Goal: Task Accomplishment & Management: Use online tool/utility

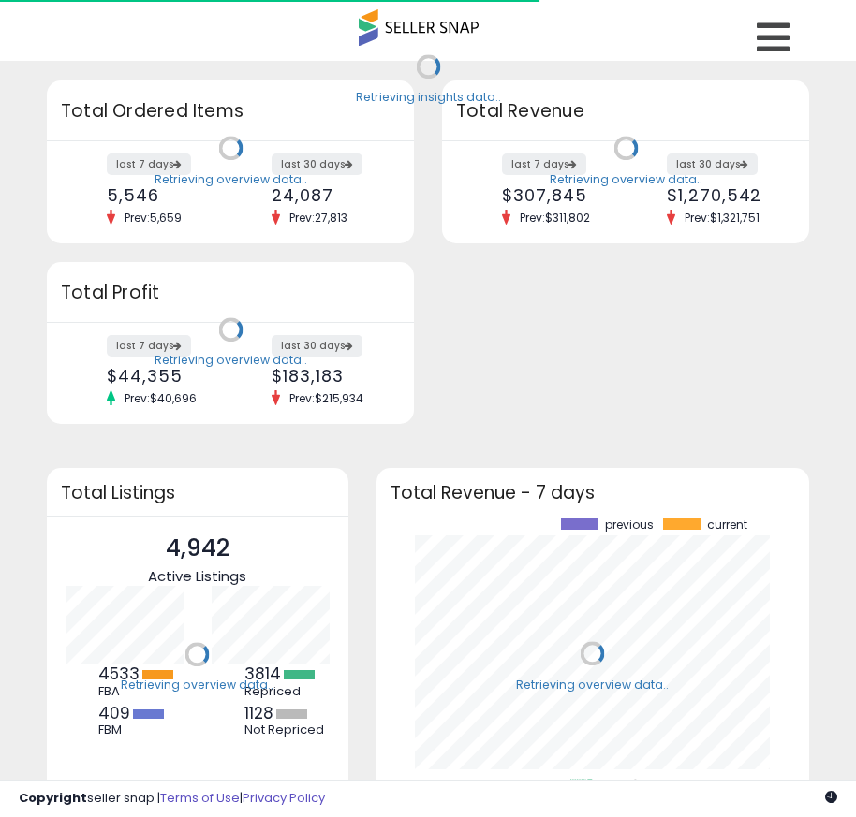
scroll to position [260, 396]
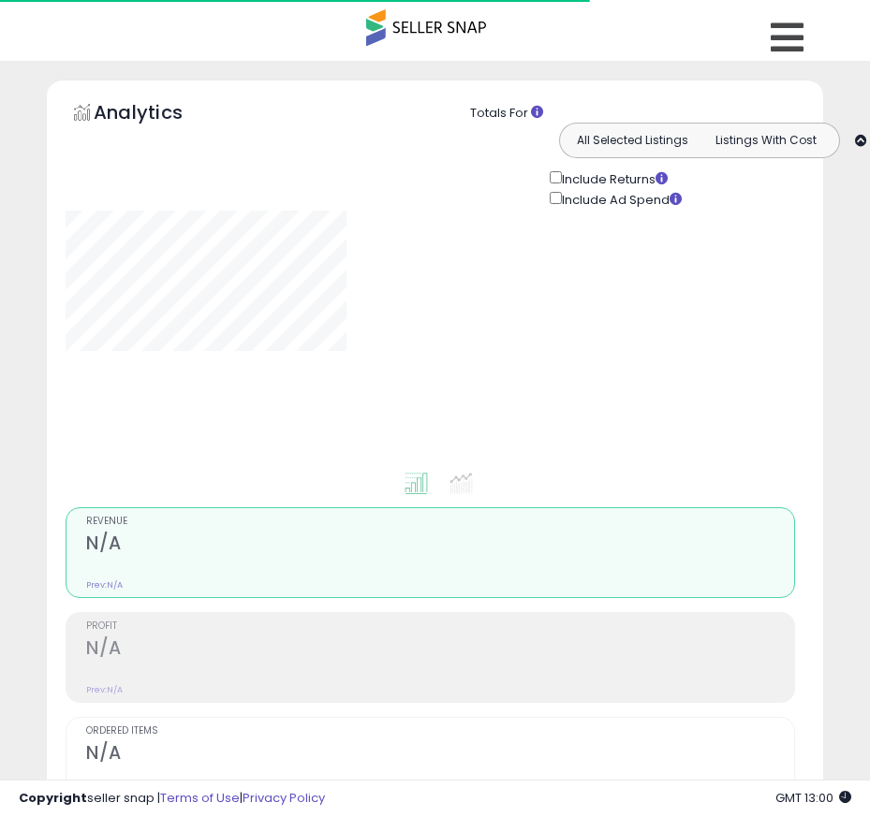
type input "**********"
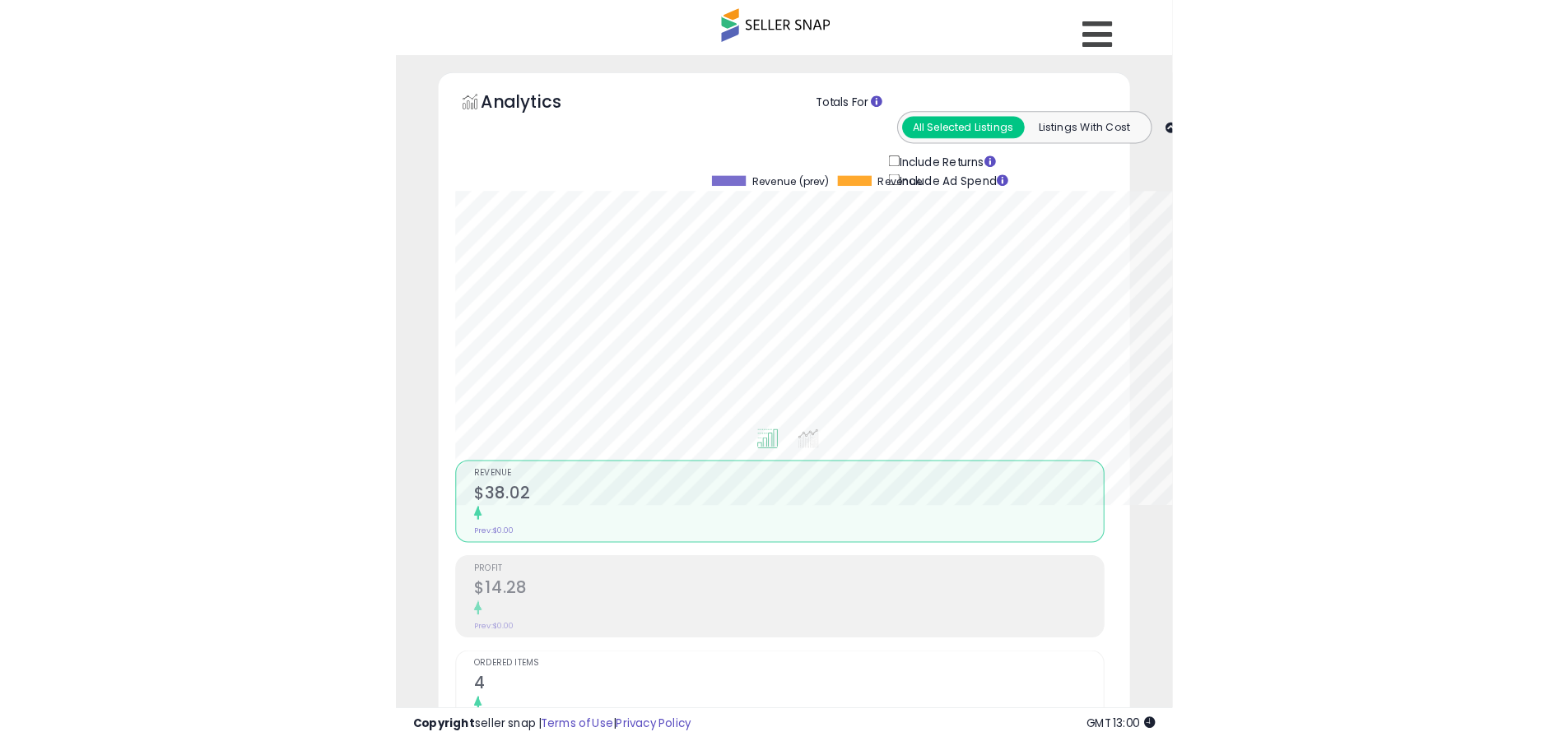
scroll to position [338, 862]
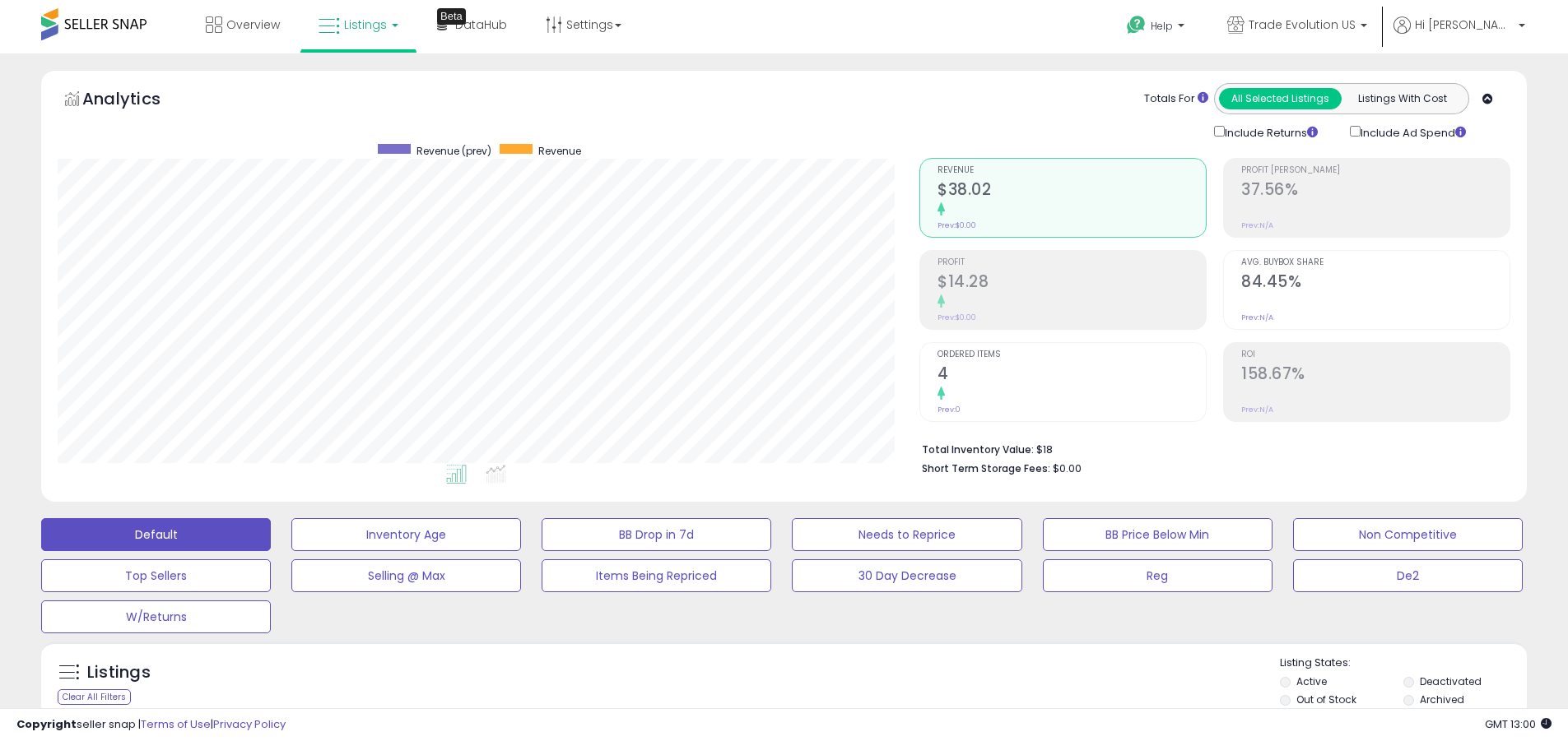
click at [752, 681] on label "Deactivated" at bounding box center [1451, 682] width 62 height 14
click at [752, 700] on label "Archived" at bounding box center [1442, 700] width 45 height 14
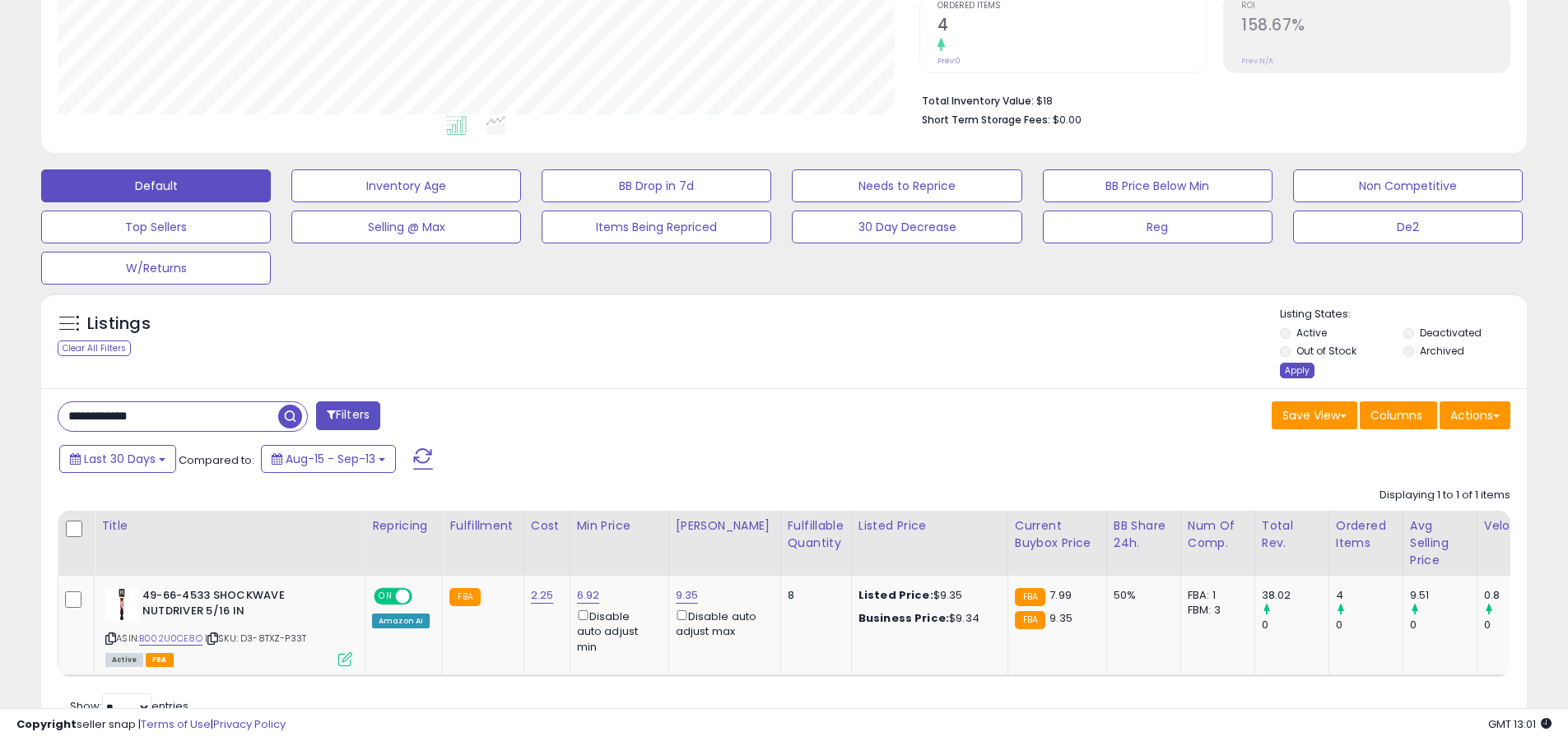
click at [752, 370] on div "Apply" at bounding box center [1297, 371] width 34 height 16
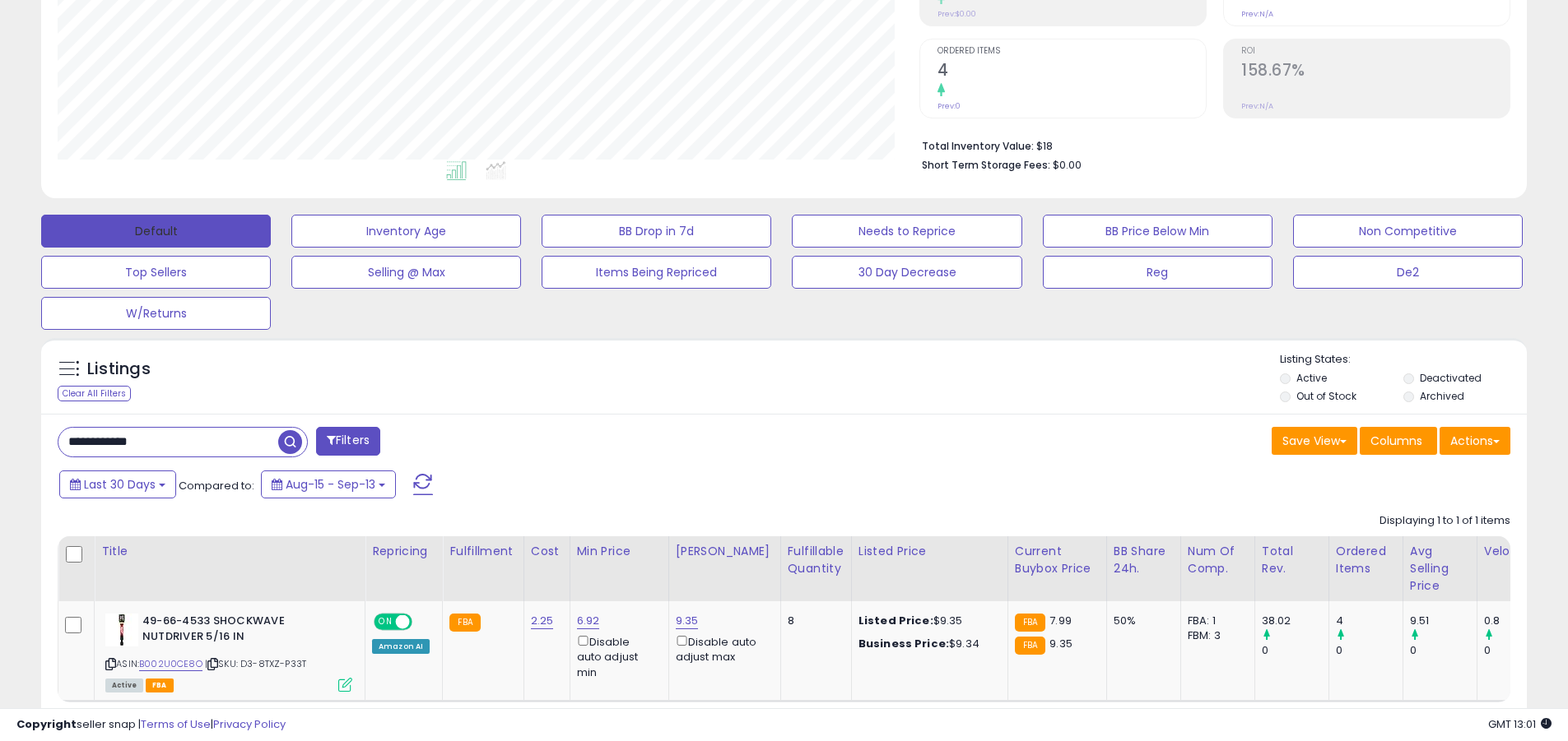
click at [156, 230] on button "Default" at bounding box center [156, 230] width 230 height 33
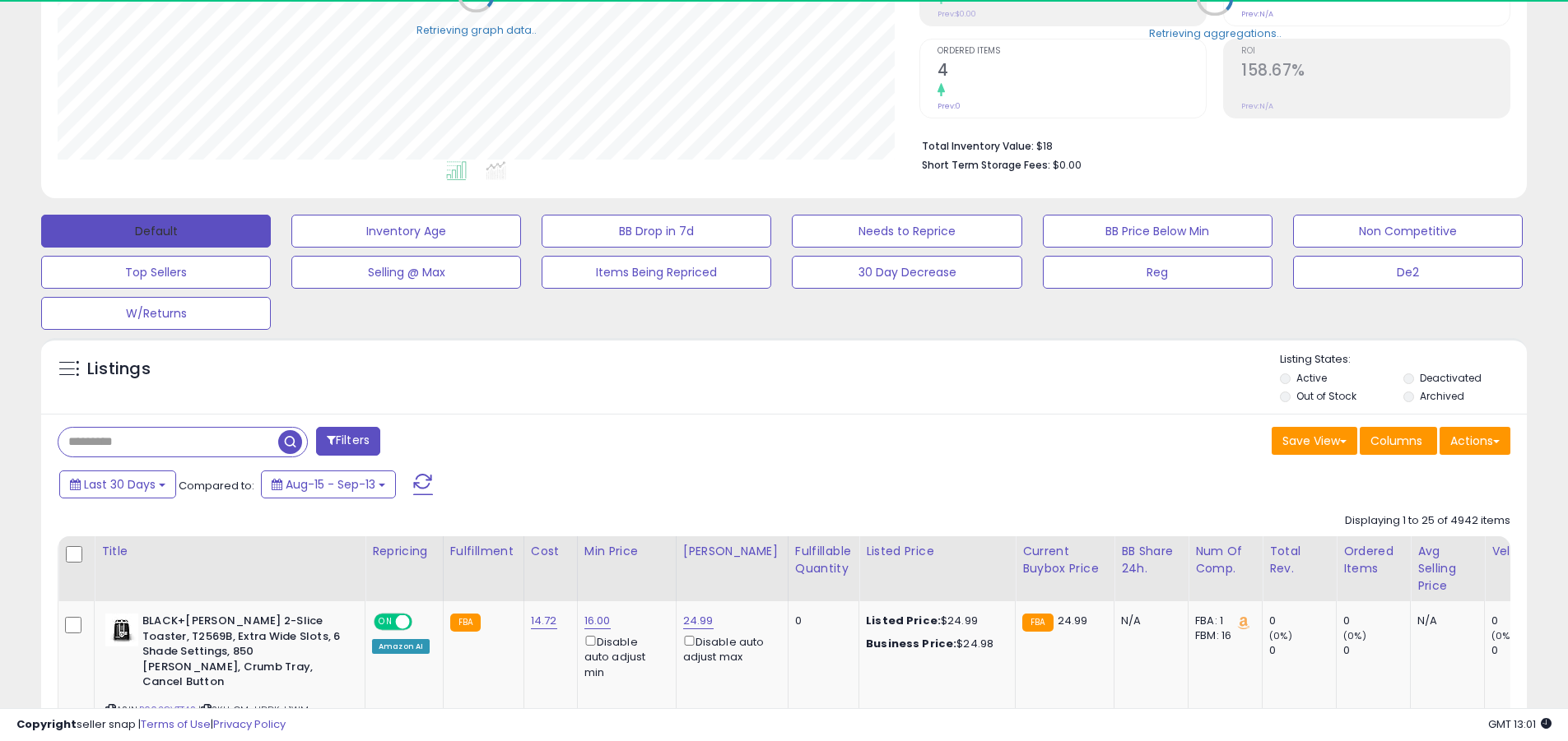
scroll to position [822539, 822401]
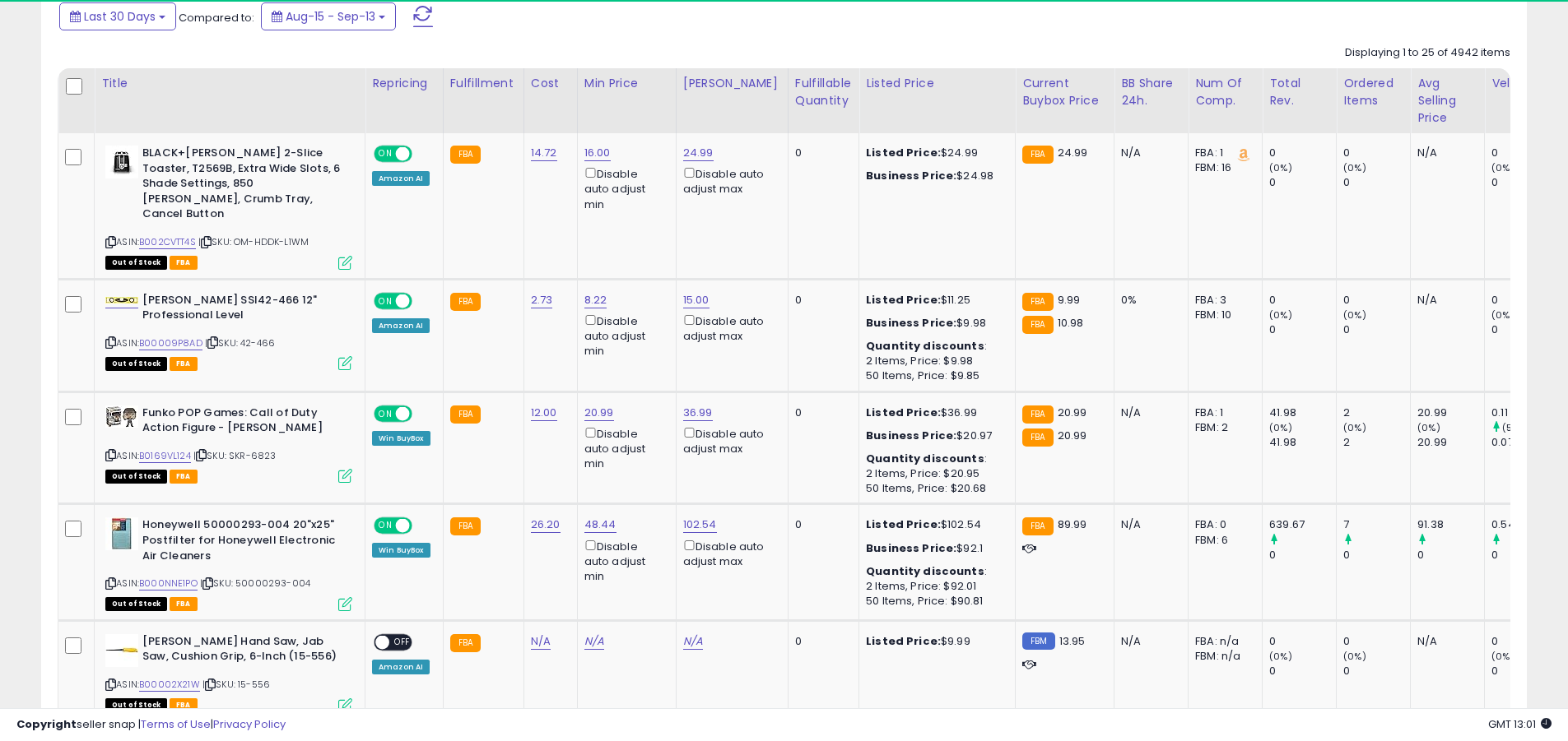
click at [423, 16] on span at bounding box center [423, 17] width 19 height 21
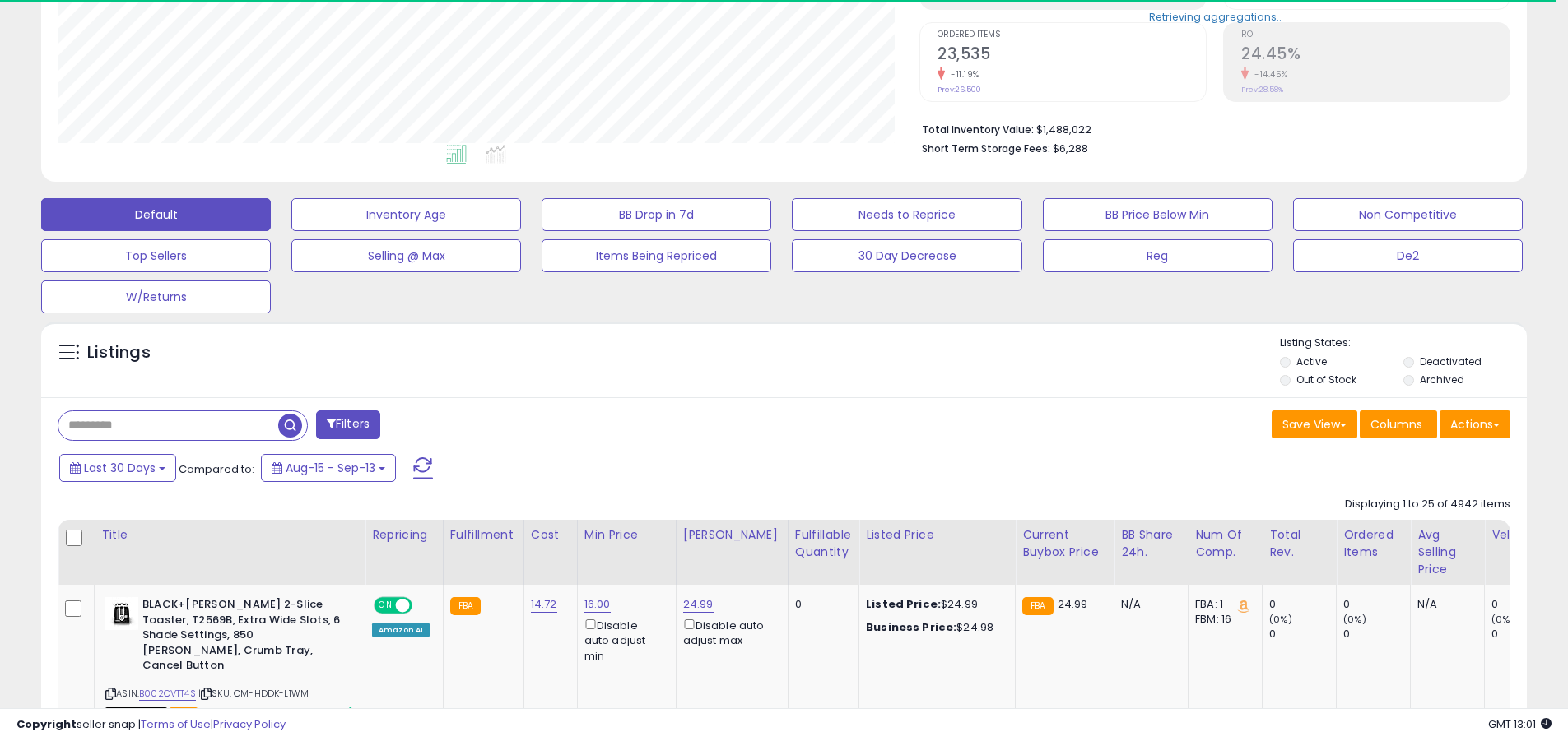
scroll to position [338, 862]
click at [168, 425] on input "text" at bounding box center [168, 425] width 220 height 29
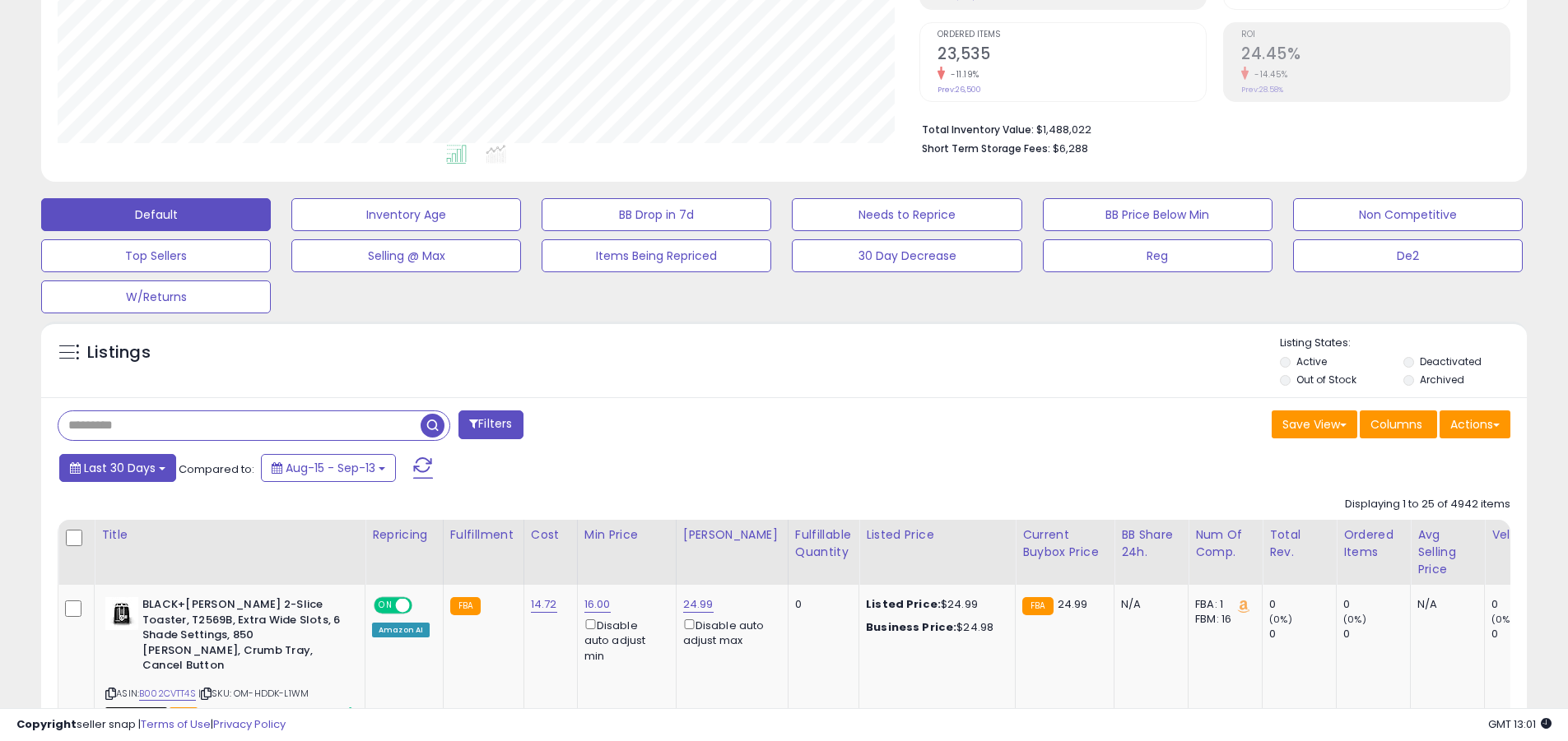
click at [117, 468] on span "Last 30 Days" at bounding box center [119, 468] width 71 height 17
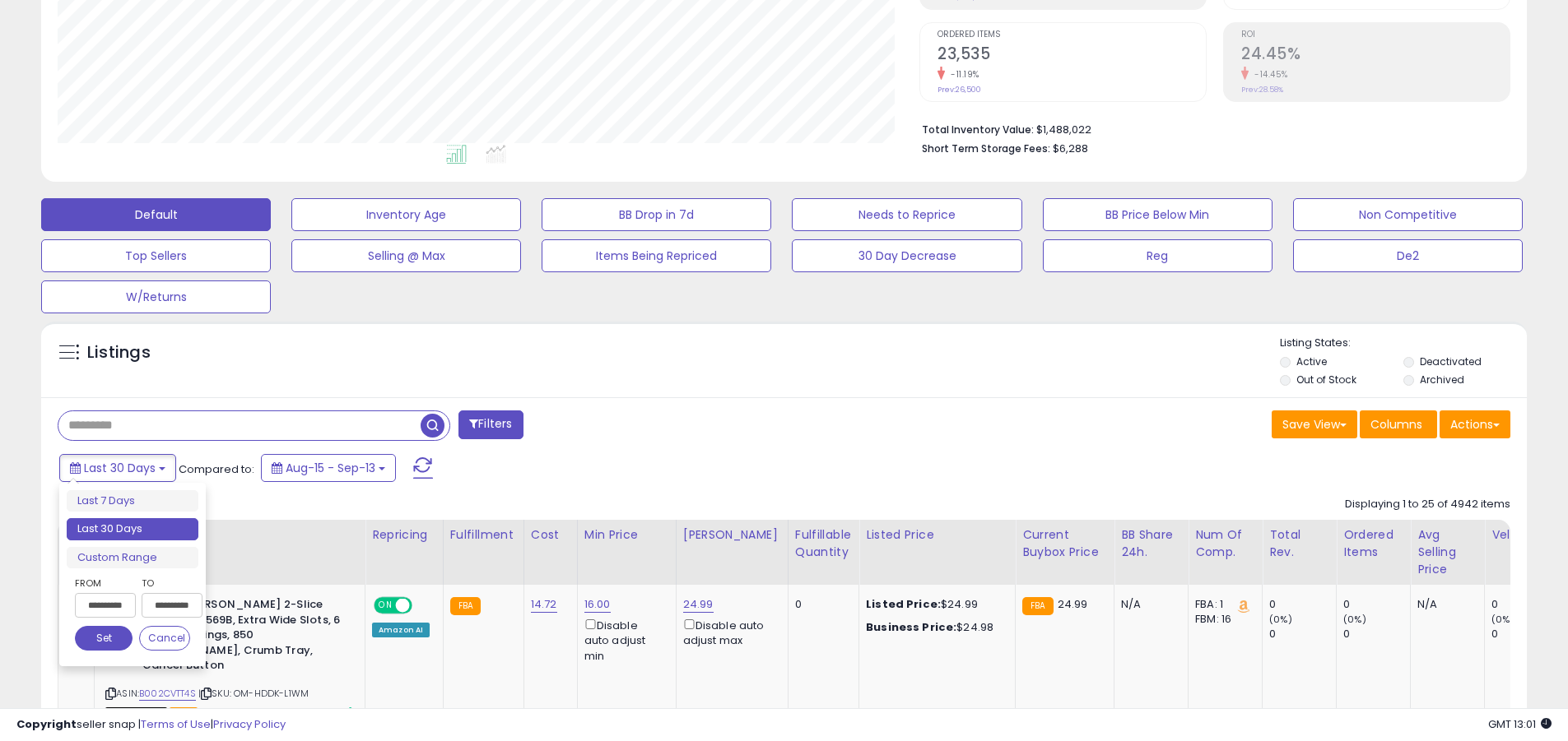
click at [133, 529] on li "Last 30 Days" at bounding box center [133, 529] width 132 height 22
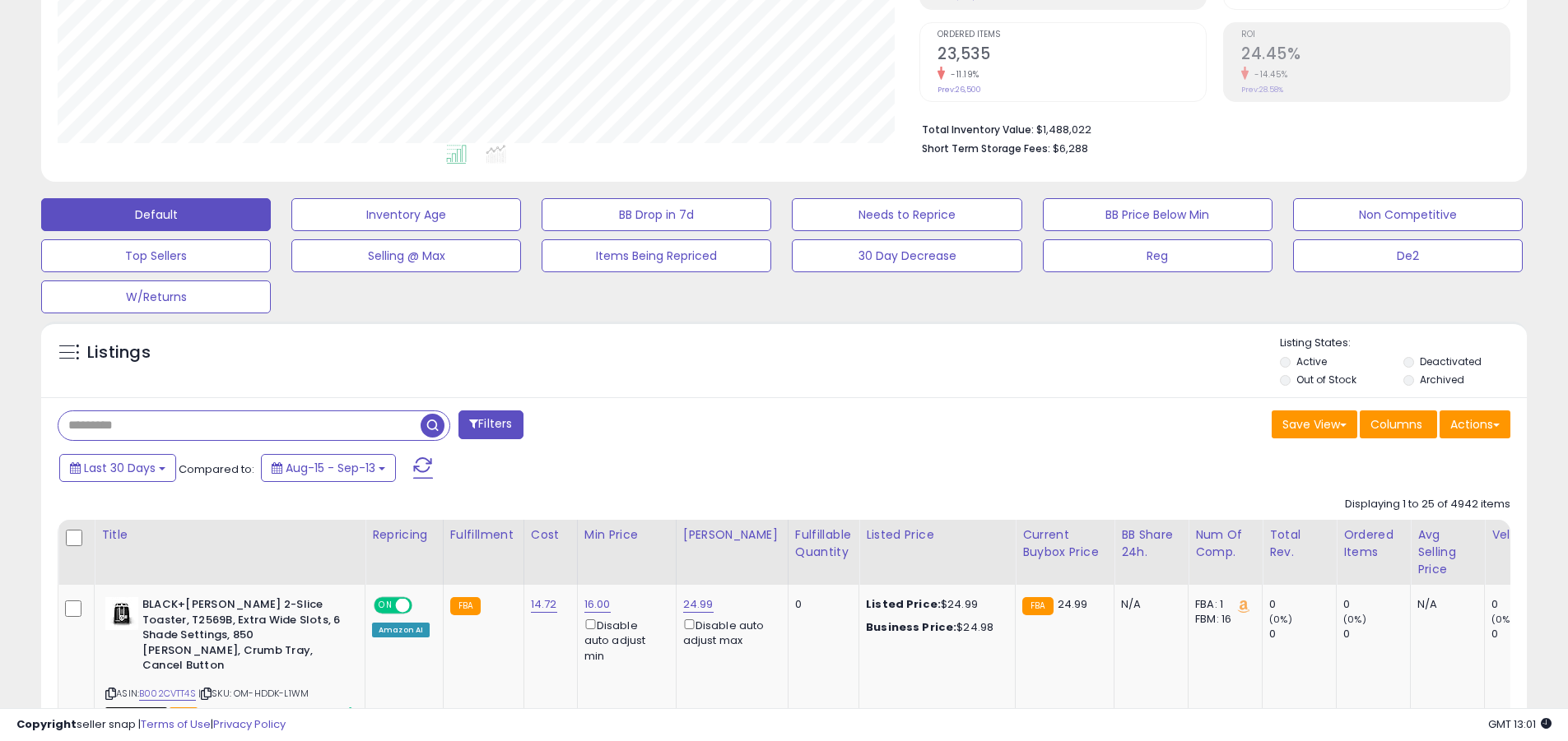
click at [239, 425] on input "text" at bounding box center [239, 425] width 362 height 29
click at [434, 423] on span "button" at bounding box center [432, 425] width 24 height 24
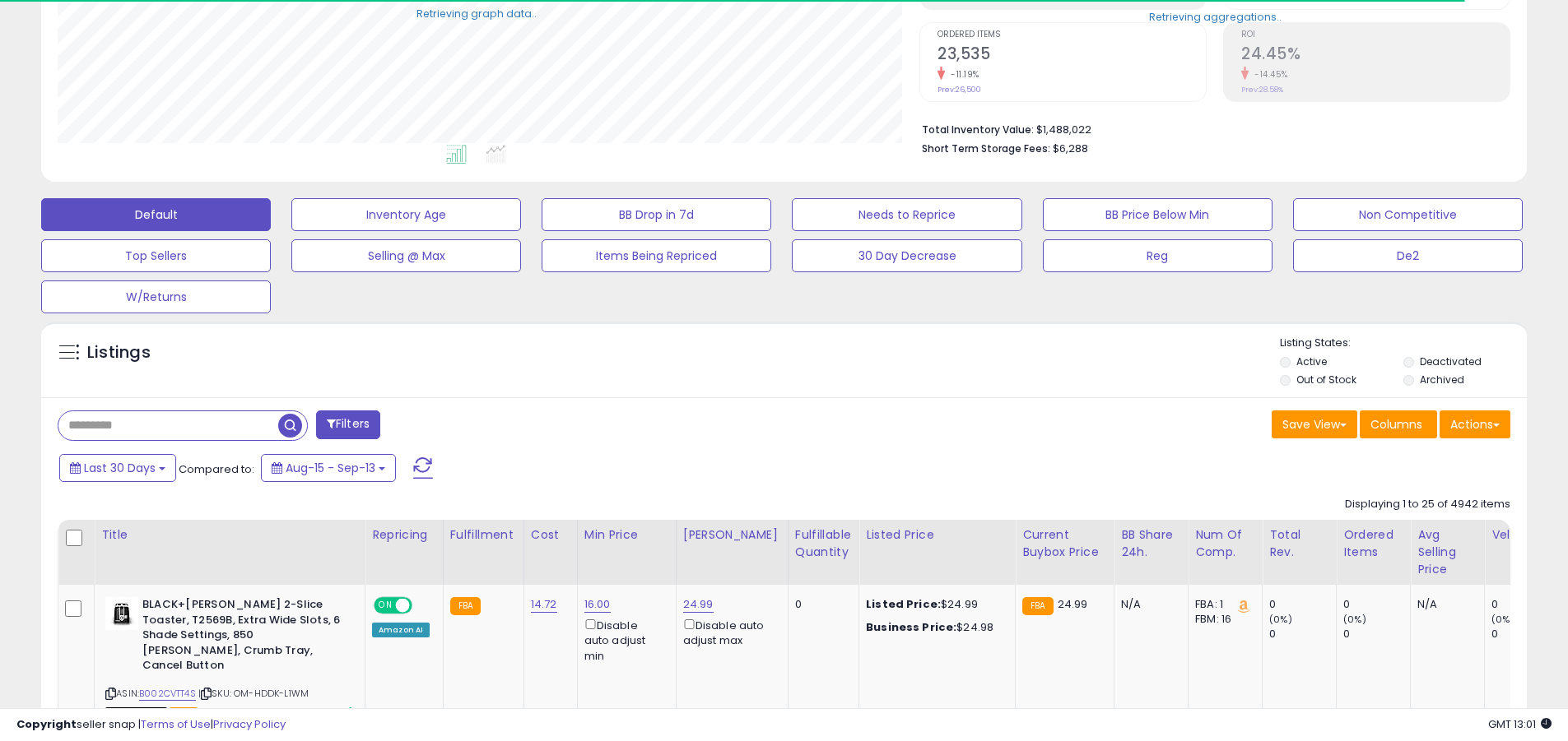
scroll to position [822539, 822401]
click at [752, 424] on button "Actions" at bounding box center [1475, 425] width 71 height 28
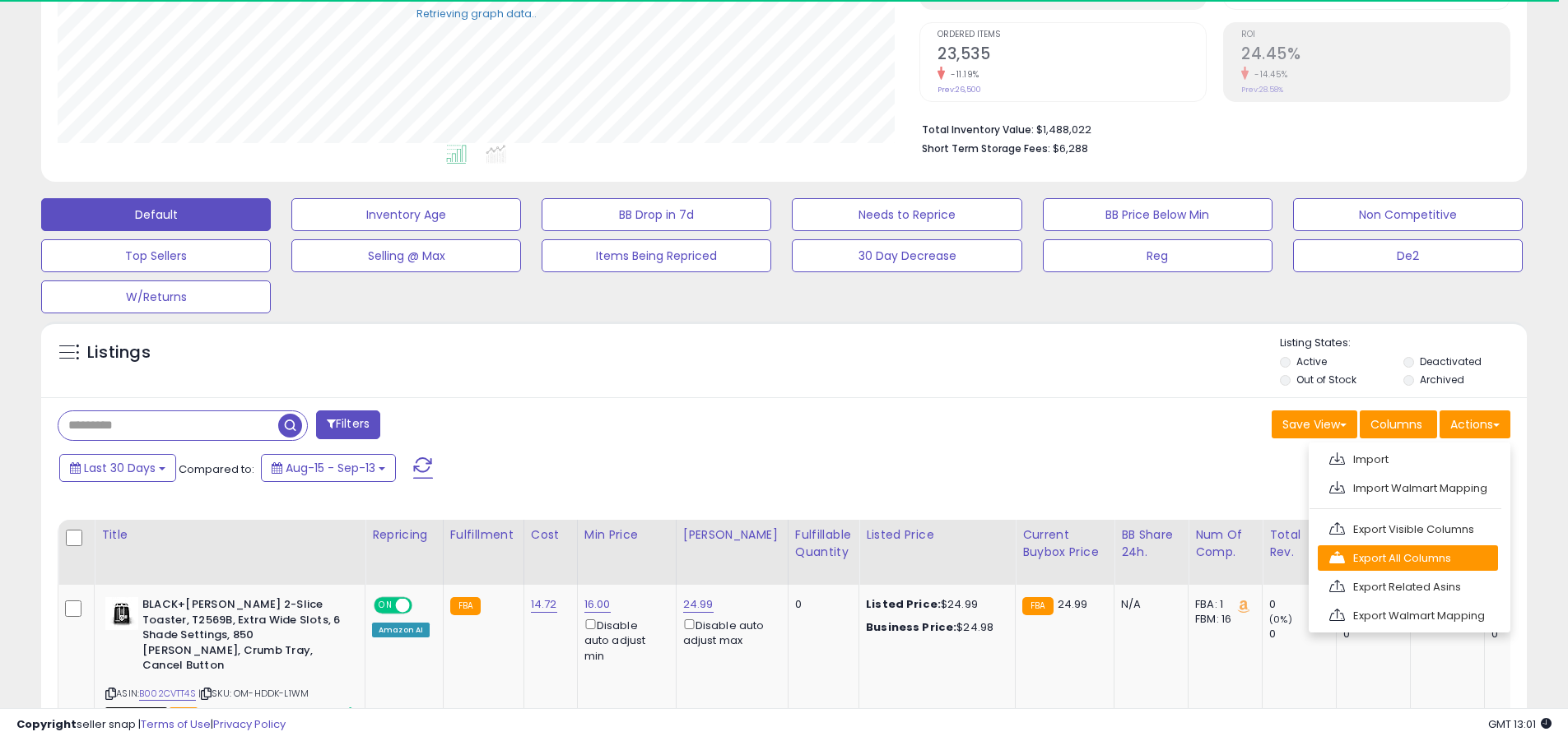
click at [752, 558] on link "Export All Columns" at bounding box center [1408, 558] width 180 height 25
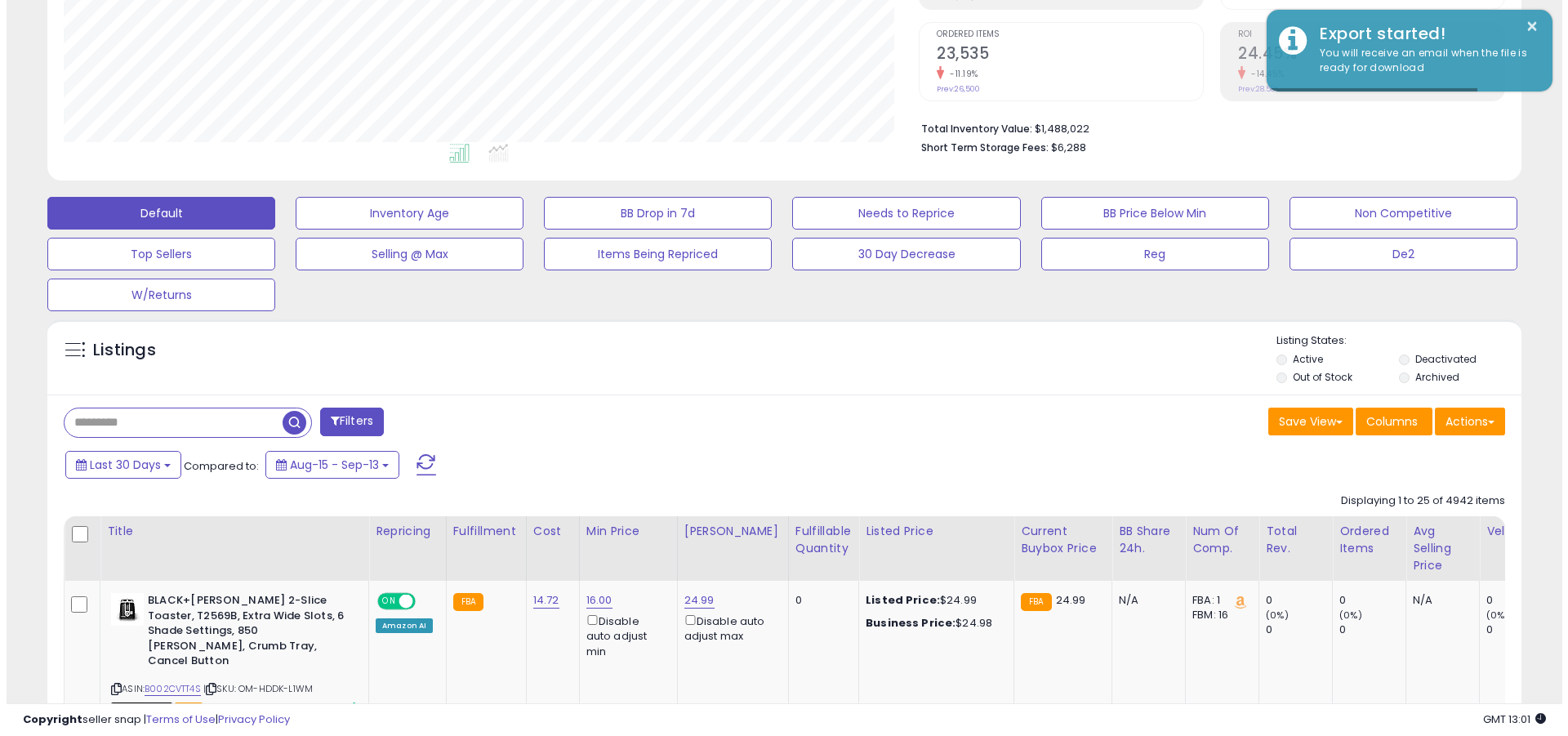
scroll to position [335, 855]
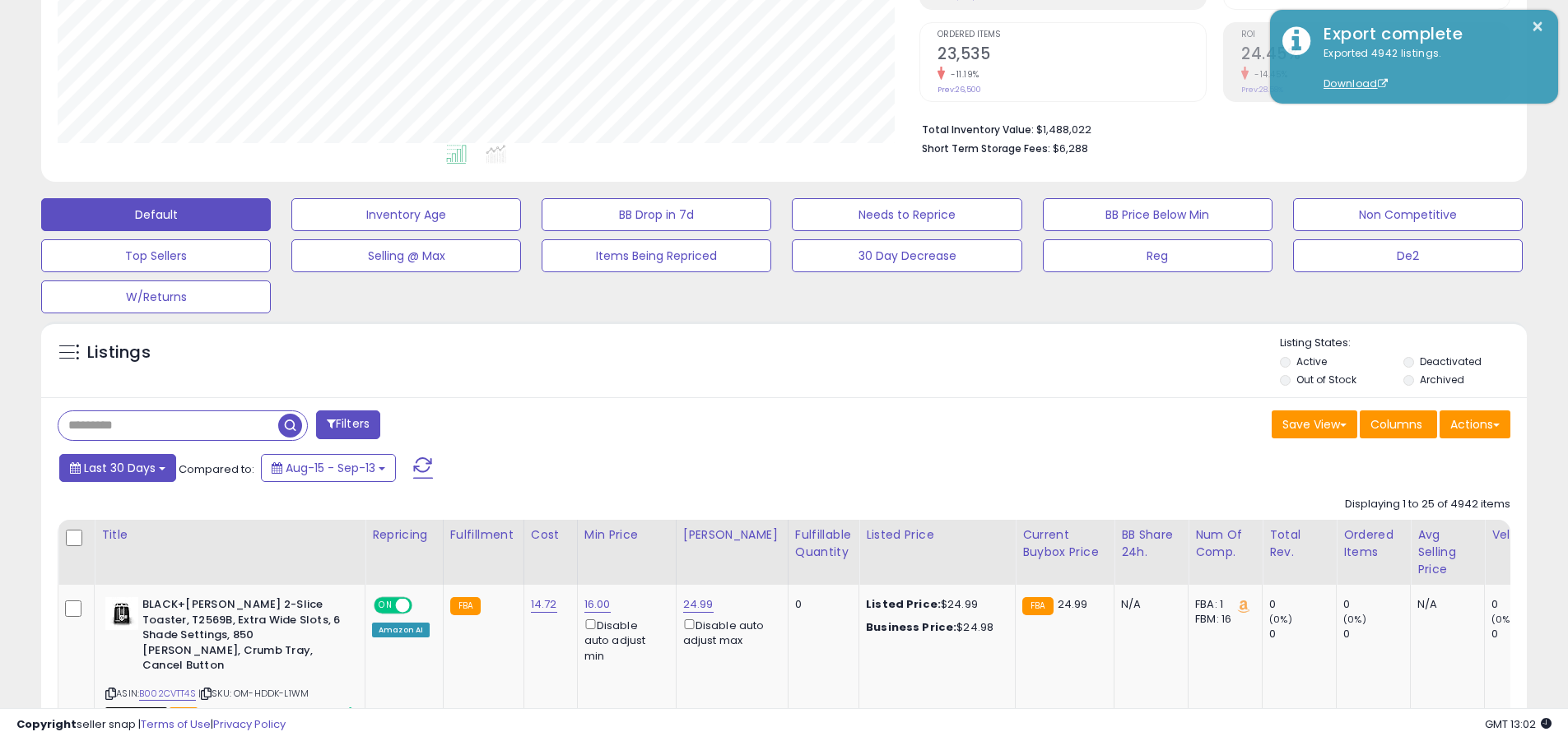
click at [117, 468] on span "Last 30 Days" at bounding box center [119, 468] width 71 height 17
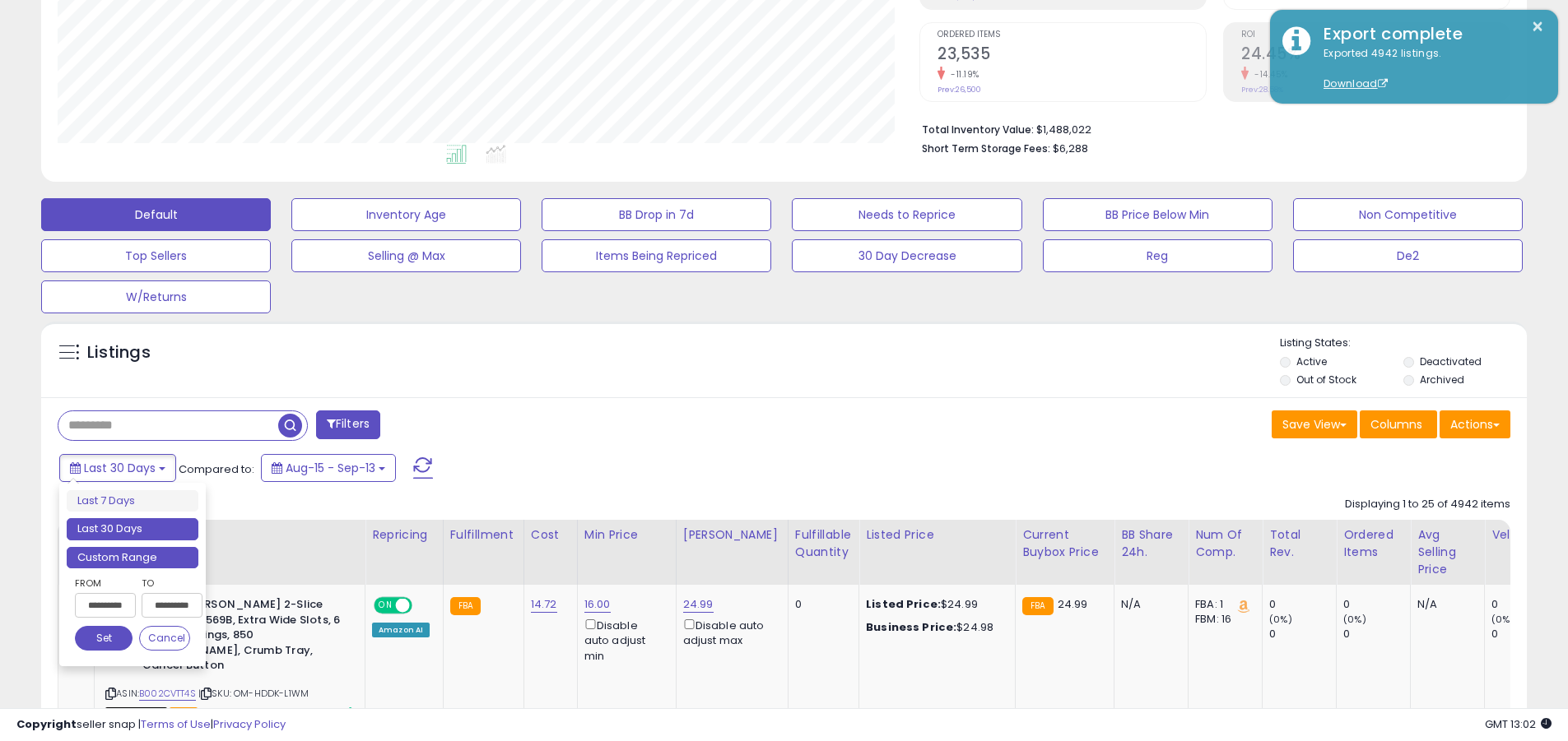
click at [133, 557] on li "Custom Range" at bounding box center [133, 558] width 132 height 22
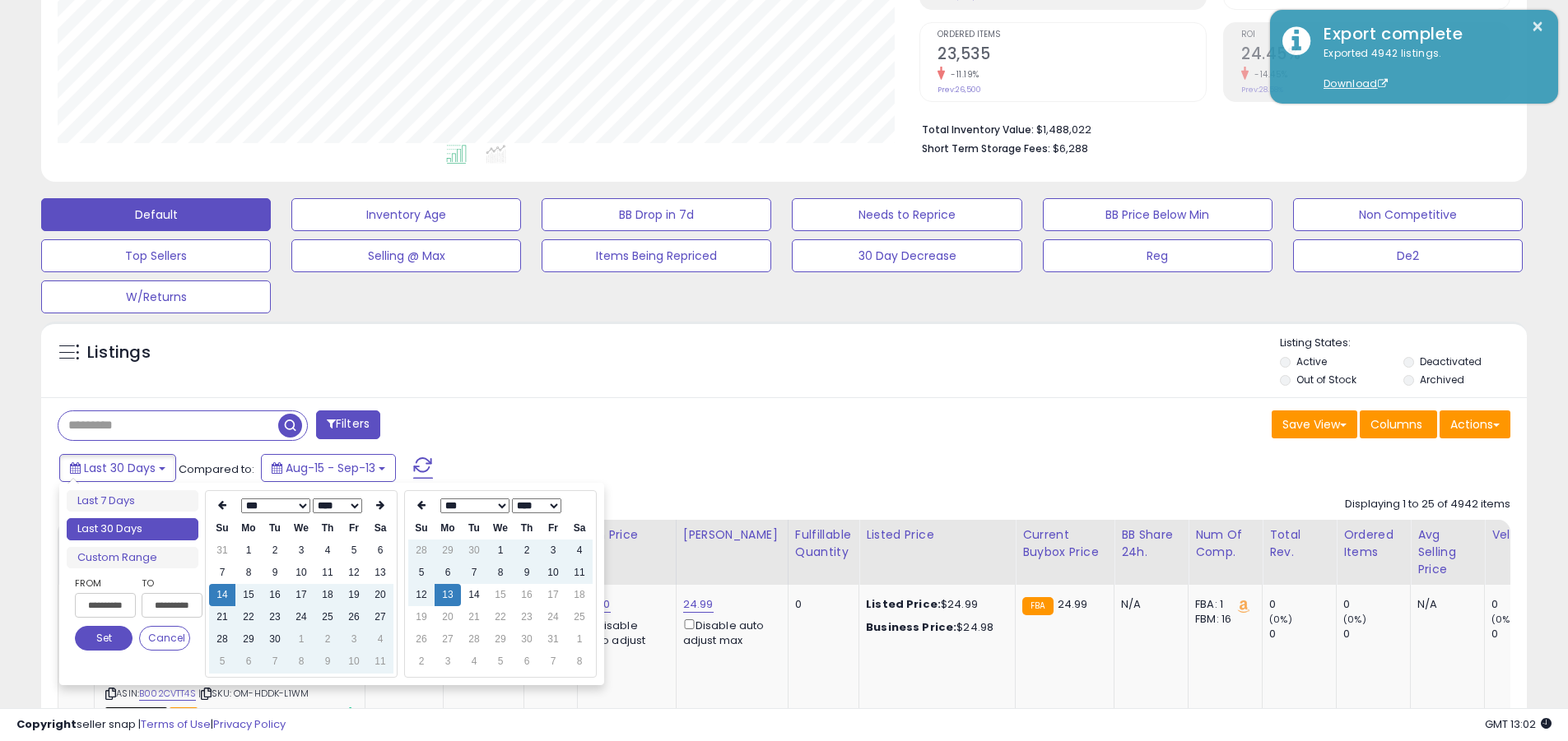
click at [106, 606] on input "**********" at bounding box center [105, 606] width 61 height 25
type input "**********"
click at [104, 638] on button "Set" at bounding box center [104, 638] width 58 height 25
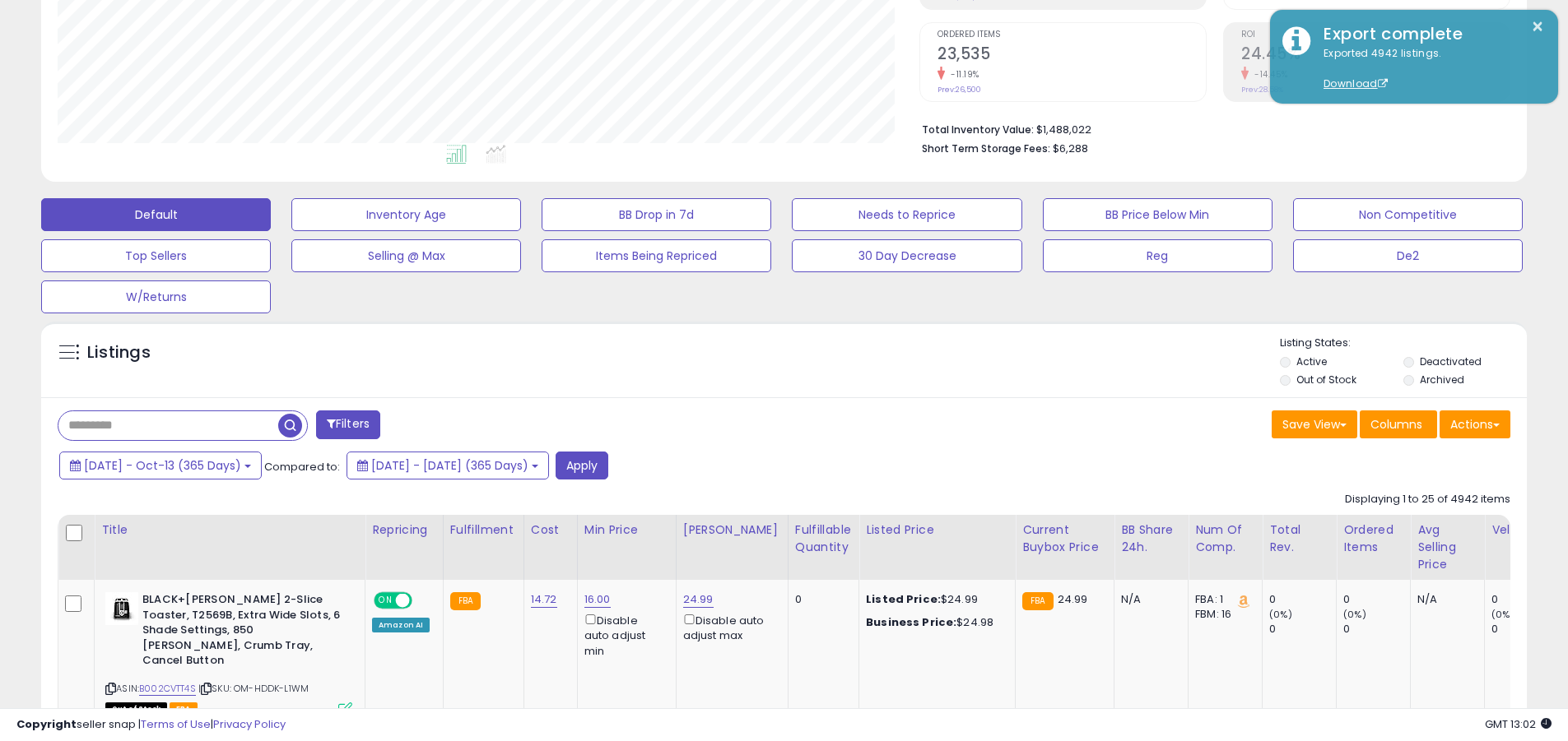
click at [168, 425] on input "text" at bounding box center [168, 425] width 220 height 29
click at [609, 465] on button "Apply" at bounding box center [582, 466] width 53 height 28
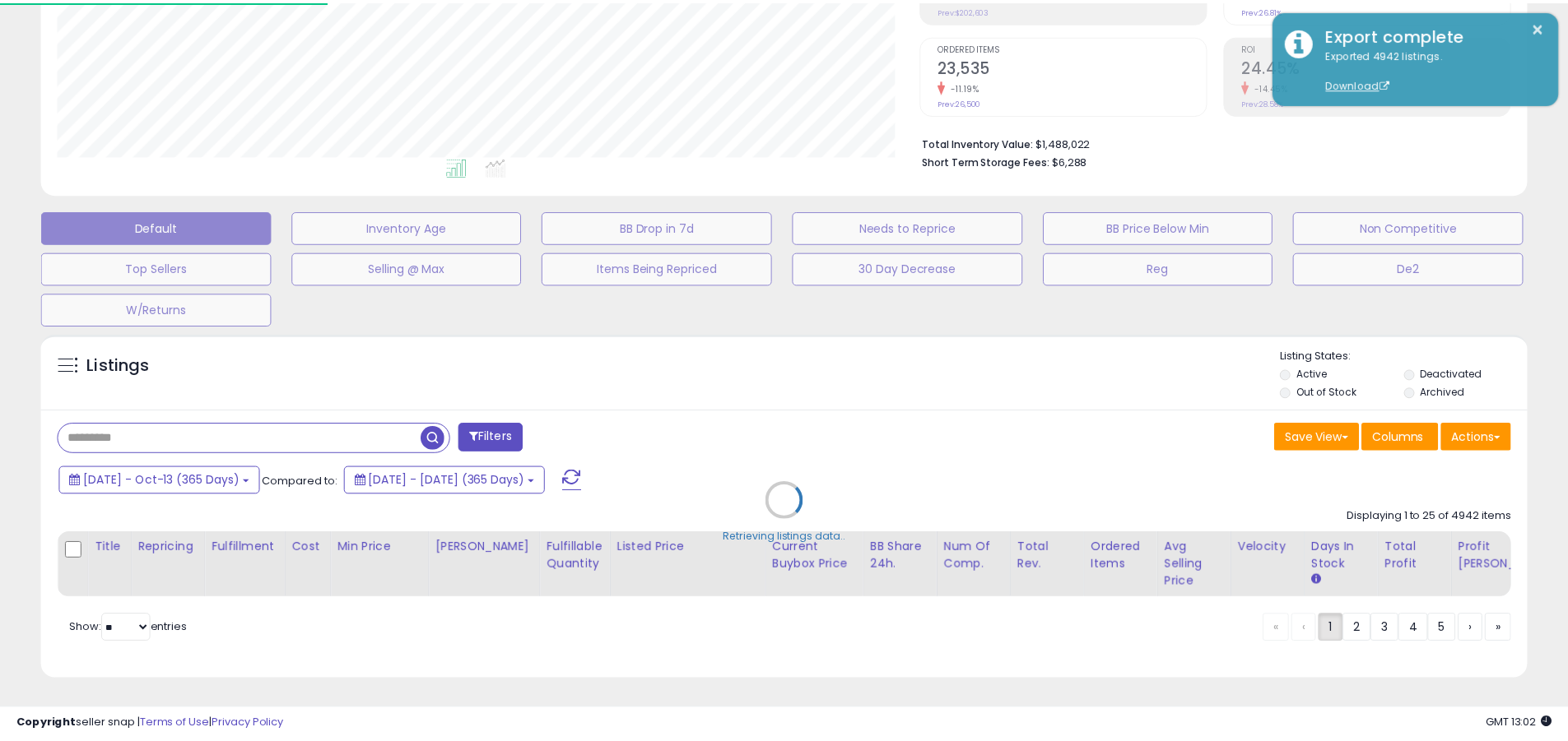
scroll to position [338, 870]
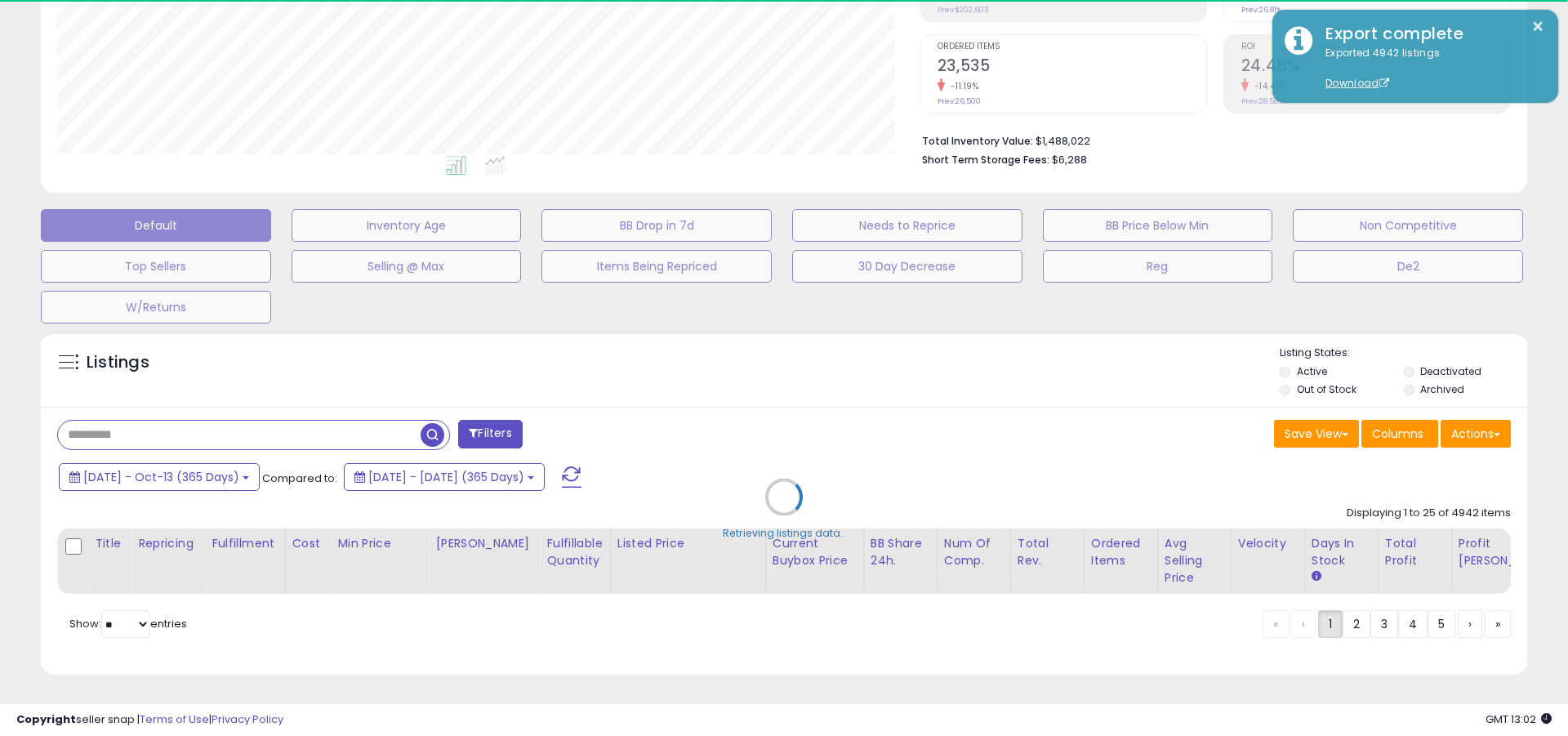
type input "********"
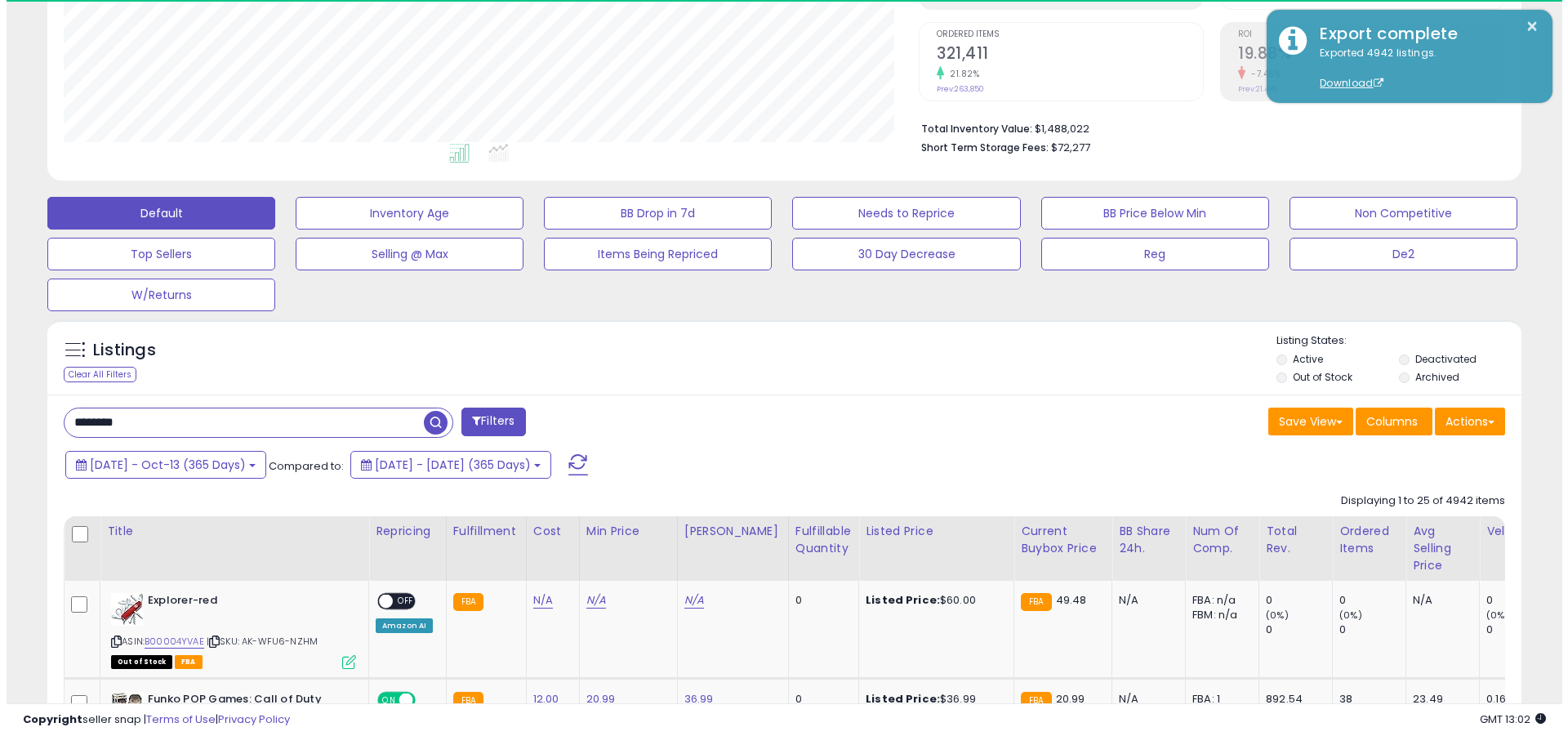
scroll to position [335, 855]
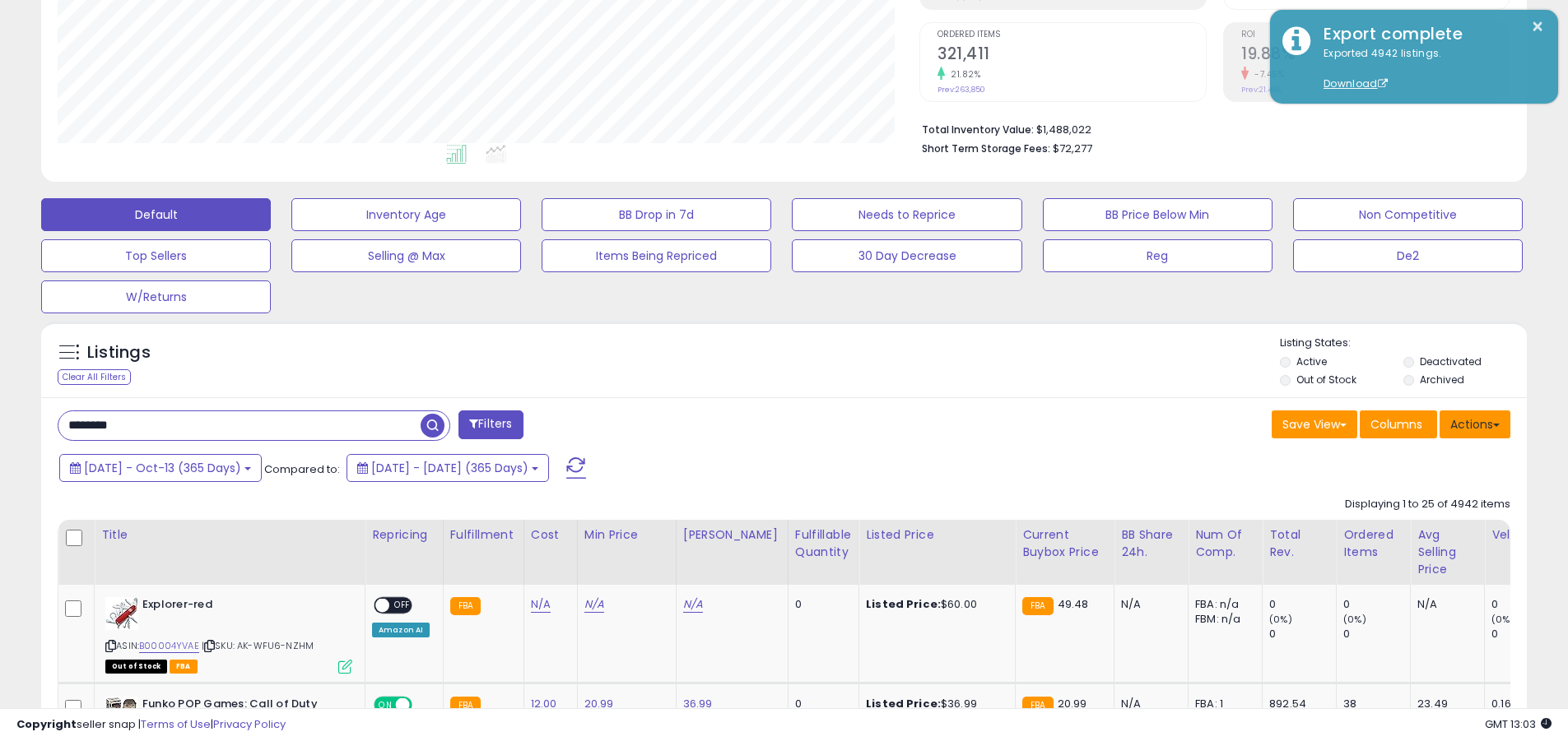
click at [752, 424] on button "Actions" at bounding box center [1475, 425] width 71 height 28
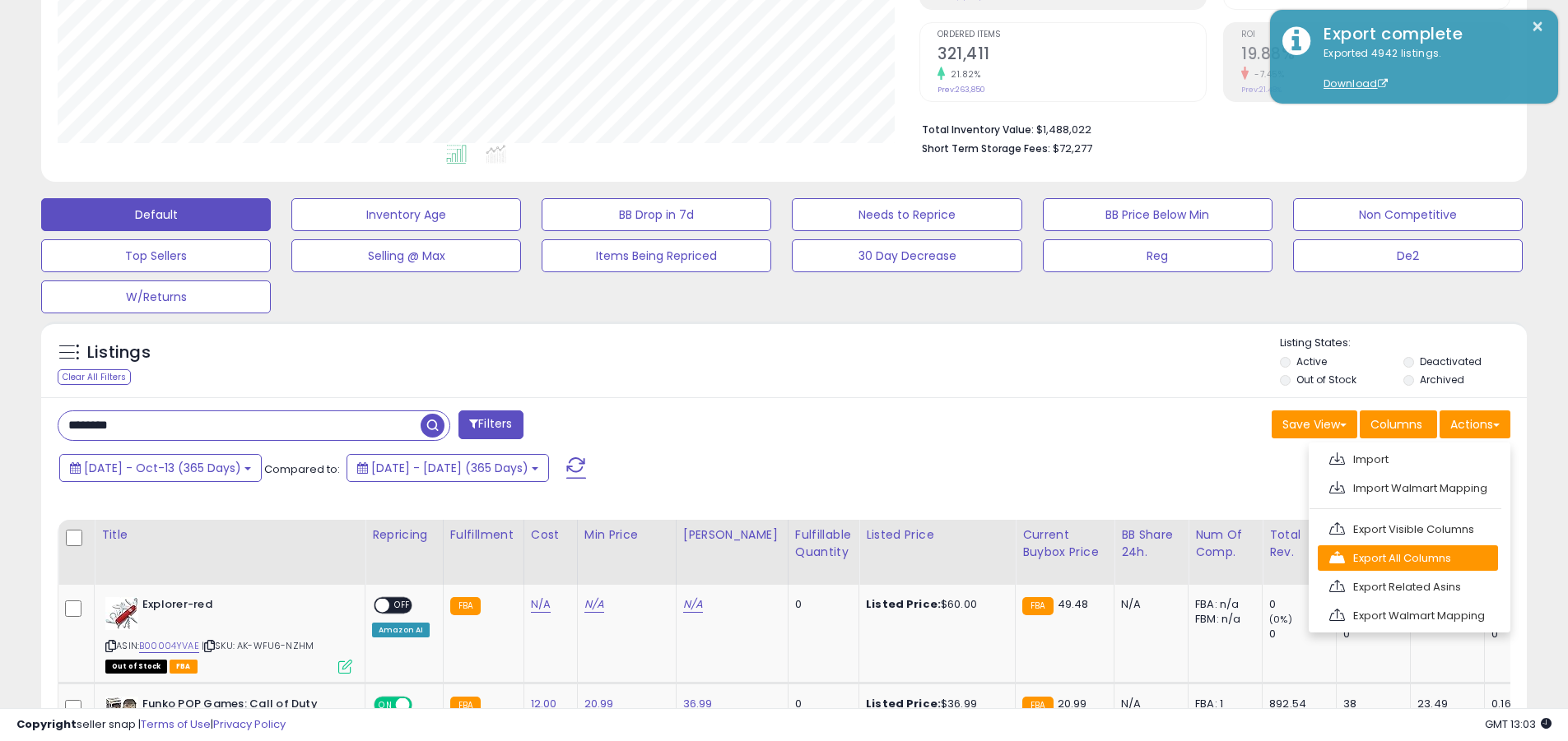
click at [752, 558] on link "Export All Columns" at bounding box center [1408, 558] width 180 height 25
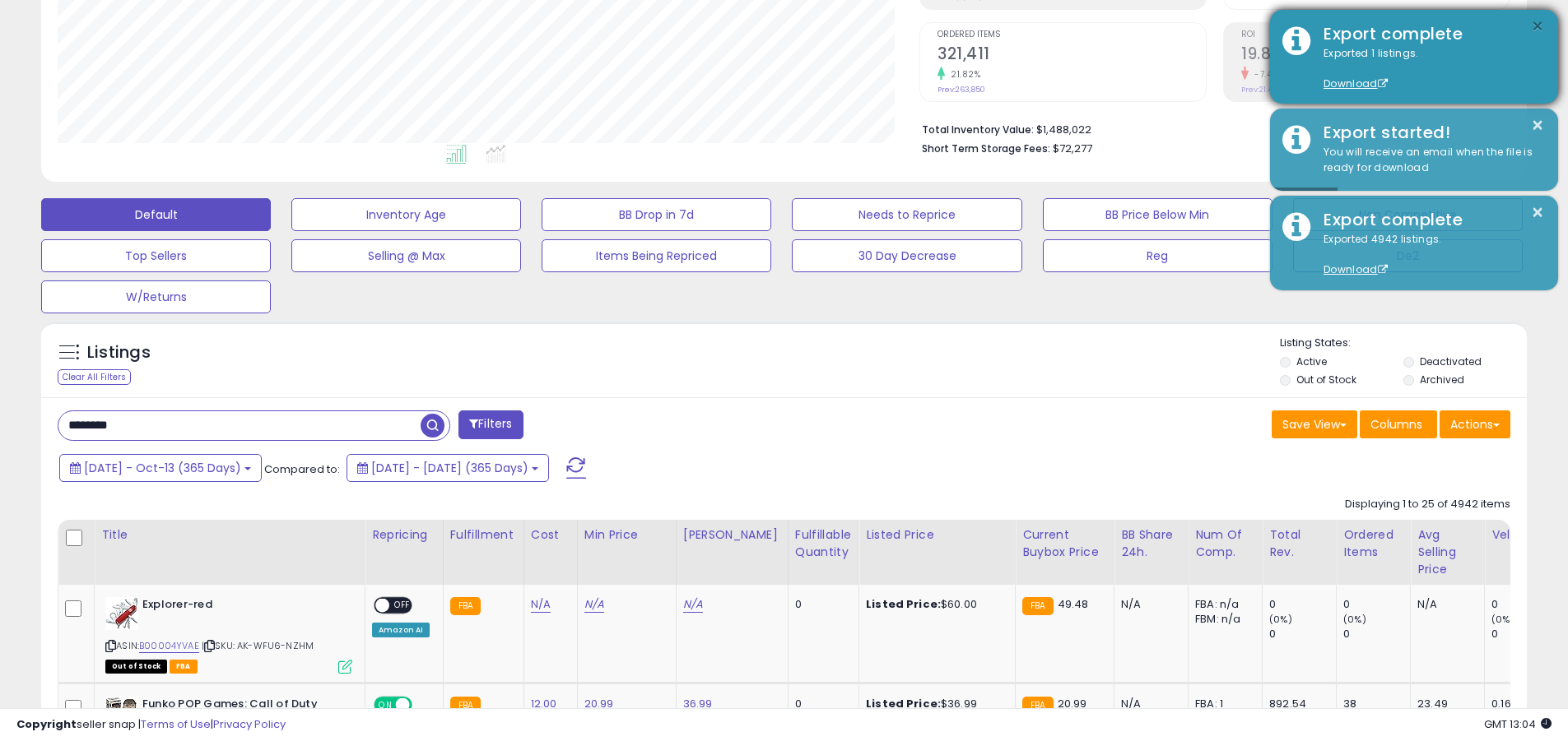
click at [752, 26] on button "×" at bounding box center [1537, 26] width 13 height 20
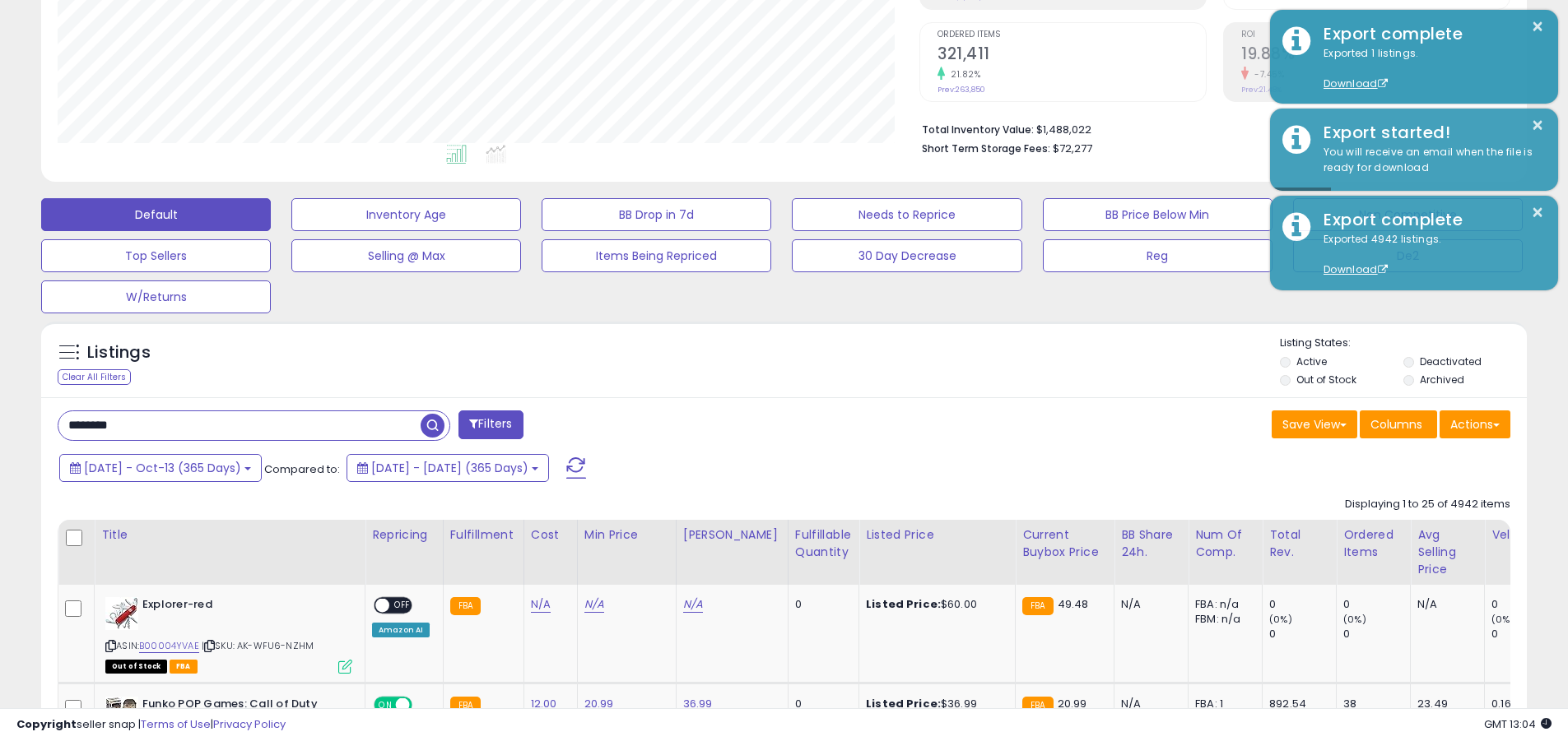
click at [239, 425] on input "********" at bounding box center [239, 425] width 362 height 29
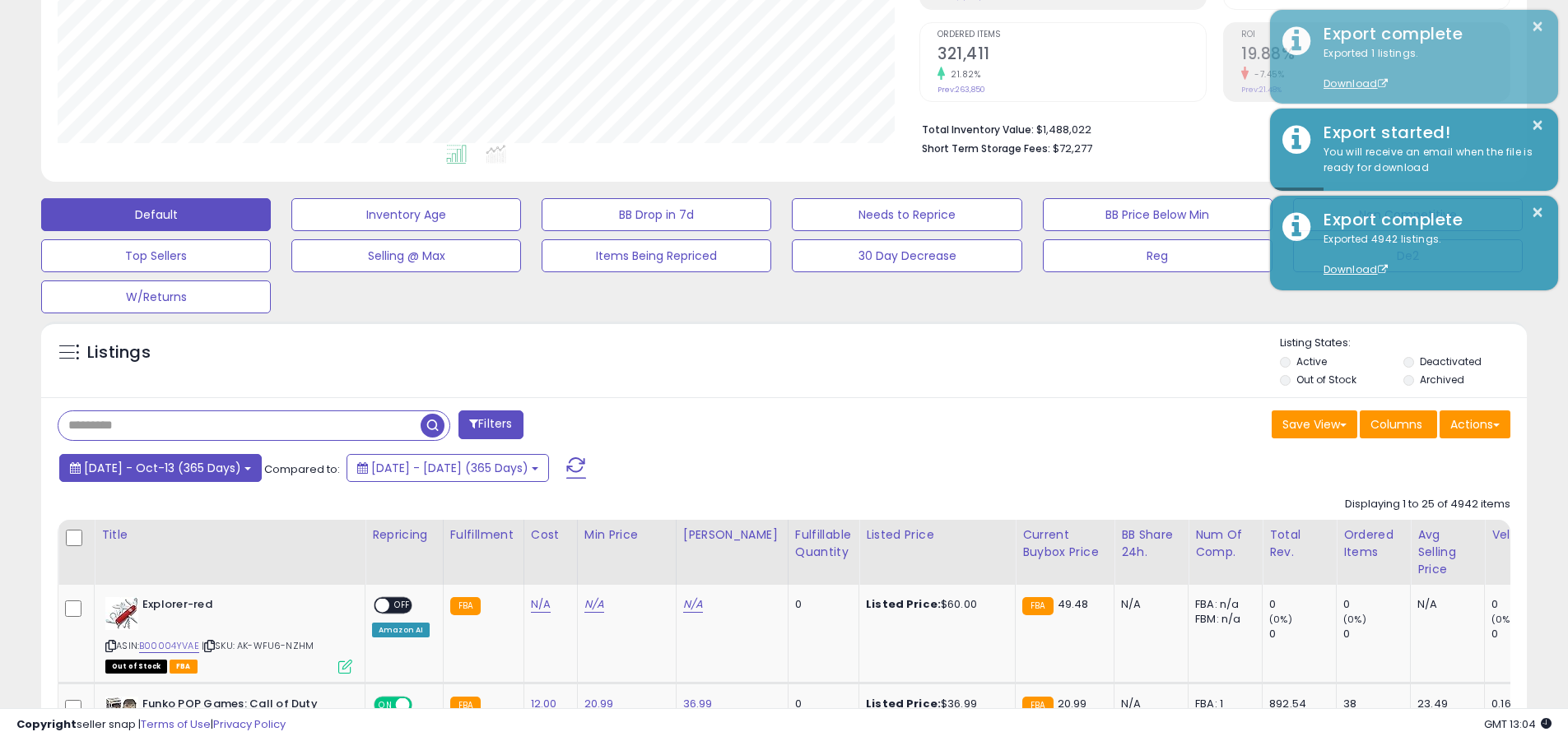
click at [175, 468] on span "2024-Oct-14 - Oct-13 (365 Days)" at bounding box center [162, 468] width 157 height 17
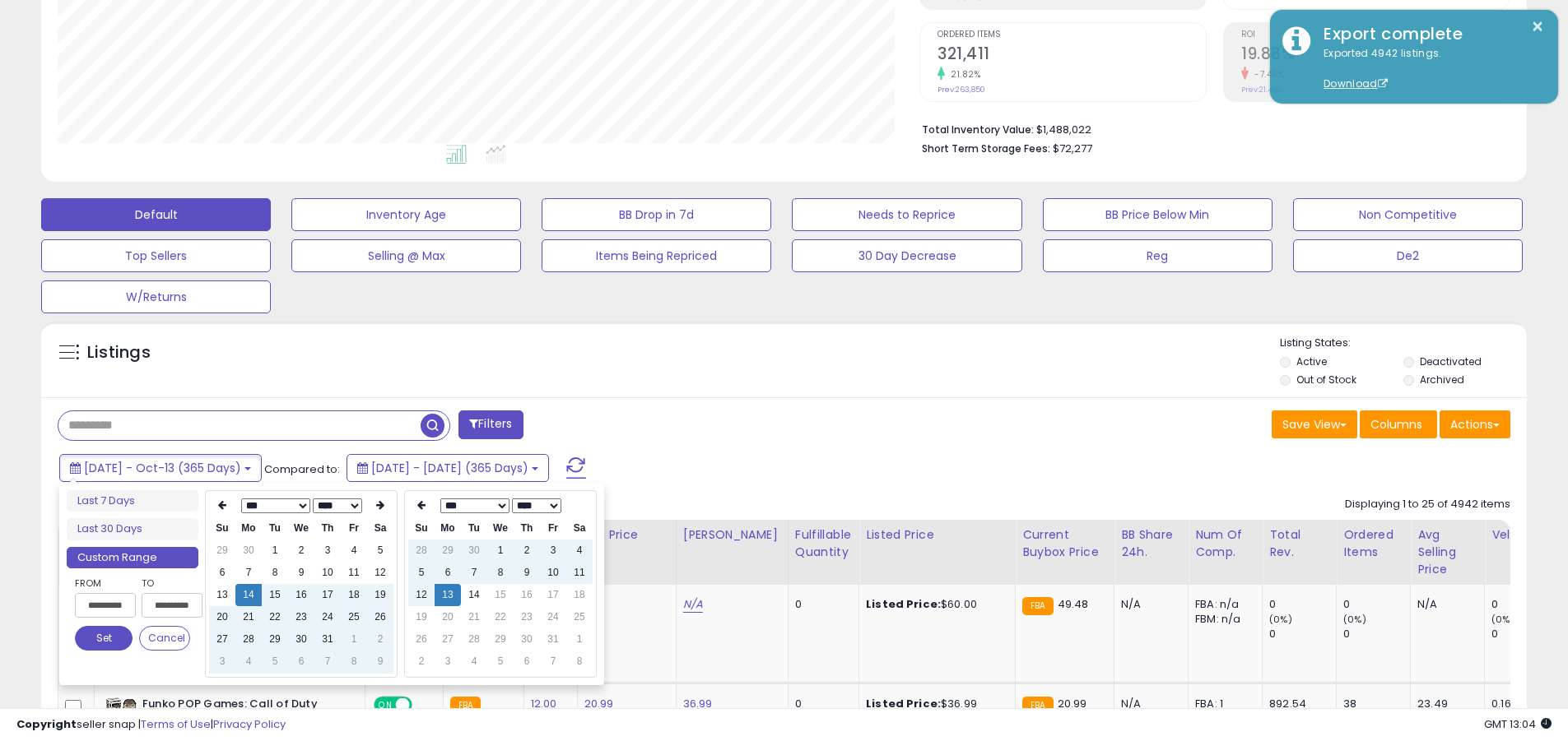
click at [106, 606] on input "**********" at bounding box center [105, 606] width 61 height 25
type input "**********"
click at [104, 638] on button "Set" at bounding box center [104, 638] width 58 height 25
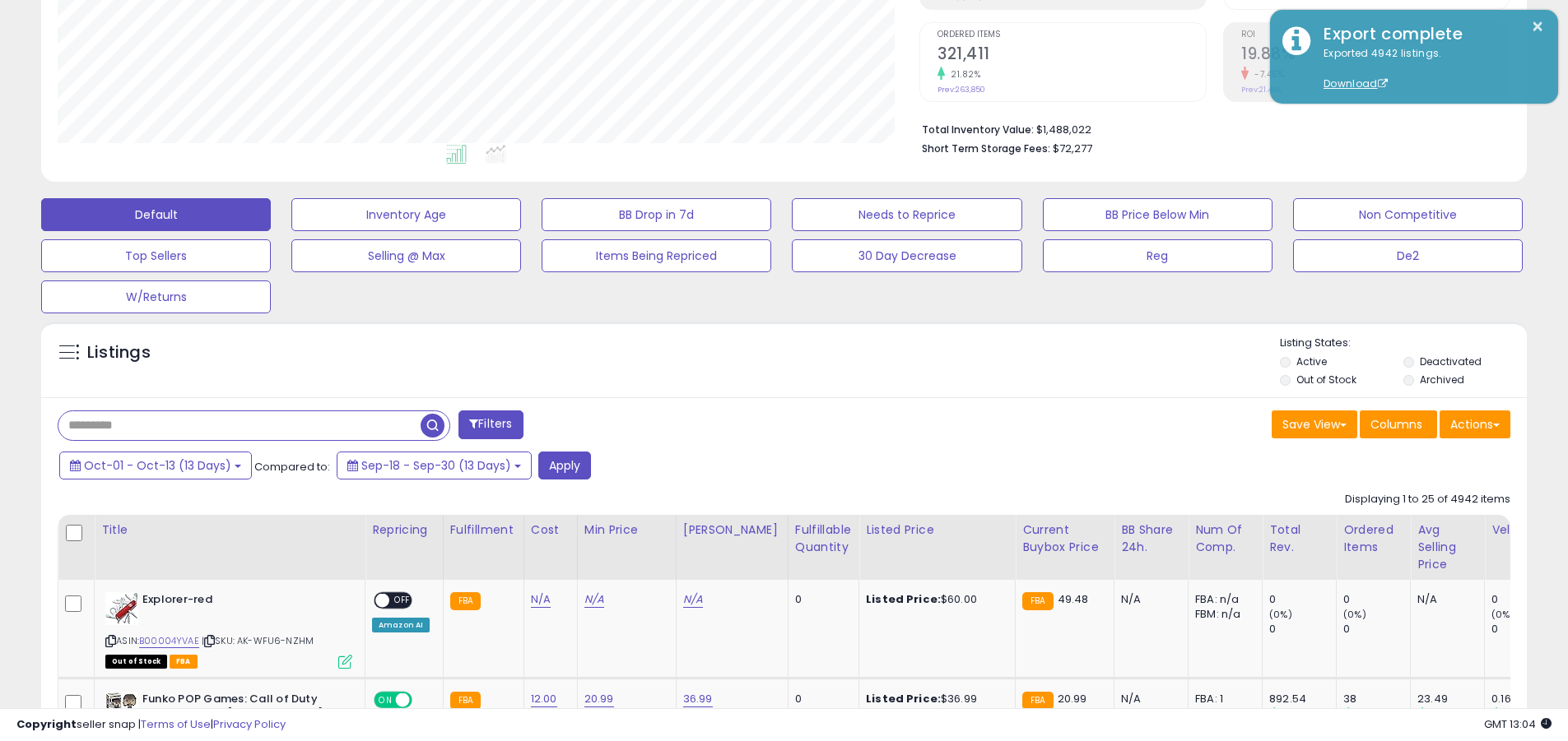
click at [239, 425] on input "text" at bounding box center [239, 425] width 362 height 29
click at [559, 465] on button "Apply" at bounding box center [565, 466] width 53 height 28
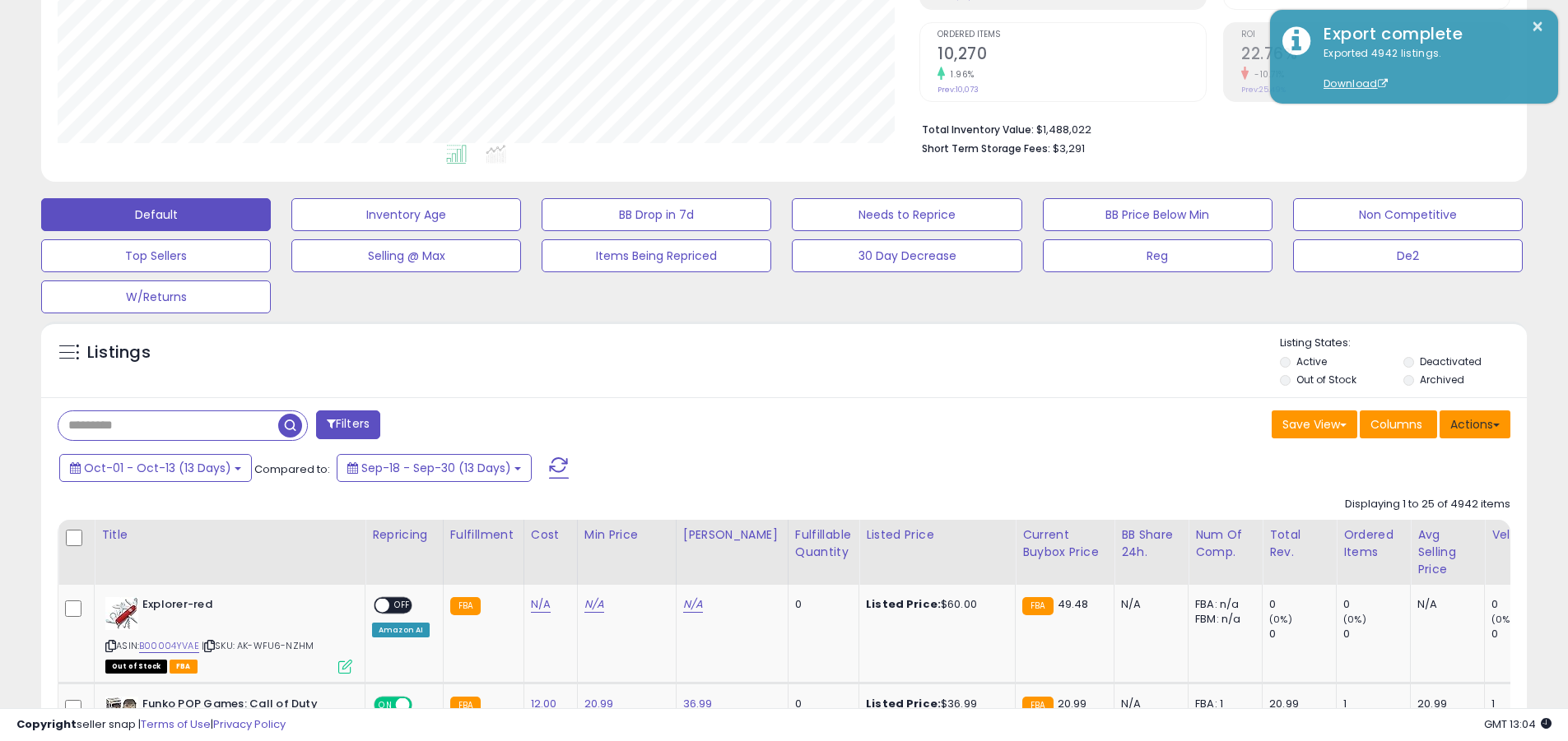
click at [752, 424] on button "Actions" at bounding box center [1475, 425] width 71 height 28
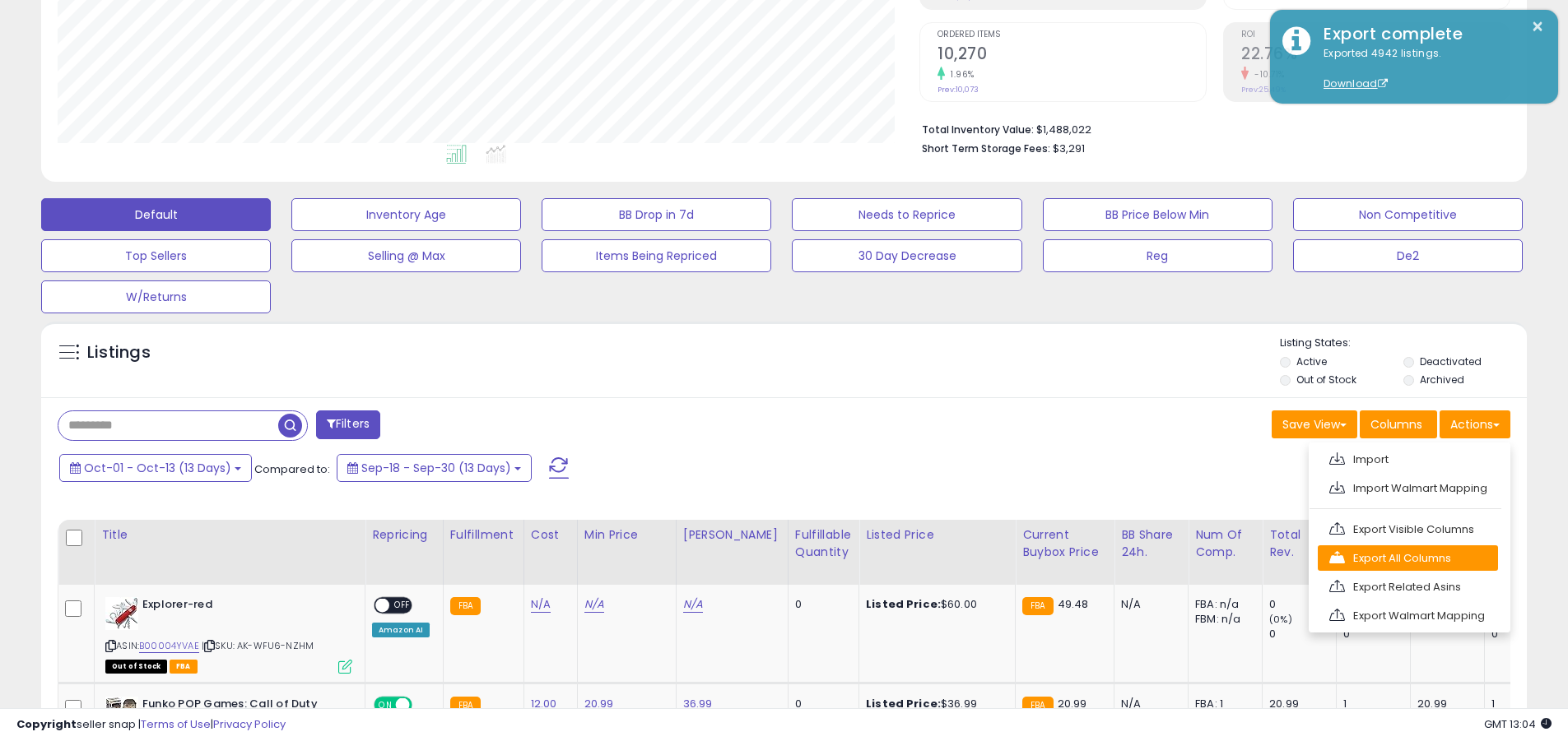
click at [752, 558] on link "Export All Columns" at bounding box center [1408, 558] width 180 height 25
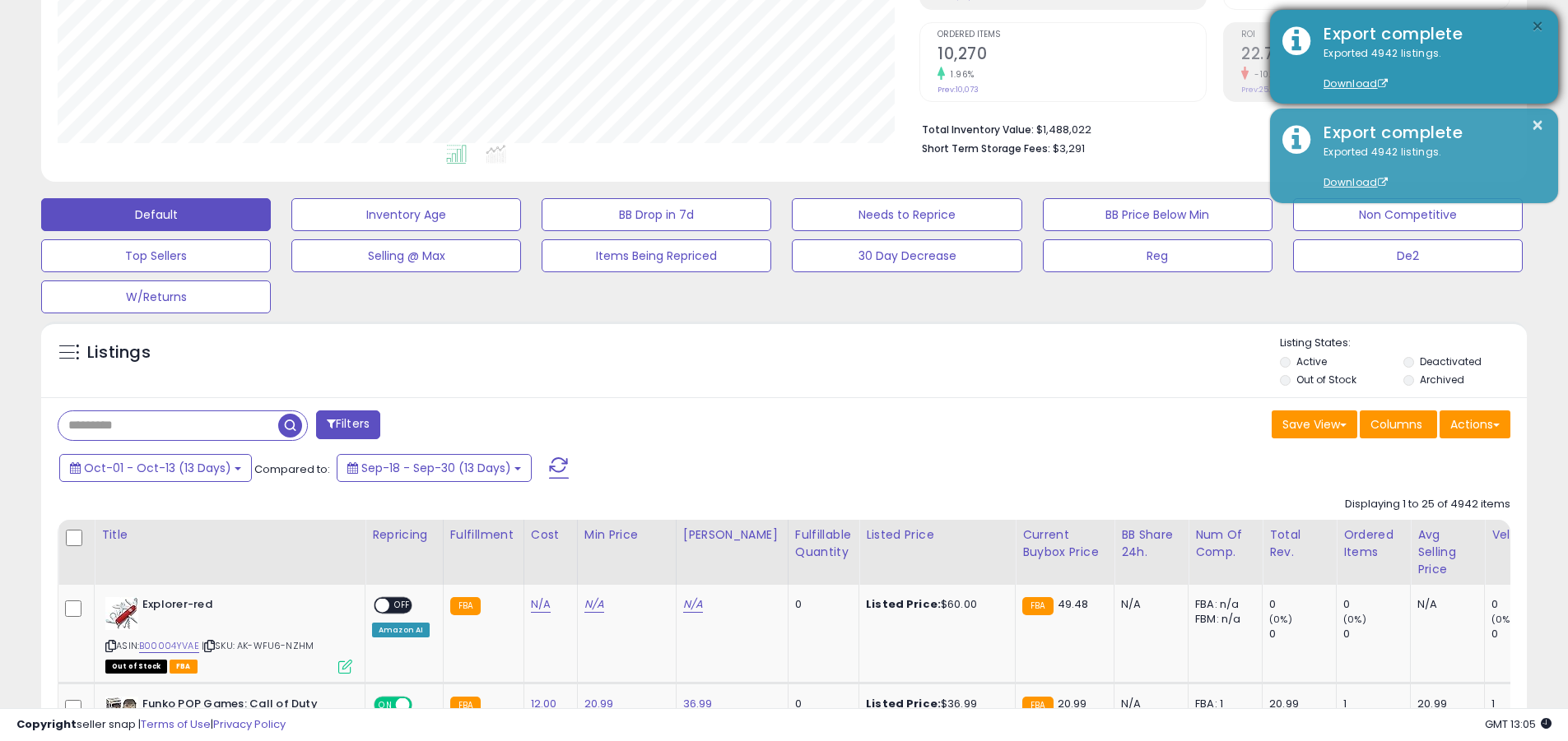
click at [752, 26] on button "×" at bounding box center [1537, 26] width 13 height 20
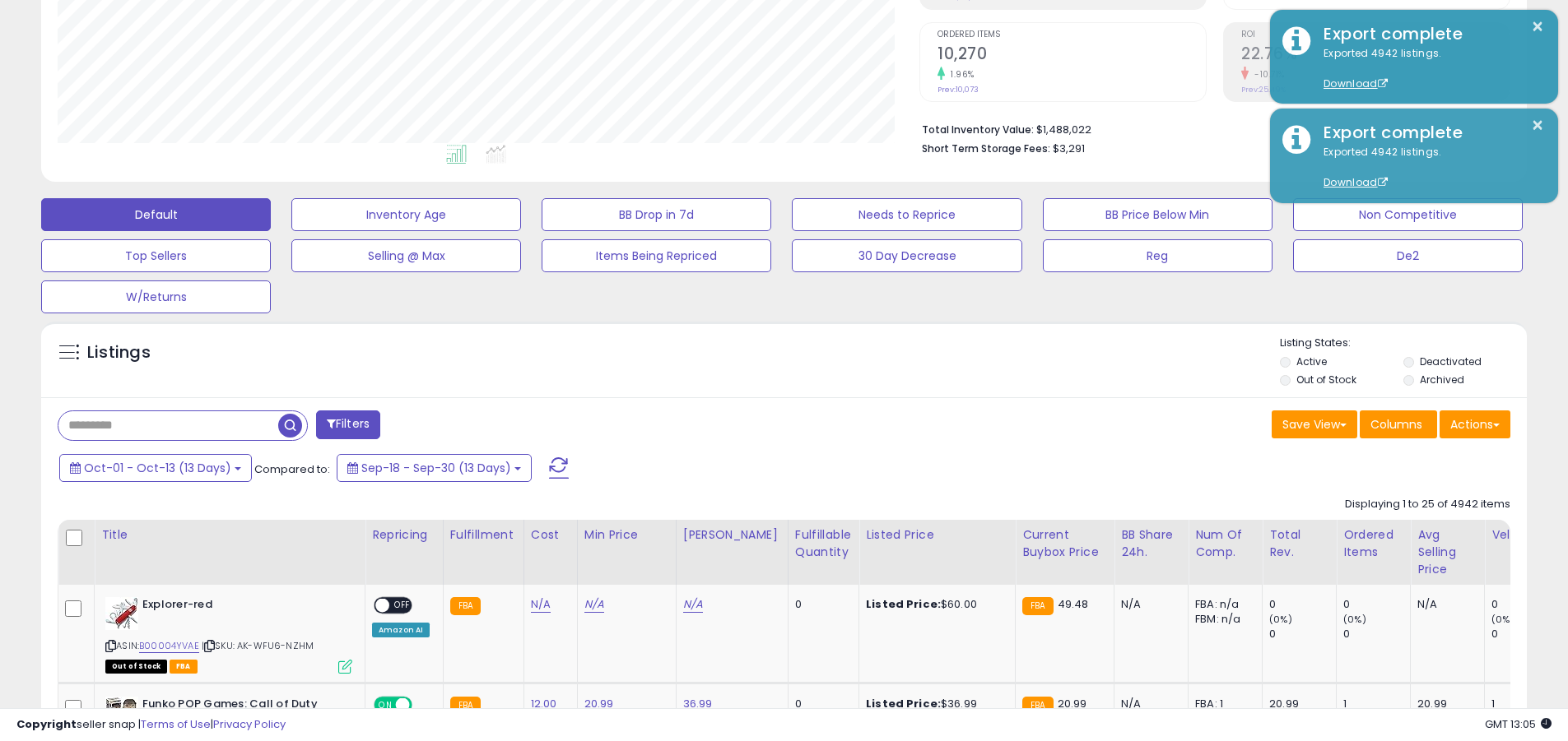
click at [168, 425] on input "text" at bounding box center [168, 425] width 220 height 29
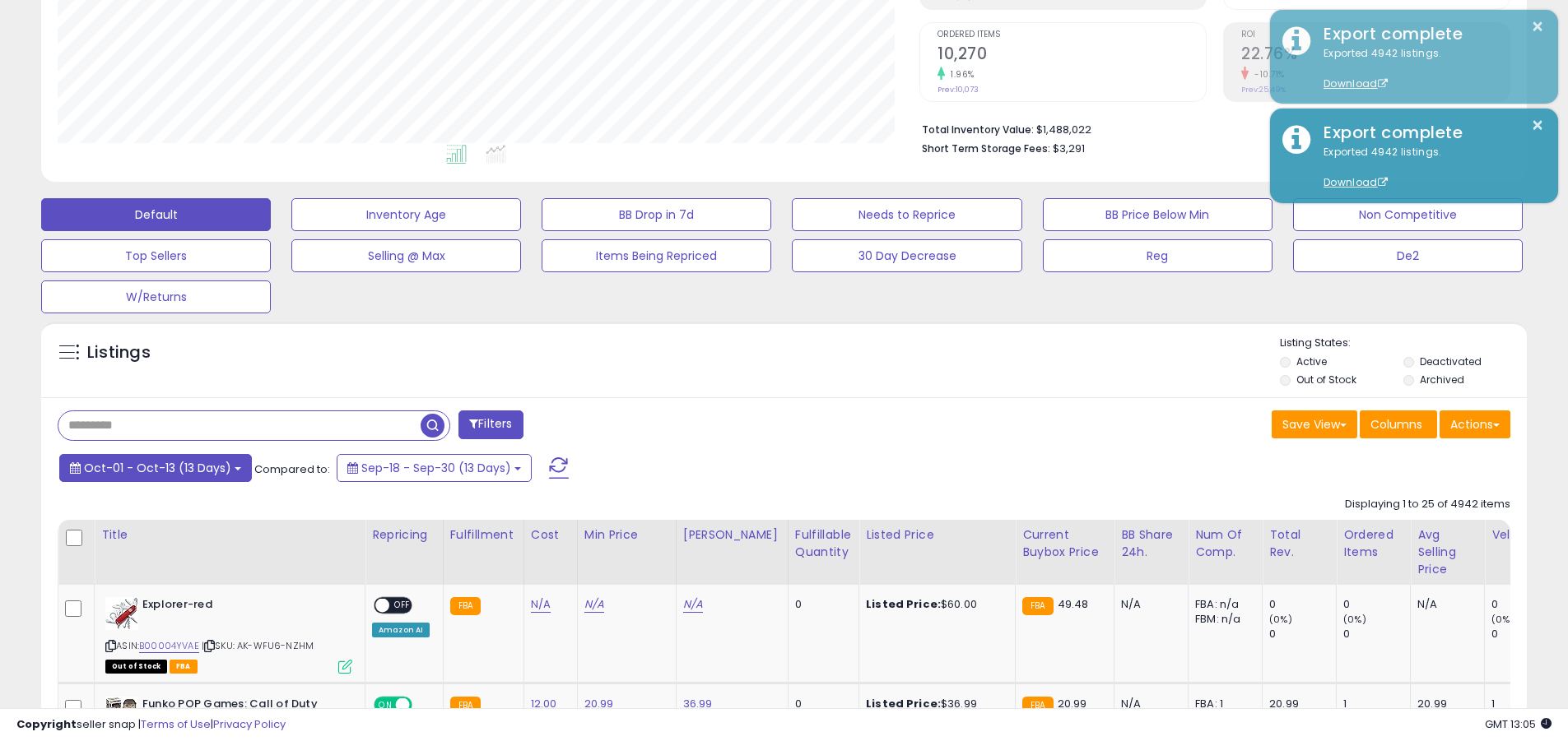
click at [155, 468] on span "Oct-01 - Oct-13 (13 Days)" at bounding box center [157, 468] width 148 height 17
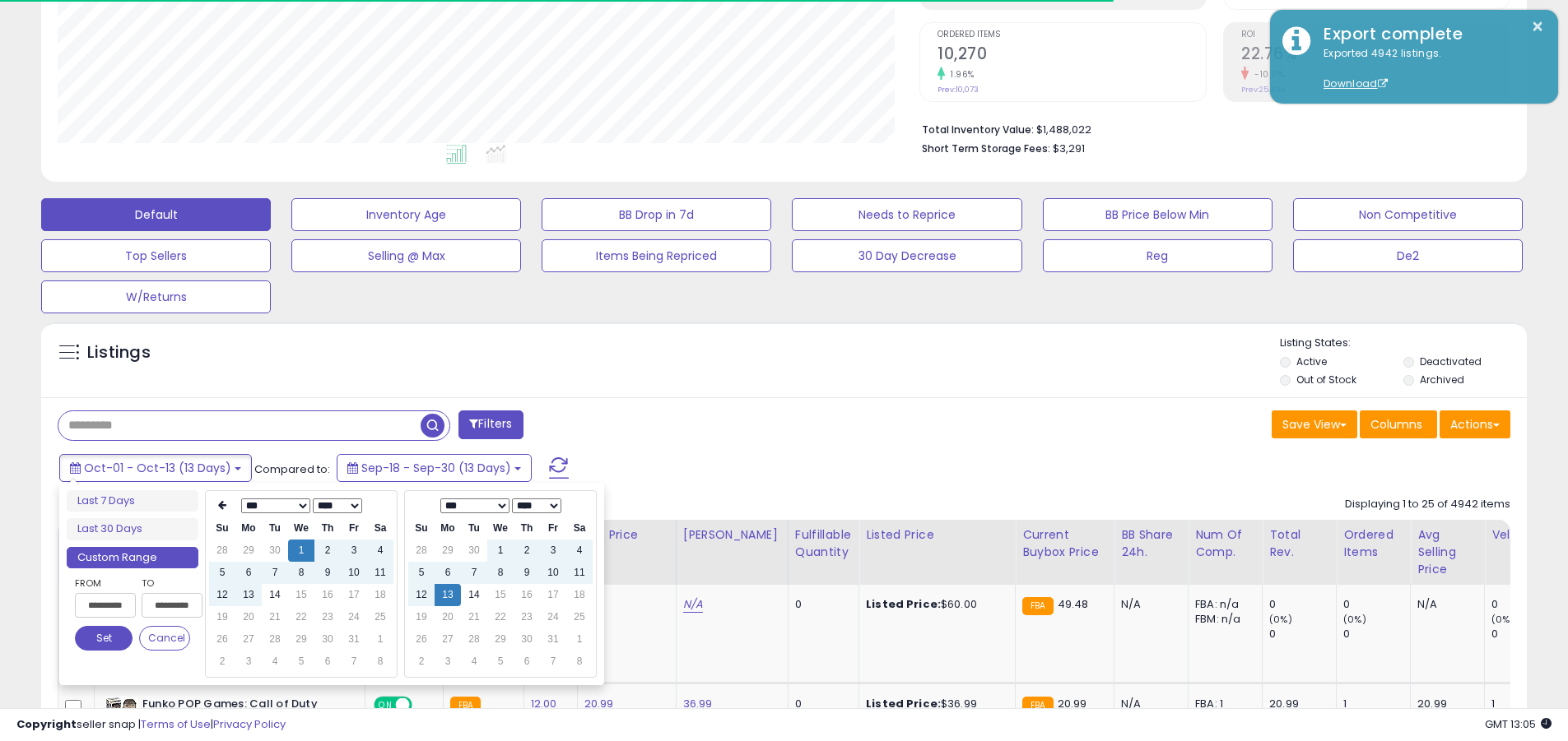
click at [106, 606] on input "**********" at bounding box center [105, 606] width 61 height 25
type input "**********"
click at [104, 638] on button "Set" at bounding box center [104, 638] width 58 height 25
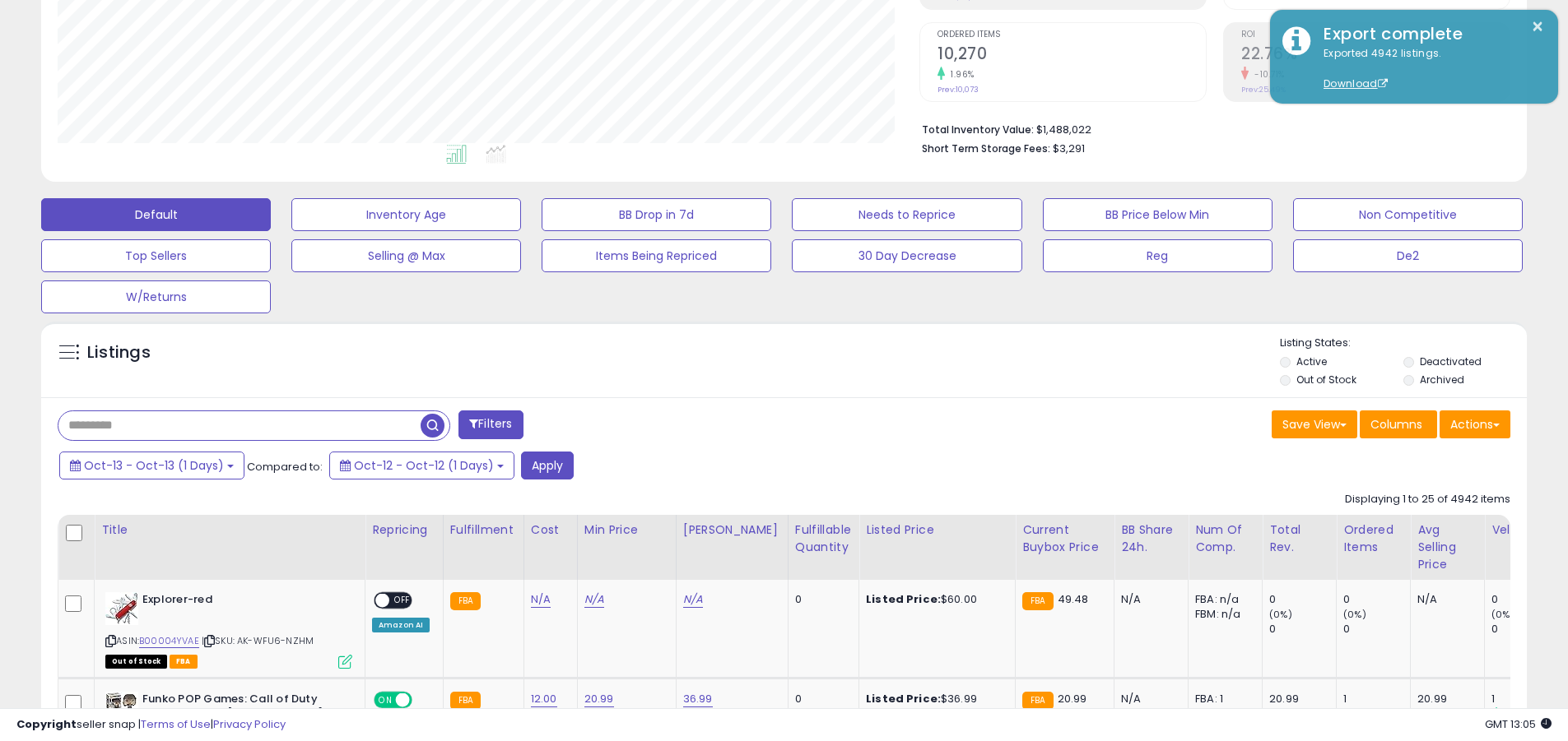
click at [239, 425] on input "text" at bounding box center [239, 425] width 362 height 29
click at [537, 465] on button "Apply" at bounding box center [548, 466] width 53 height 28
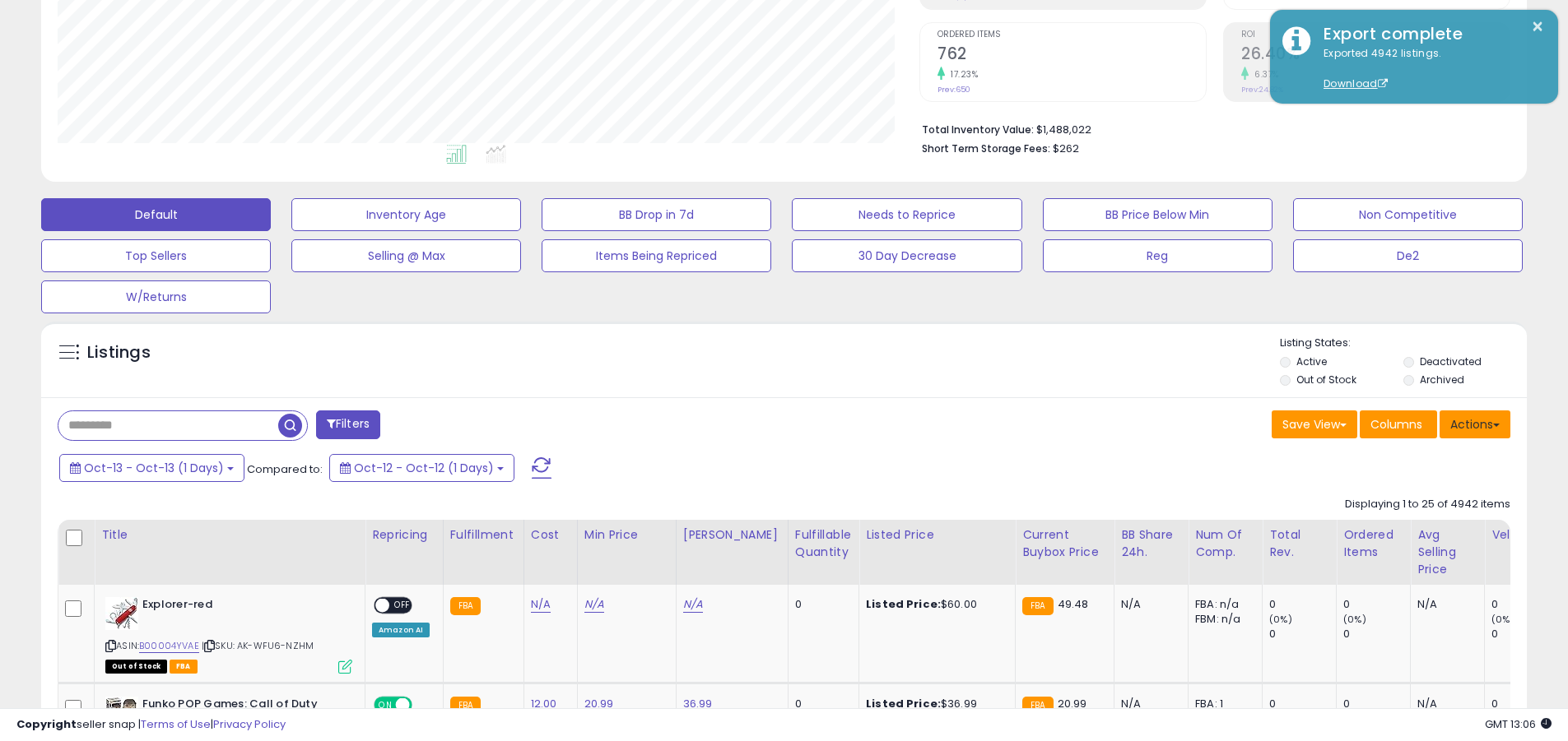
click at [752, 424] on button "Actions" at bounding box center [1475, 425] width 71 height 28
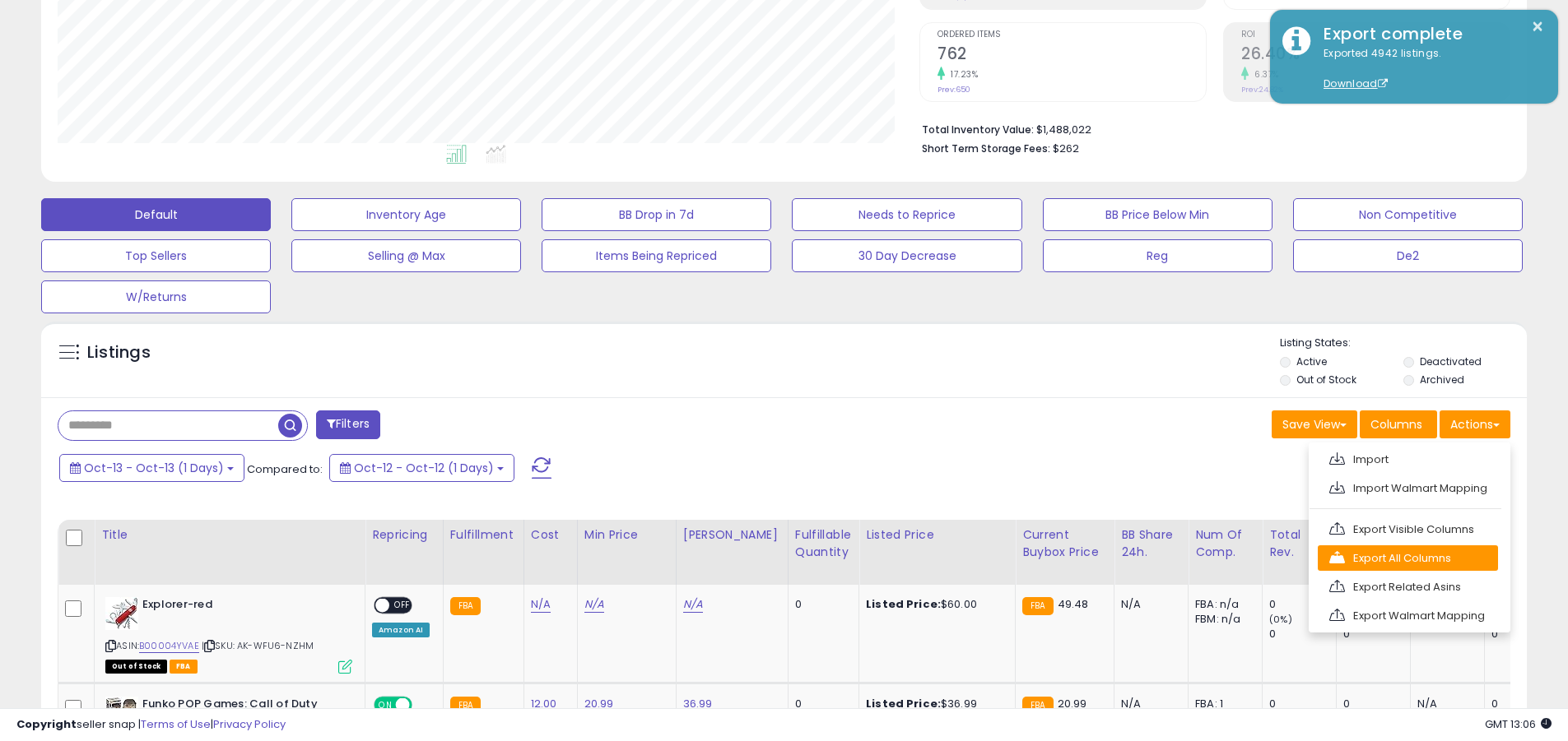
click at [752, 558] on link "Export All Columns" at bounding box center [1408, 558] width 180 height 25
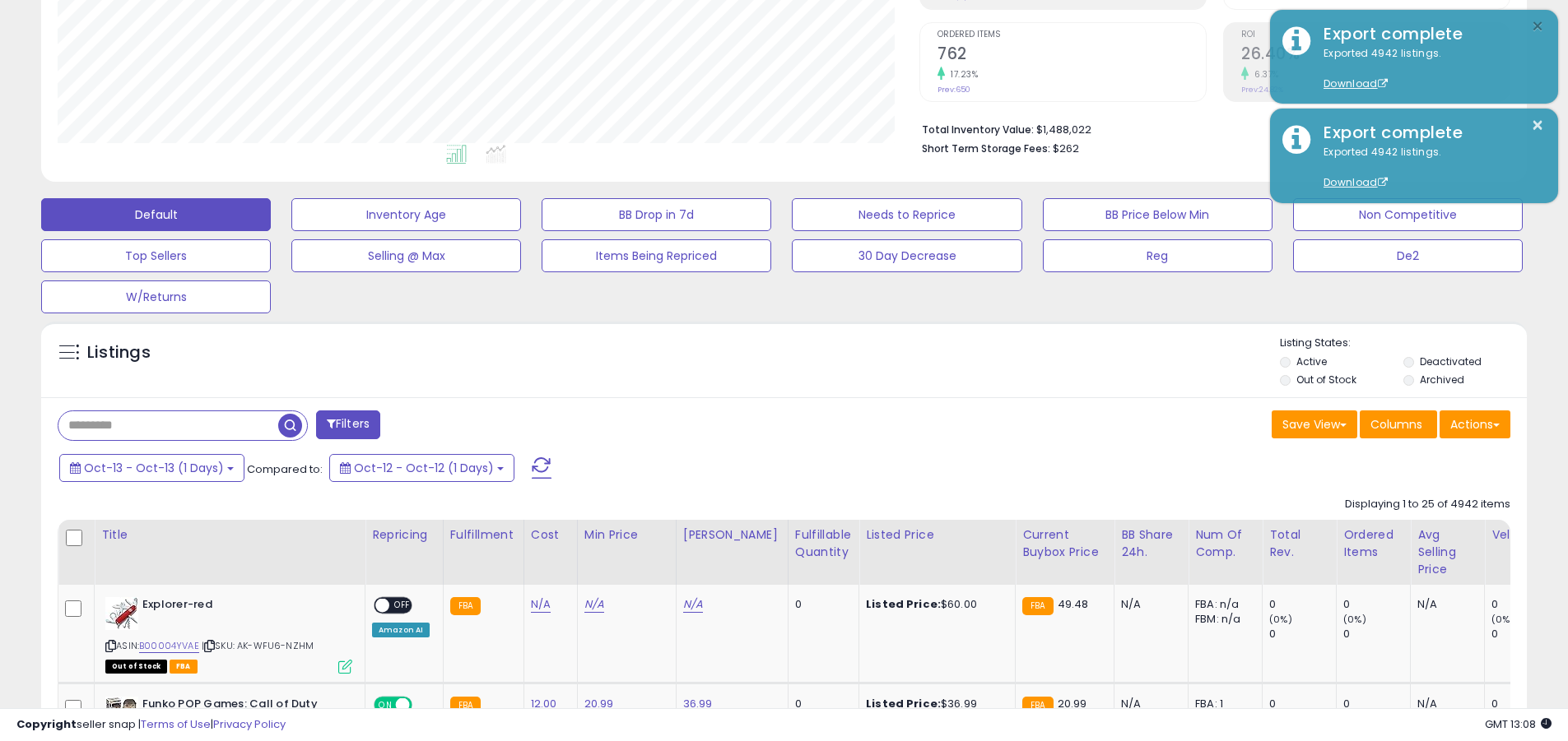
click at [752, 26] on button "×" at bounding box center [1537, 26] width 13 height 20
click at [168, 425] on input "text" at bounding box center [168, 425] width 220 height 29
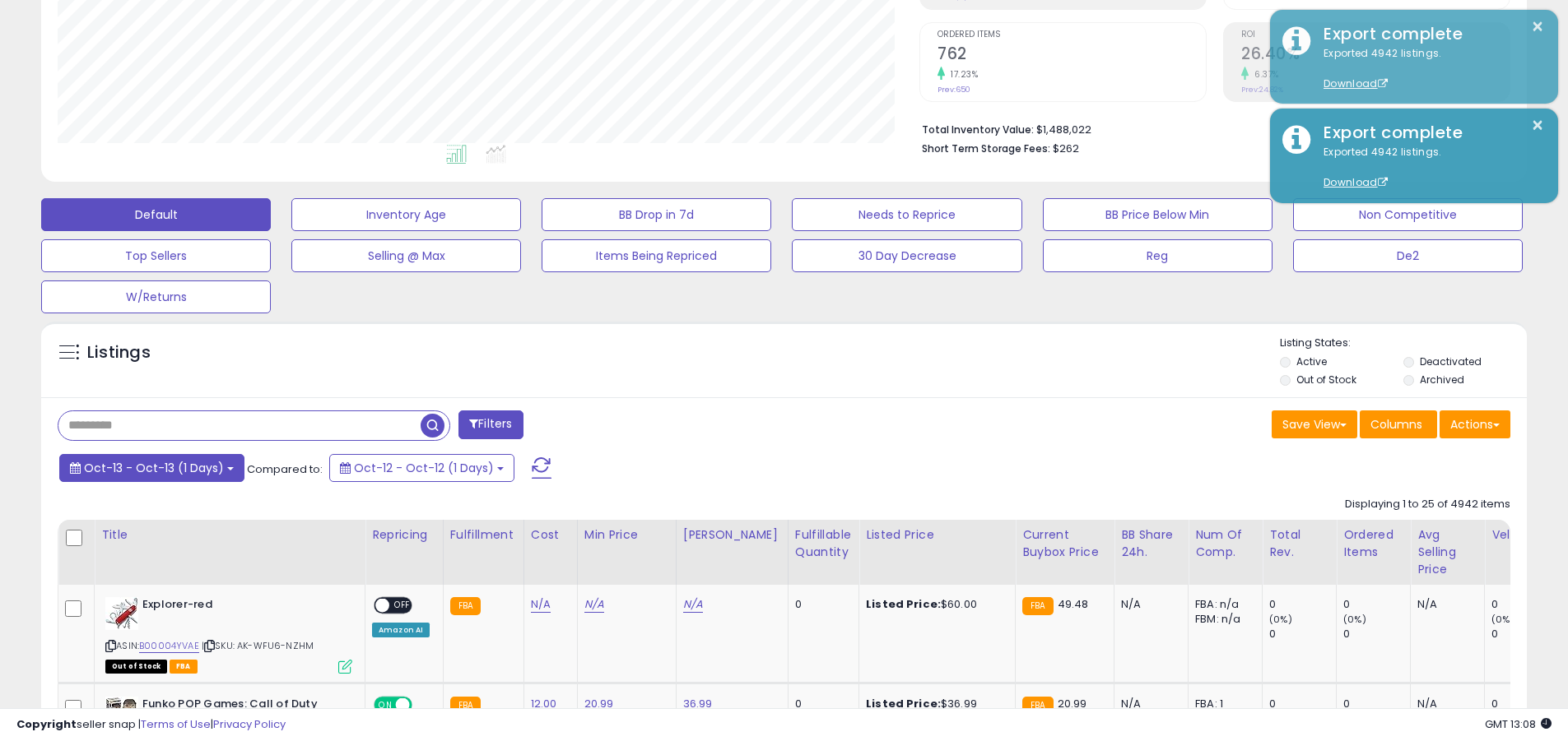
click at [151, 468] on span "Oct-13 - Oct-13 (1 Days)" at bounding box center [153, 468] width 140 height 17
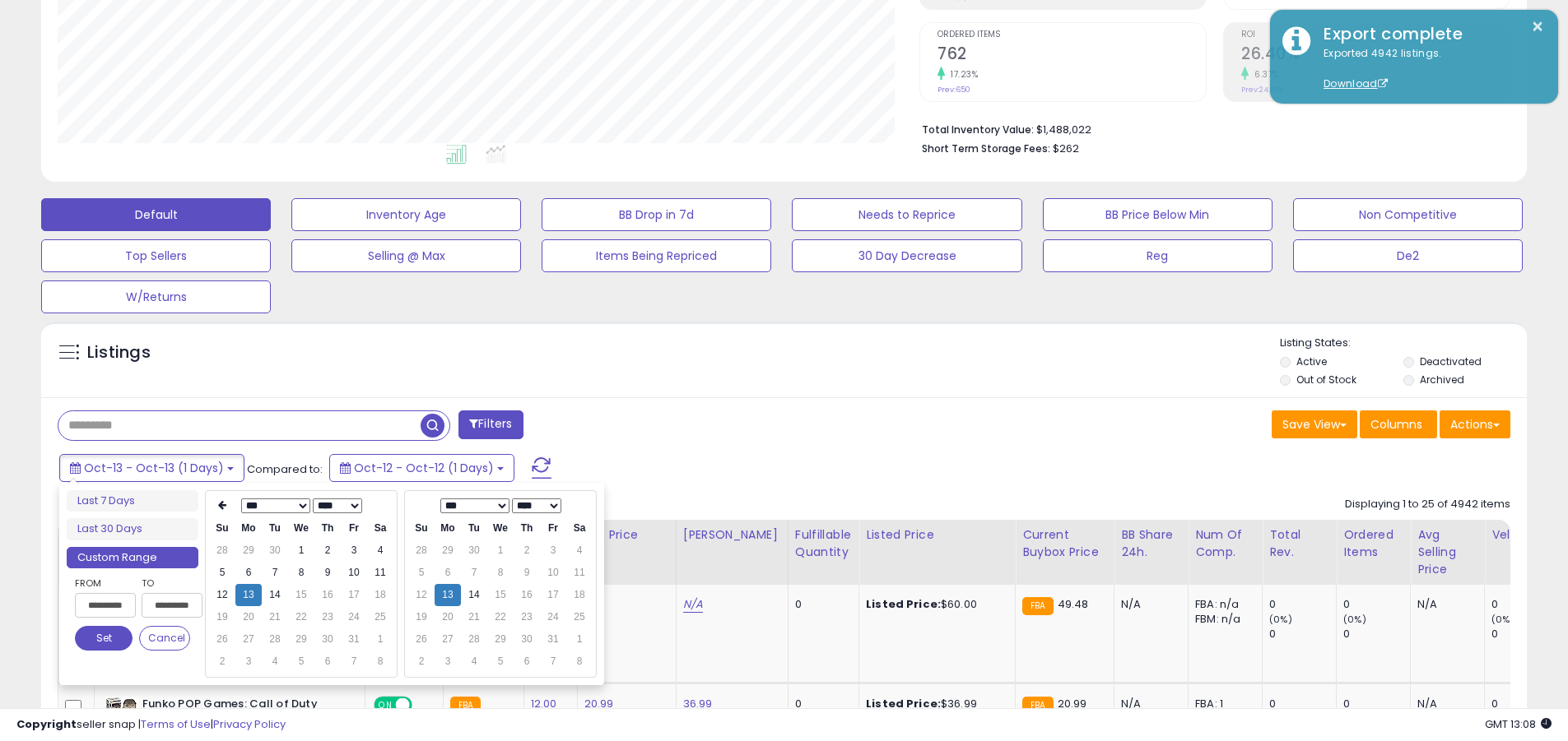
click at [106, 606] on input "**********" at bounding box center [105, 606] width 61 height 25
type input "**********"
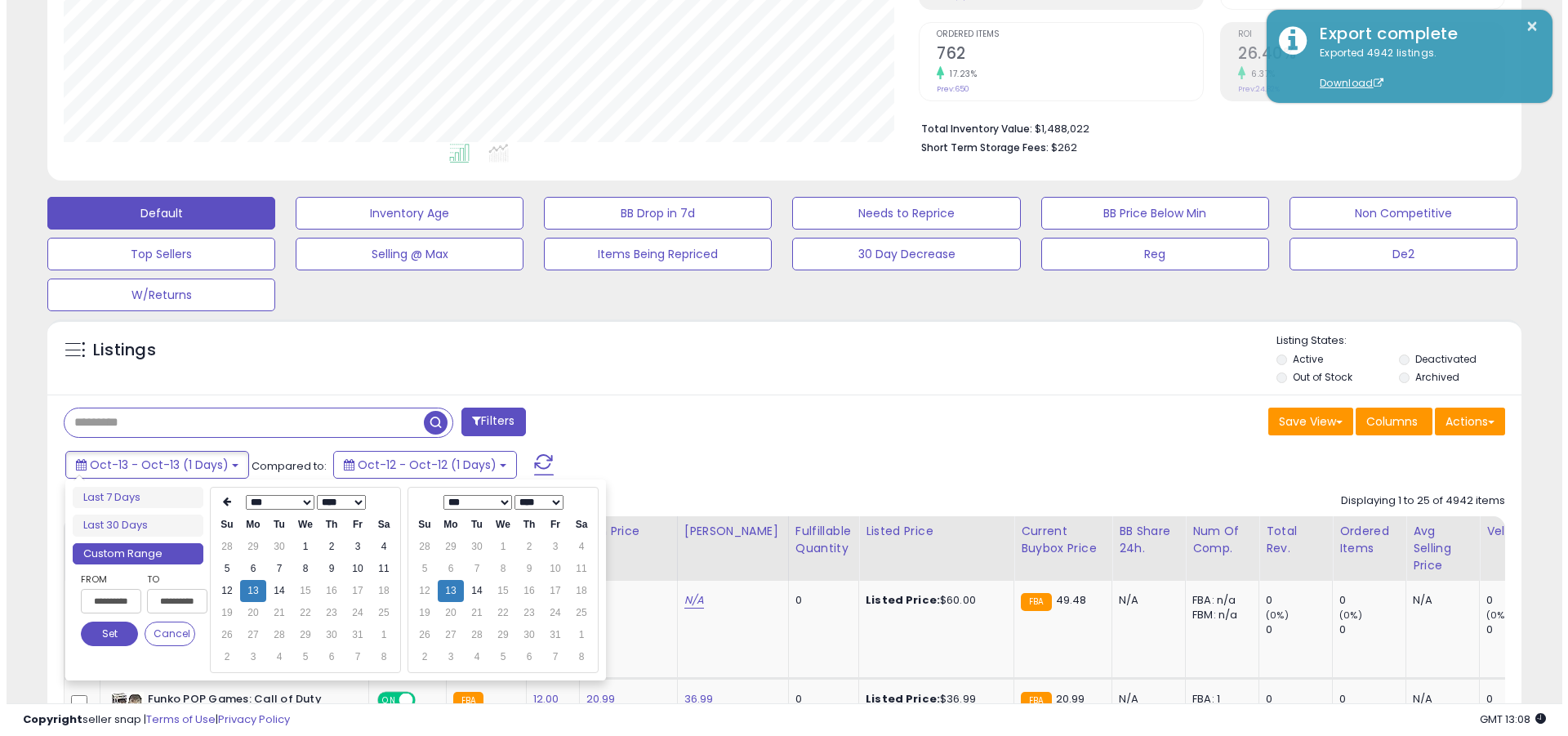
scroll to position [0, 1]
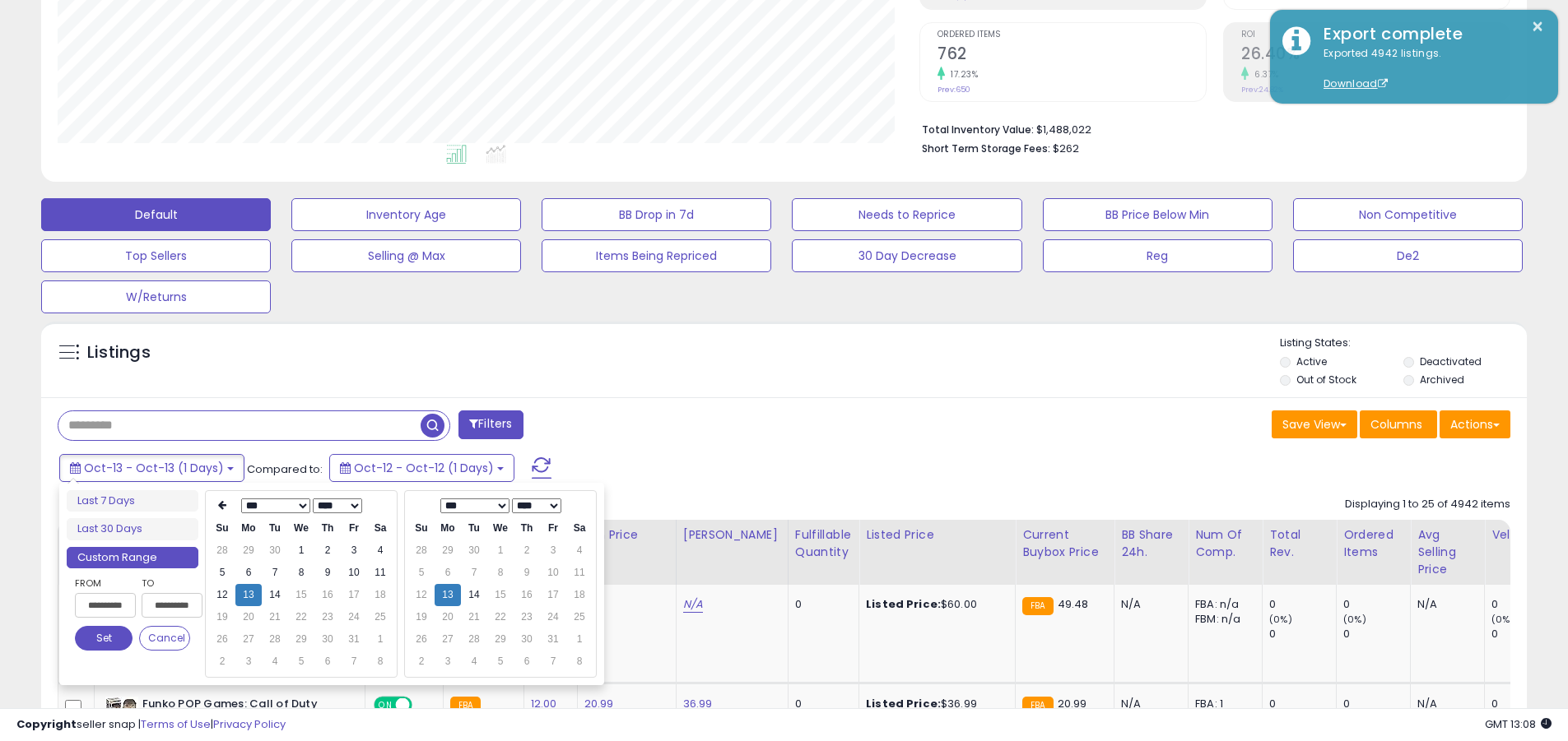
click at [104, 638] on button "Set" at bounding box center [104, 638] width 58 height 25
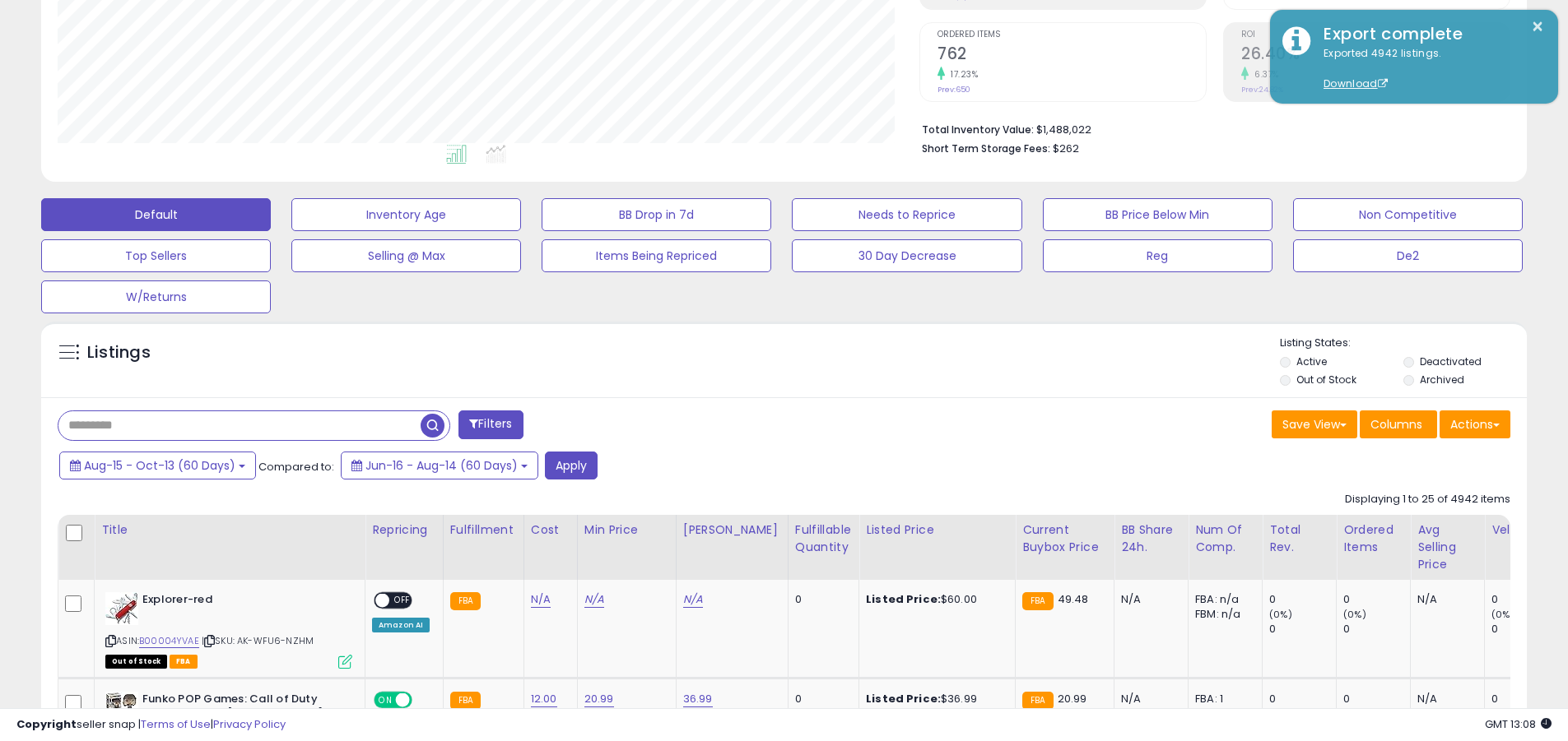
click at [239, 425] on input "text" at bounding box center [239, 425] width 362 height 29
click at [567, 465] on button "Apply" at bounding box center [572, 466] width 53 height 28
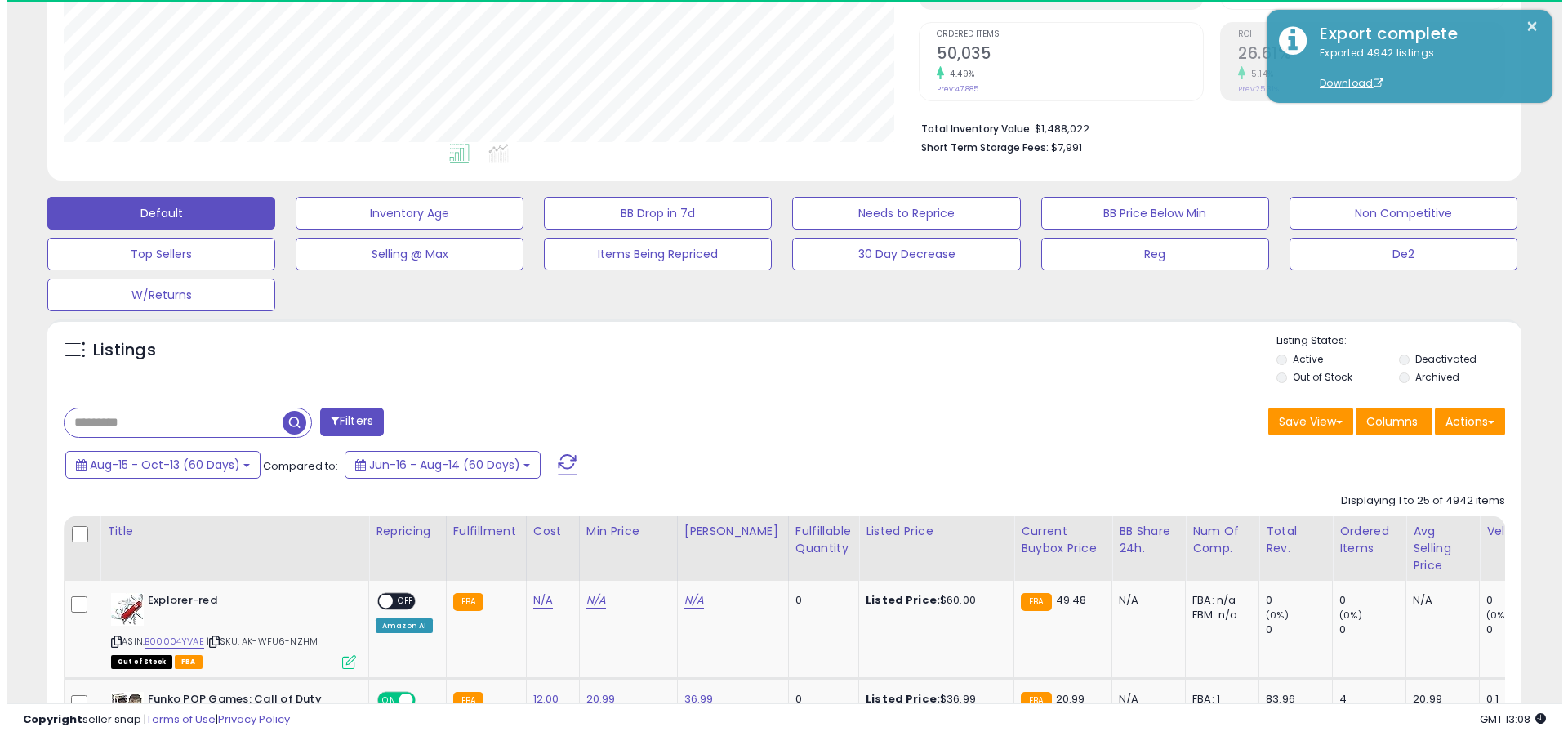
scroll to position [335, 855]
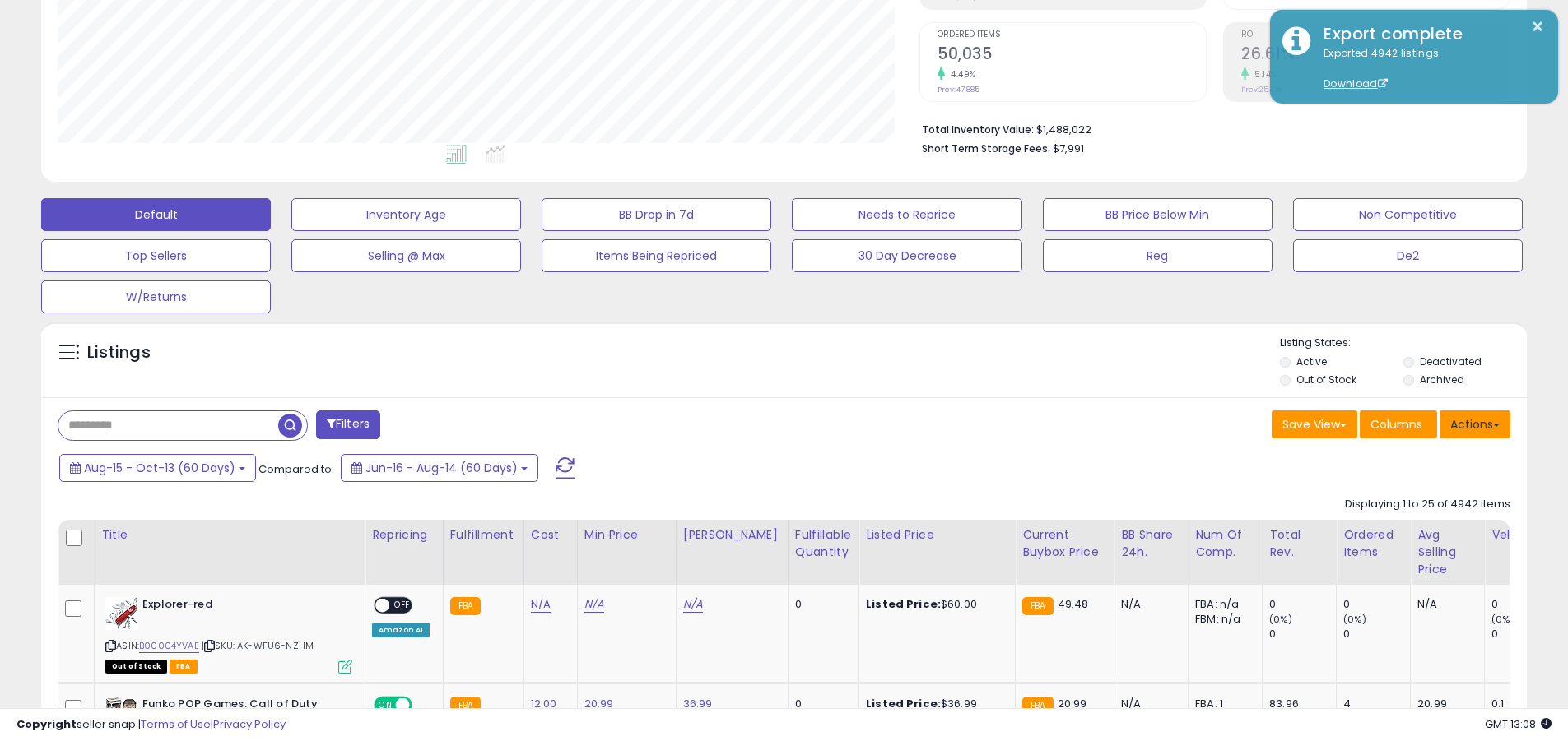
click at [752, 424] on button "Actions" at bounding box center [1475, 425] width 71 height 28
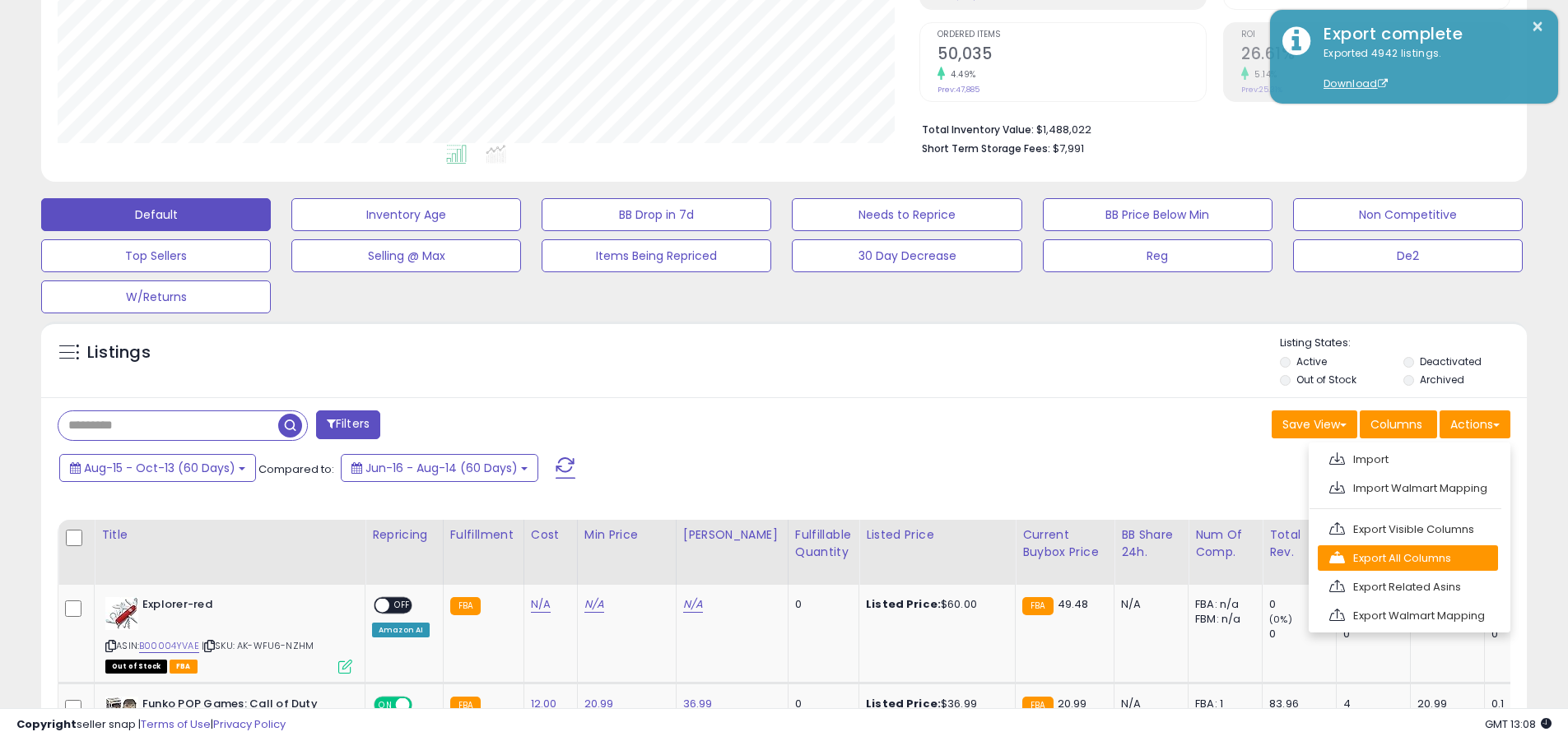
click at [752, 558] on link "Export All Columns" at bounding box center [1408, 558] width 180 height 25
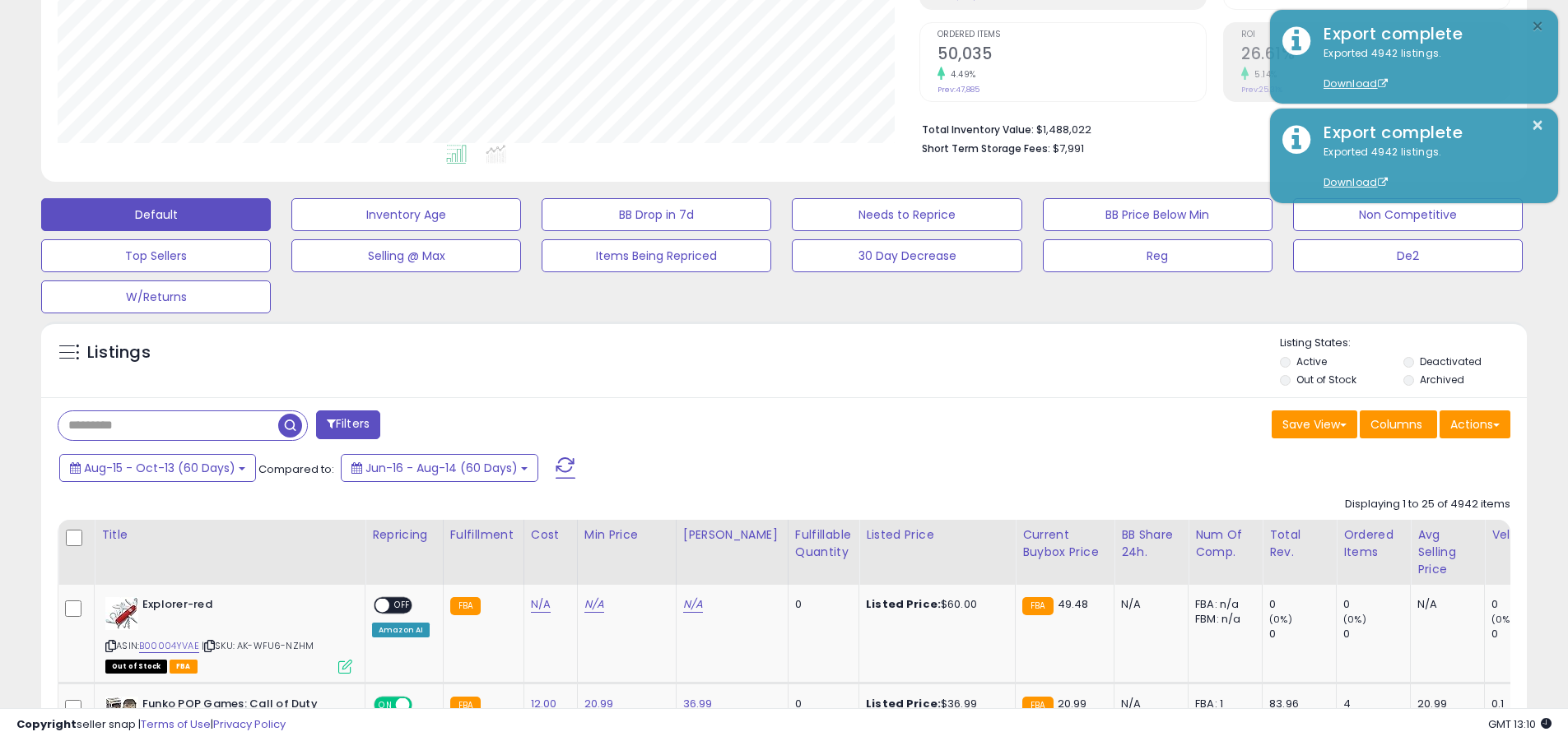
click at [752, 26] on button "×" at bounding box center [1537, 26] width 13 height 20
click at [168, 425] on input "text" at bounding box center [168, 425] width 220 height 29
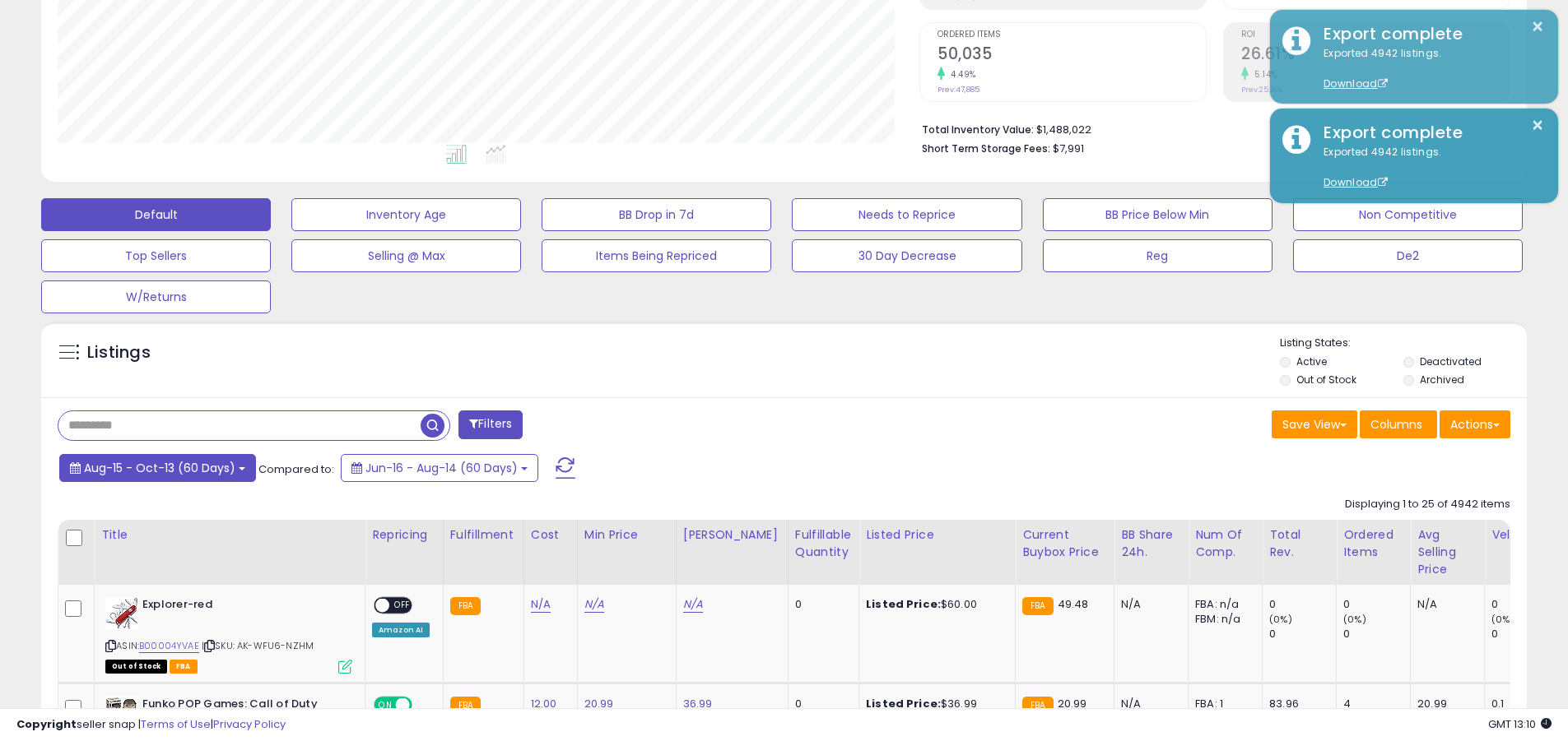
click at [158, 468] on span "Aug-15 - Oct-13 (60 Days)" at bounding box center [159, 468] width 151 height 17
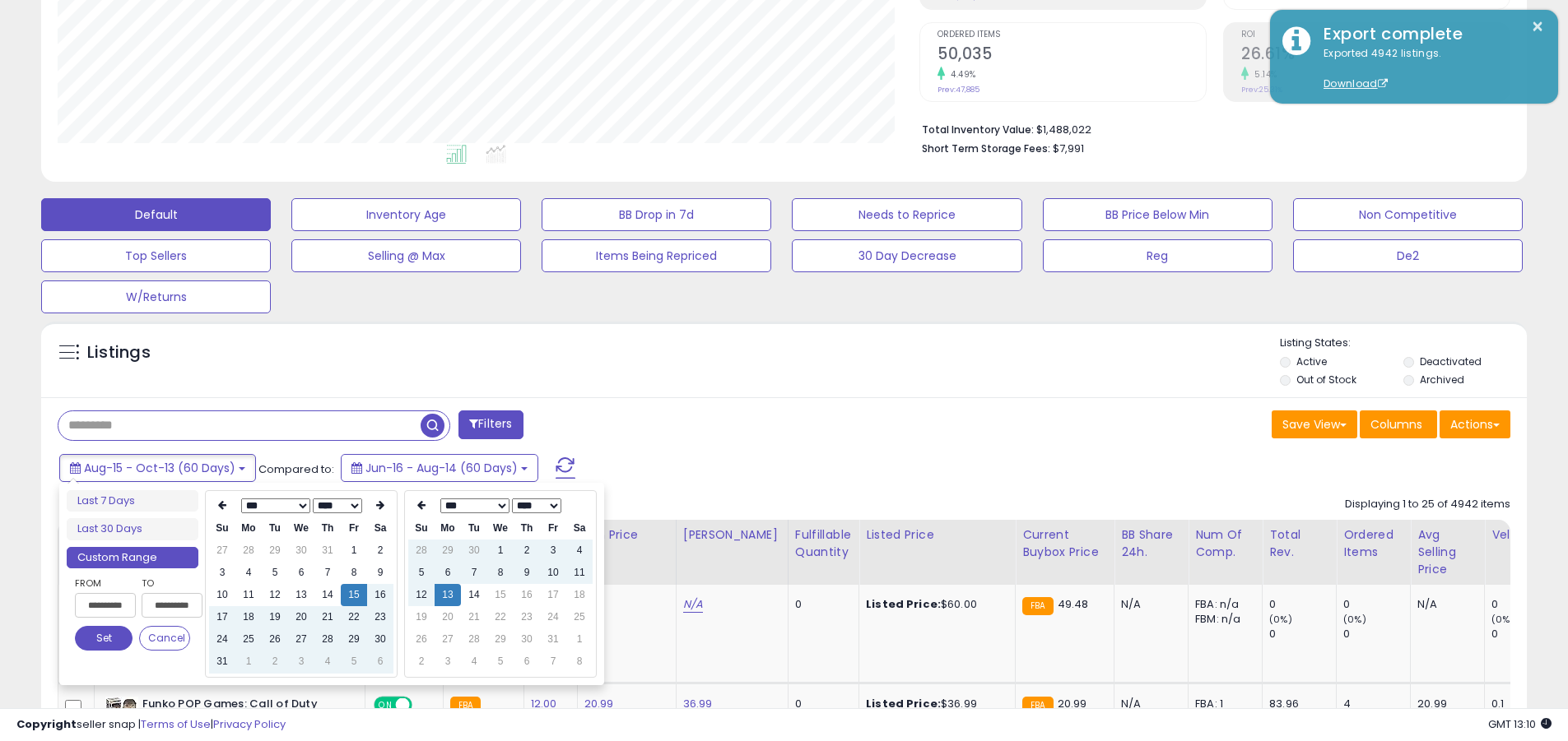
click at [106, 606] on input "**********" at bounding box center [105, 606] width 61 height 25
type input "**********"
click at [104, 638] on button "Set" at bounding box center [104, 638] width 58 height 25
click at [239, 425] on input "text" at bounding box center [239, 425] width 362 height 29
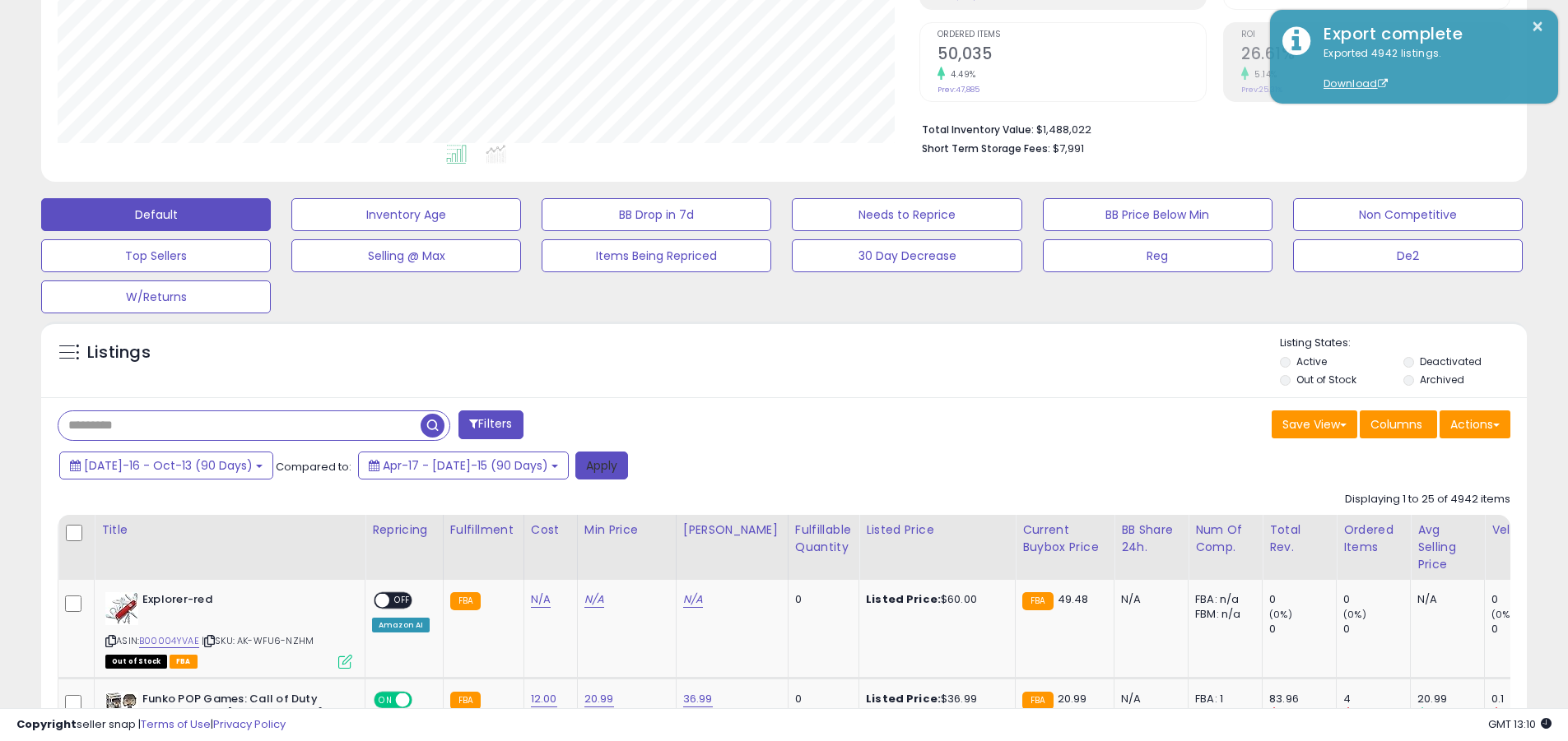
click at [575, 465] on button "Apply" at bounding box center [602, 466] width 53 height 28
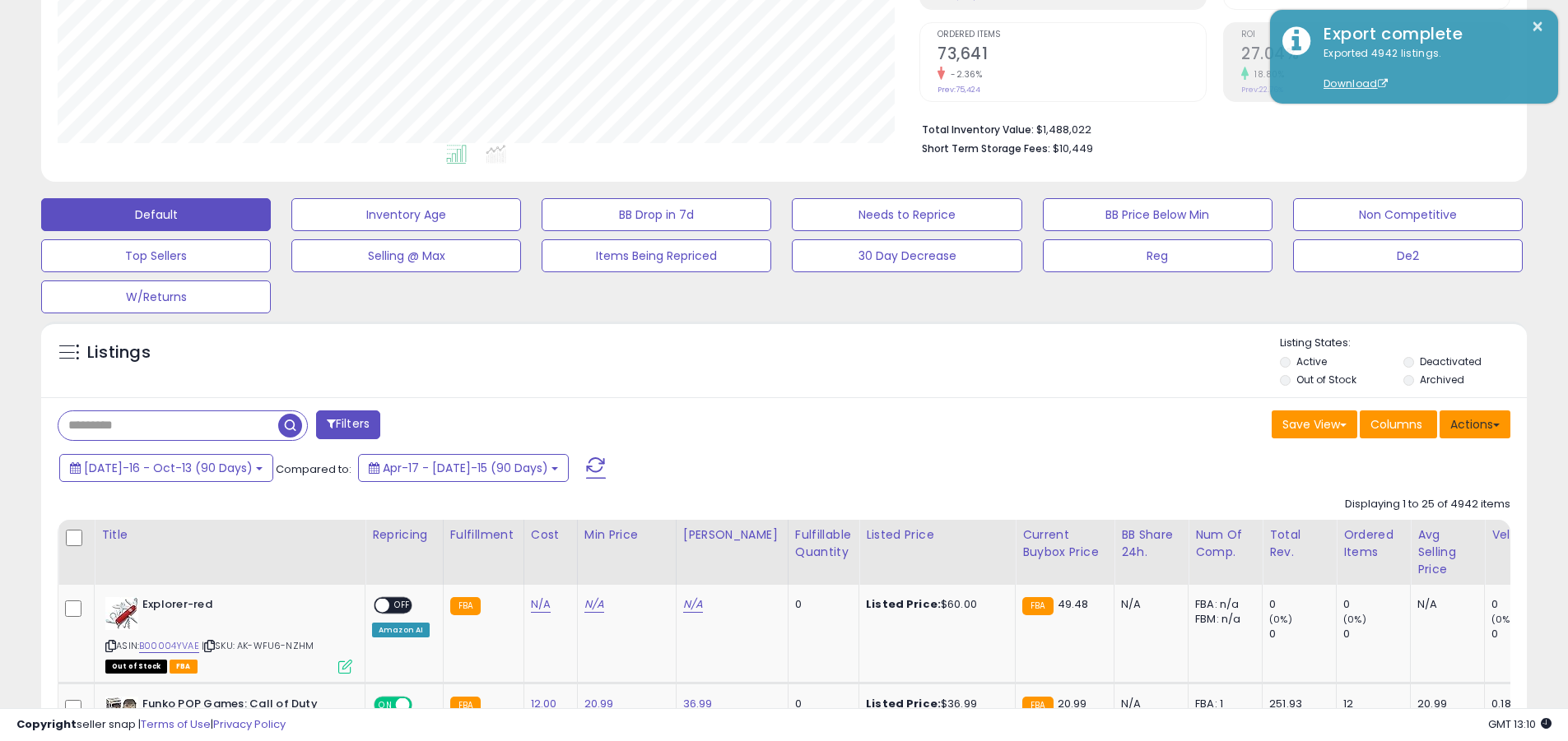
click at [752, 424] on button "Actions" at bounding box center [1475, 425] width 71 height 28
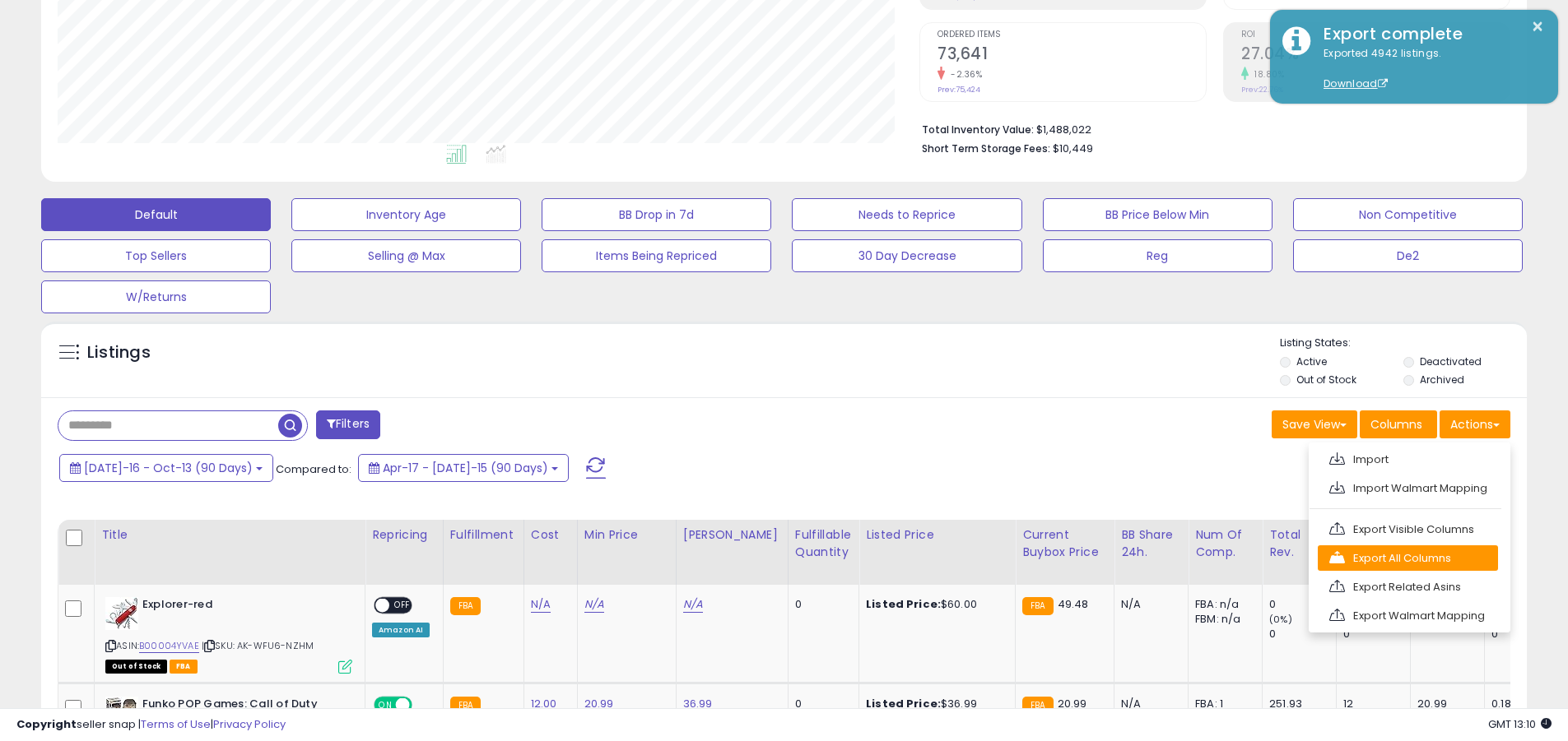
click at [752, 558] on link "Export All Columns" at bounding box center [1408, 558] width 180 height 25
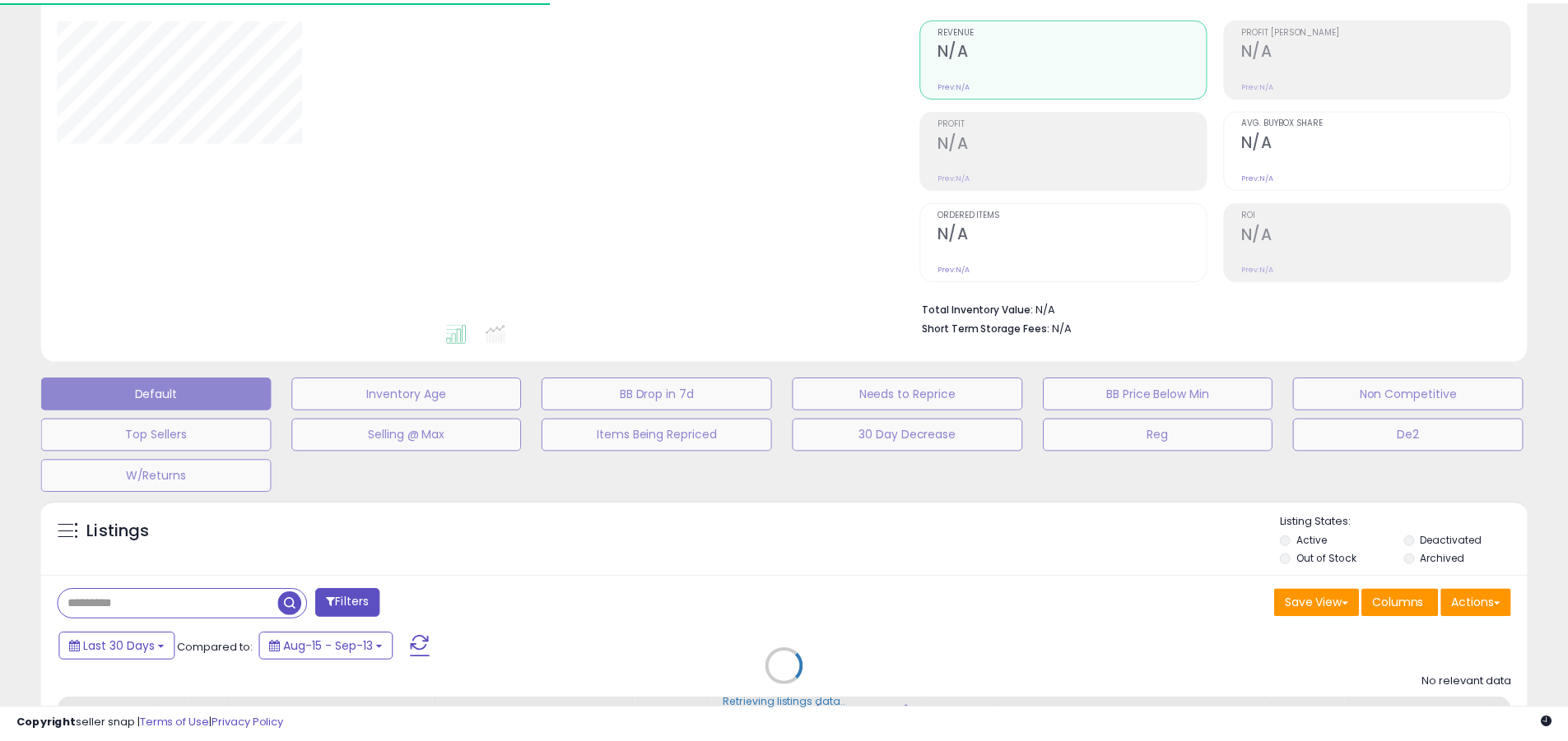
scroll to position [70, 0]
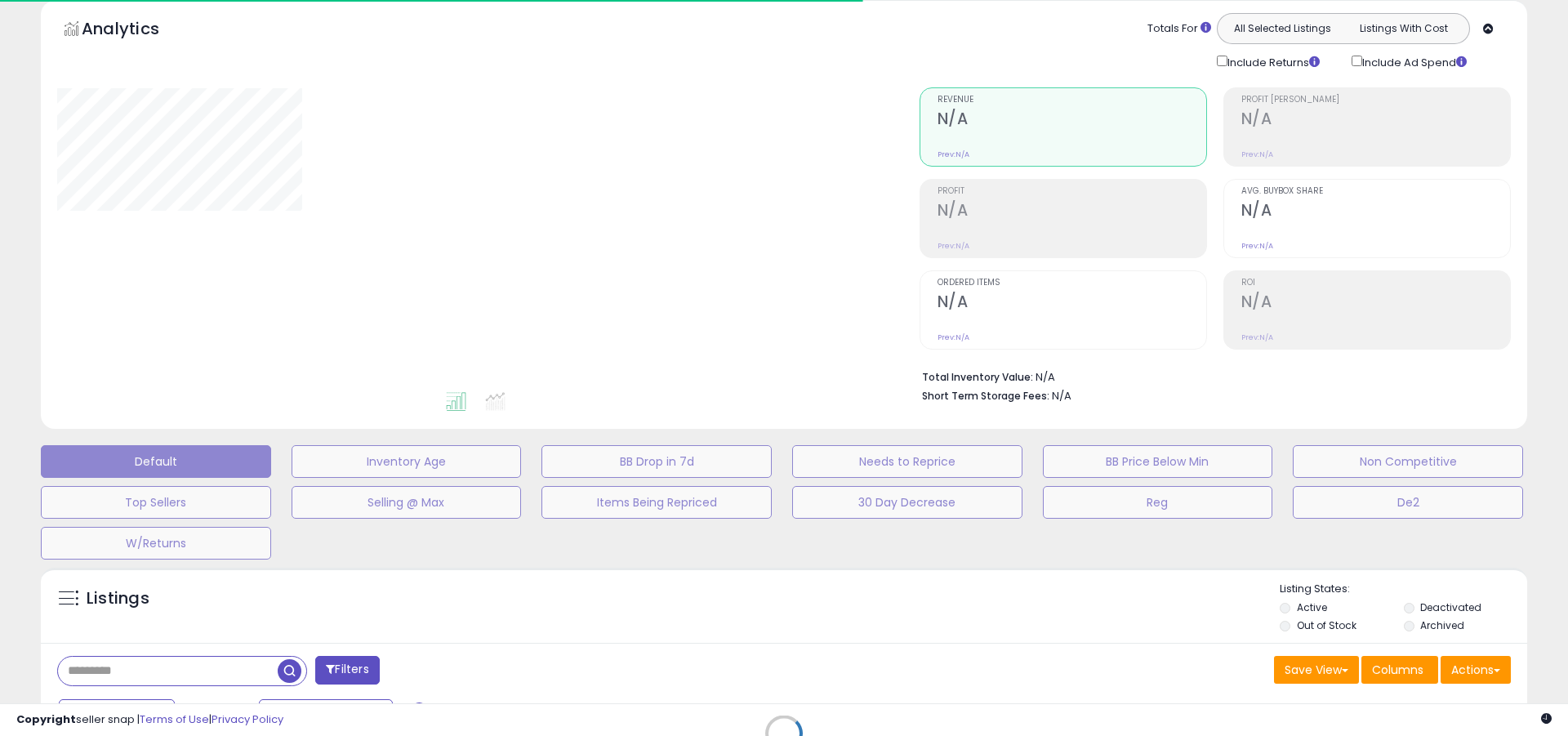
click at [784, 214] on div at bounding box center [476, 238] width 838 height 302
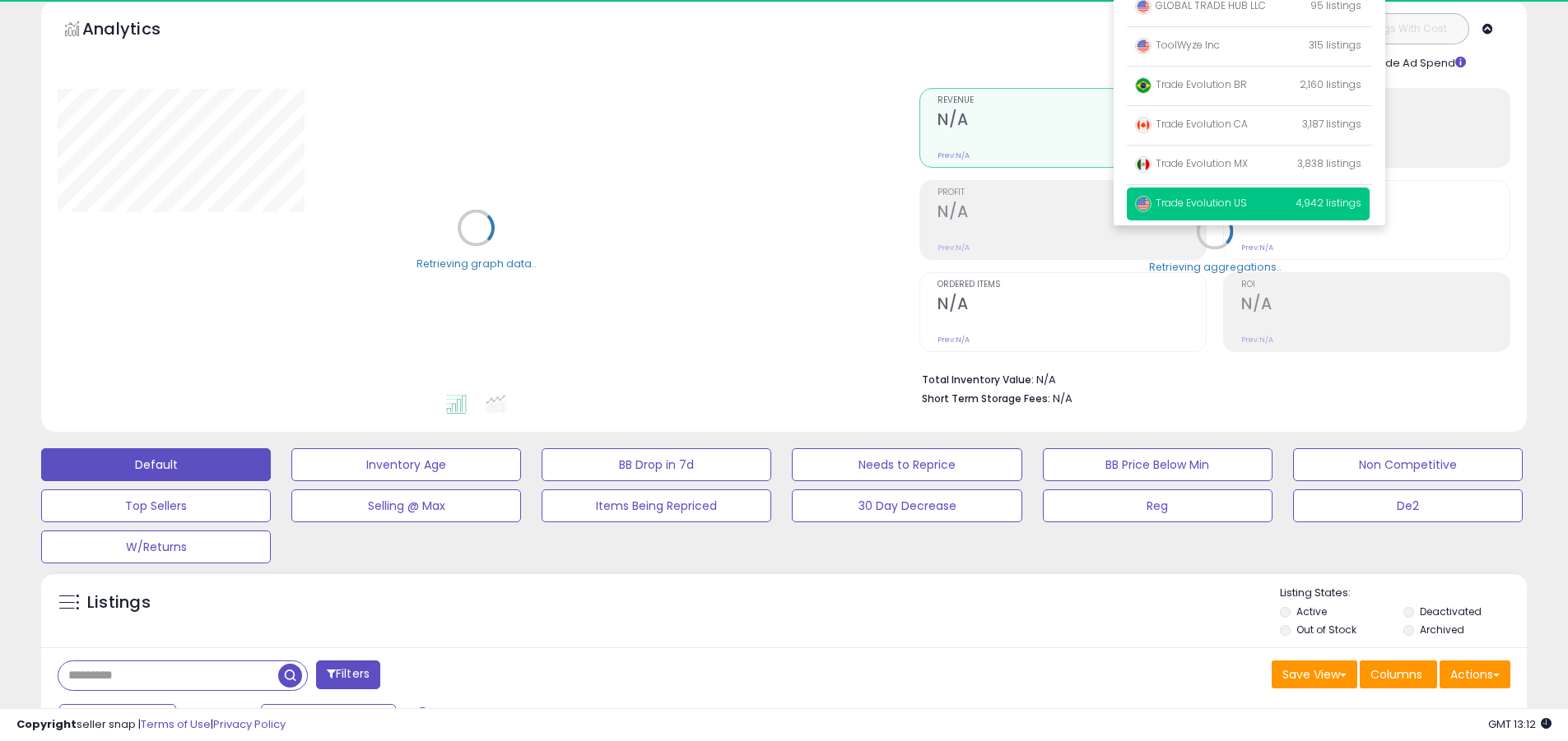
scroll to position [17, 0]
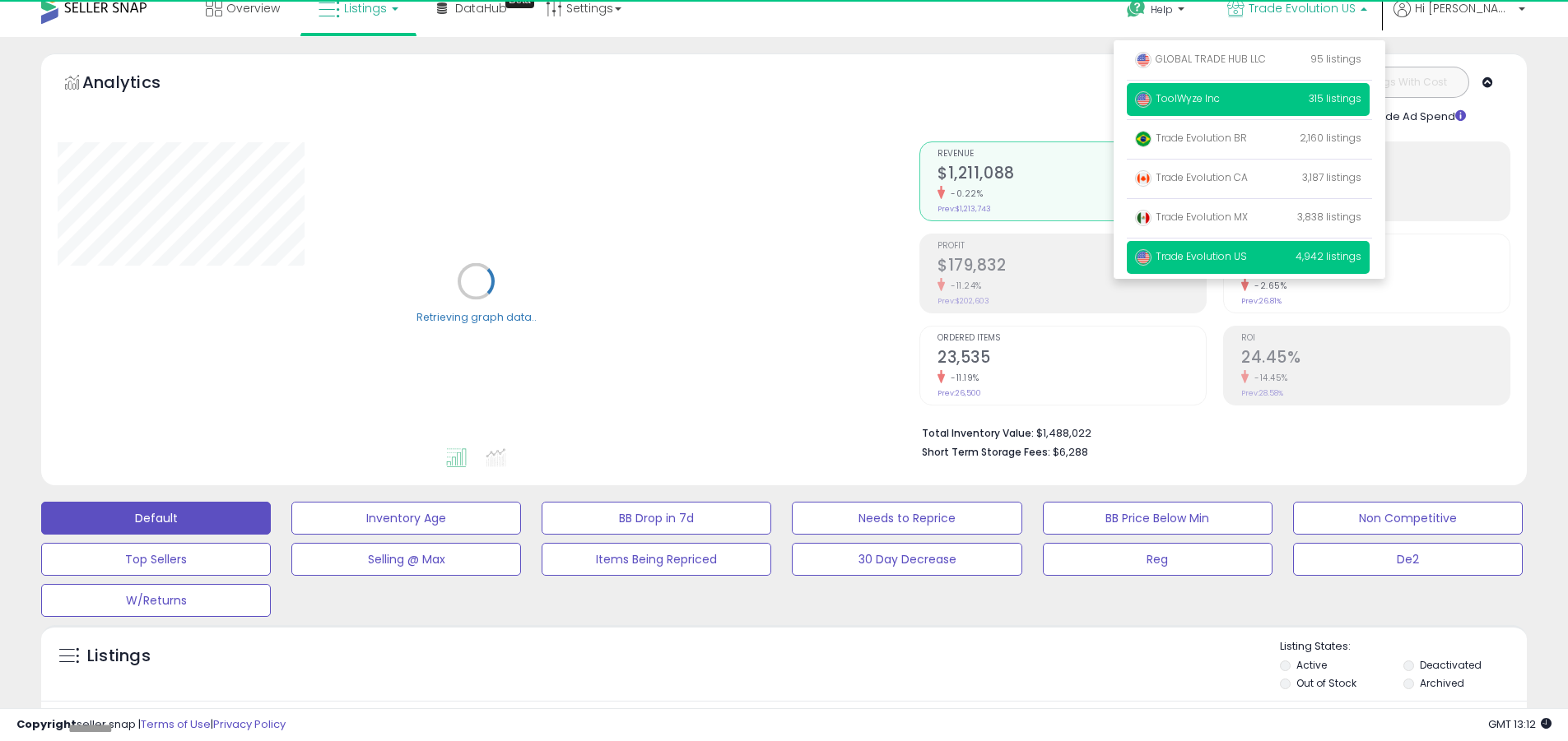
click at [1305, 99] on p "ToolWyze Inc 315 listings" at bounding box center [1249, 99] width 243 height 33
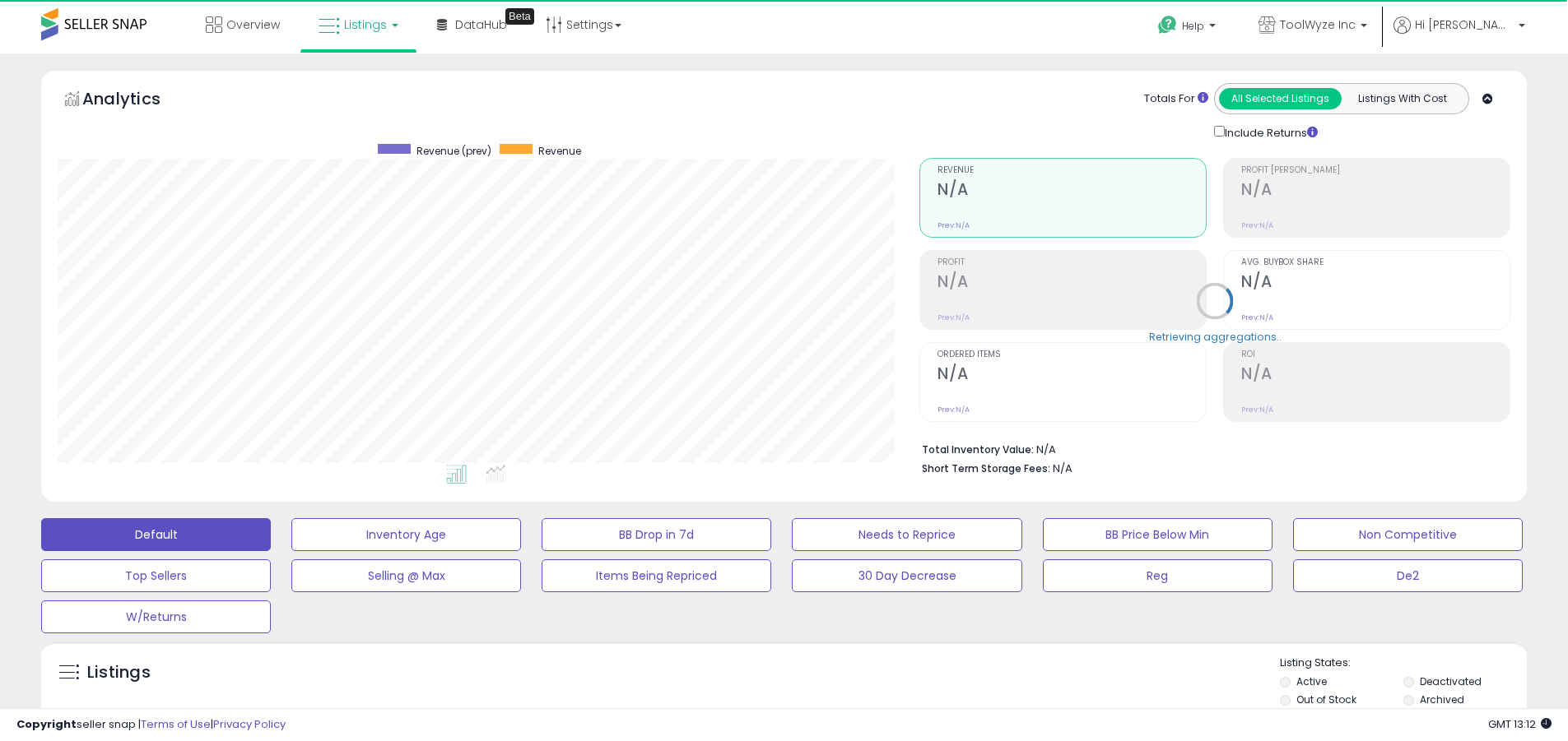
scroll to position [338, 862]
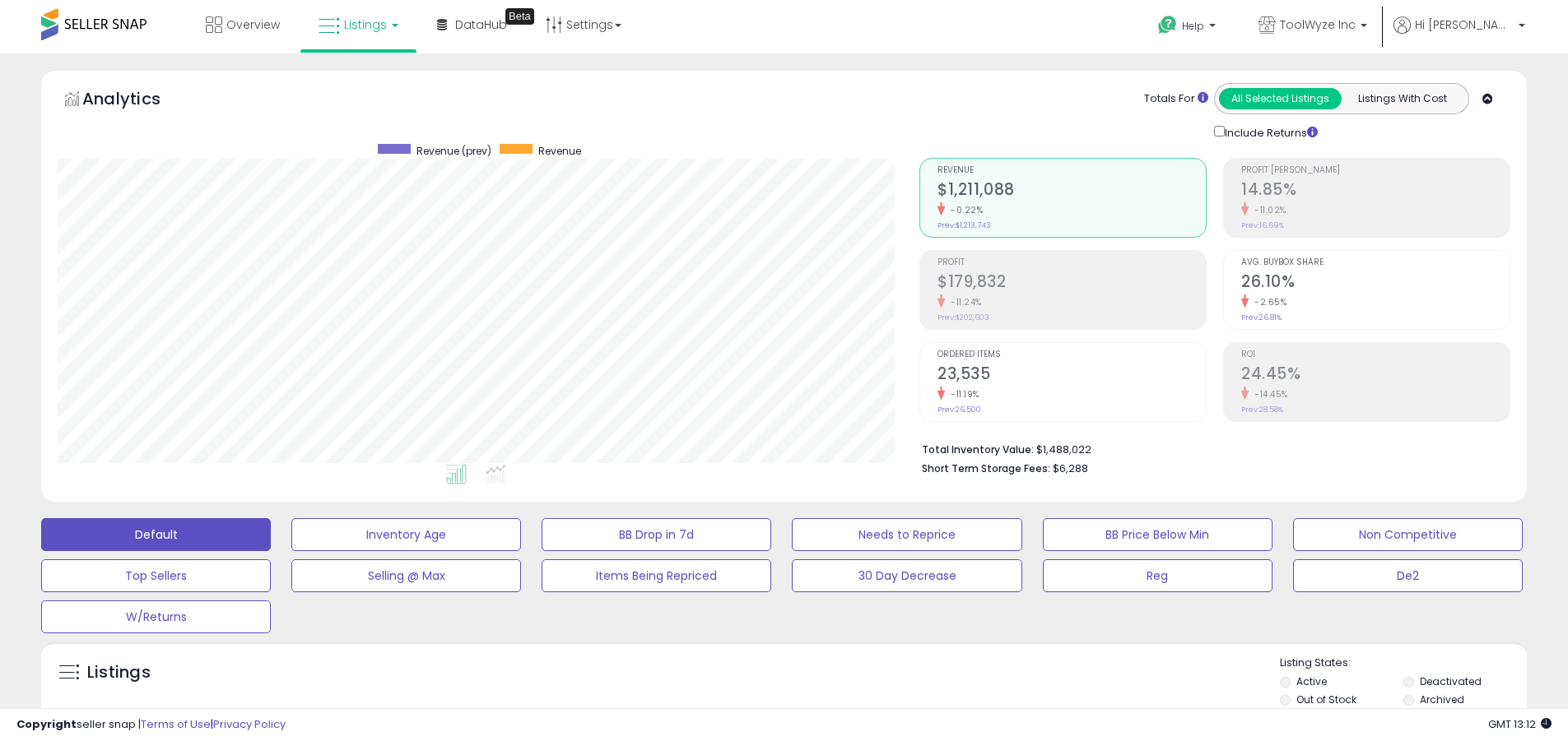
click at [1450, 681] on label "Deactivated" at bounding box center [1451, 682] width 62 height 14
click at [1442, 700] on label "Archived" at bounding box center [1442, 700] width 45 height 14
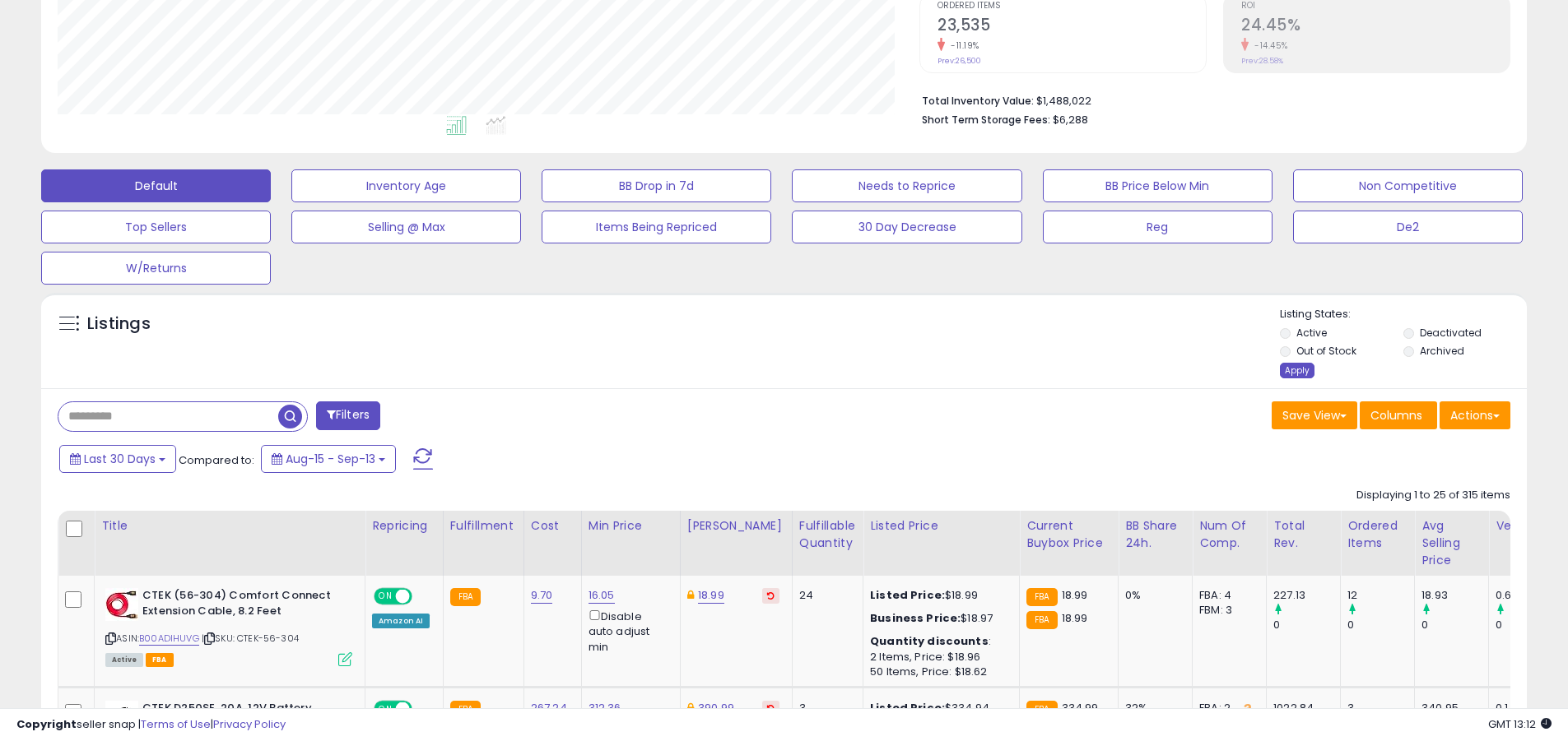
click at [1296, 370] on div "Apply" at bounding box center [1297, 371] width 34 height 16
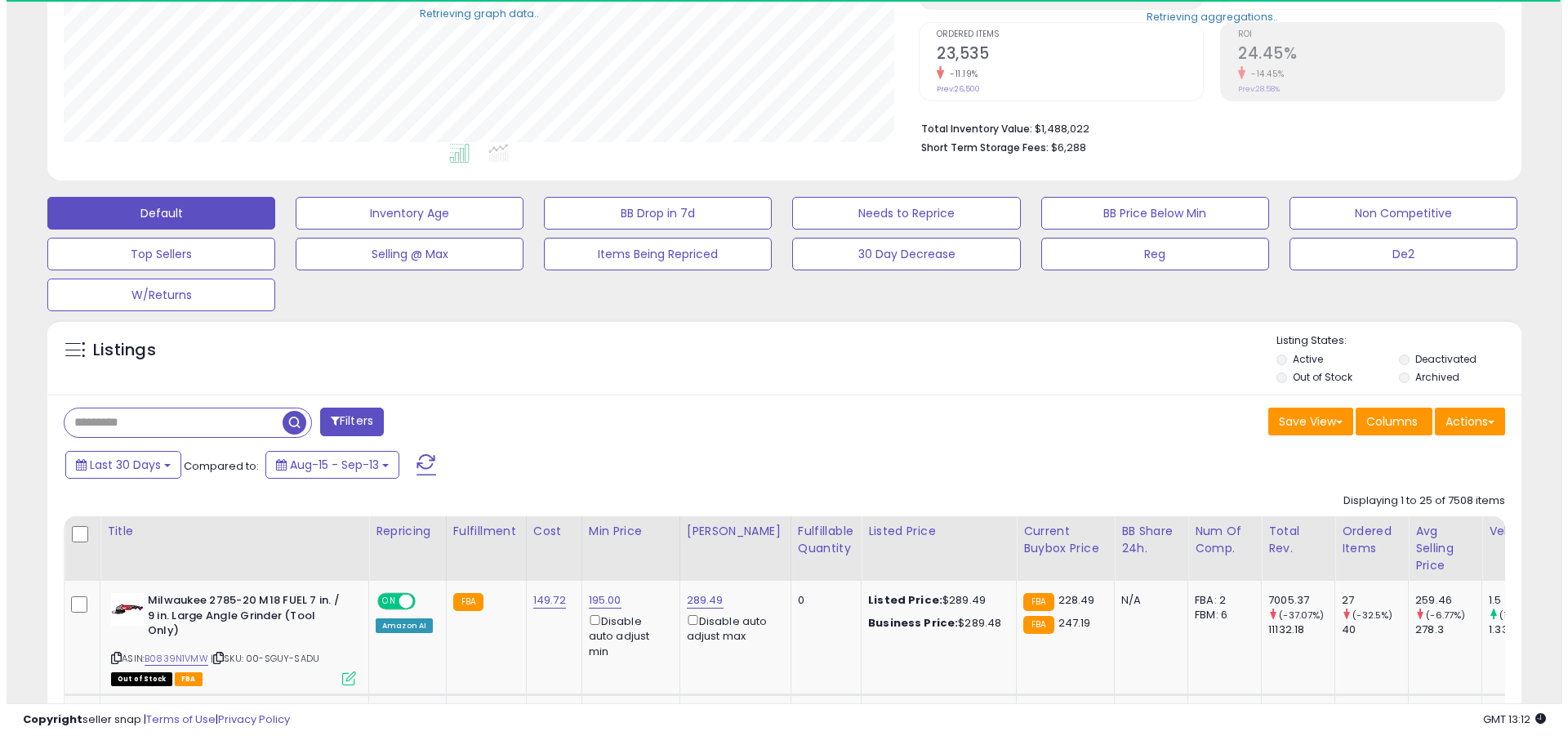
scroll to position [816989, 815994]
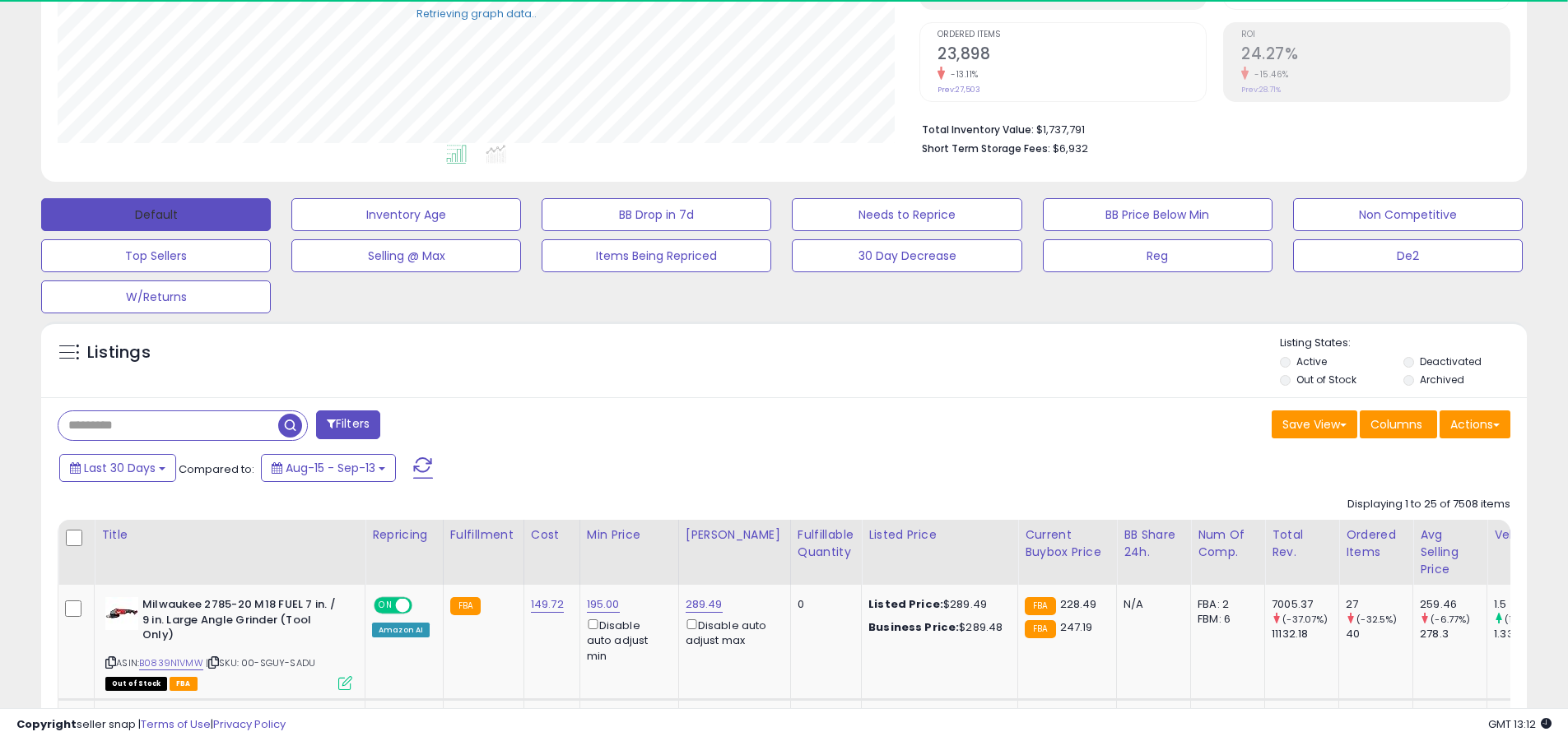
click at [156, 214] on button "Default" at bounding box center [156, 214] width 230 height 33
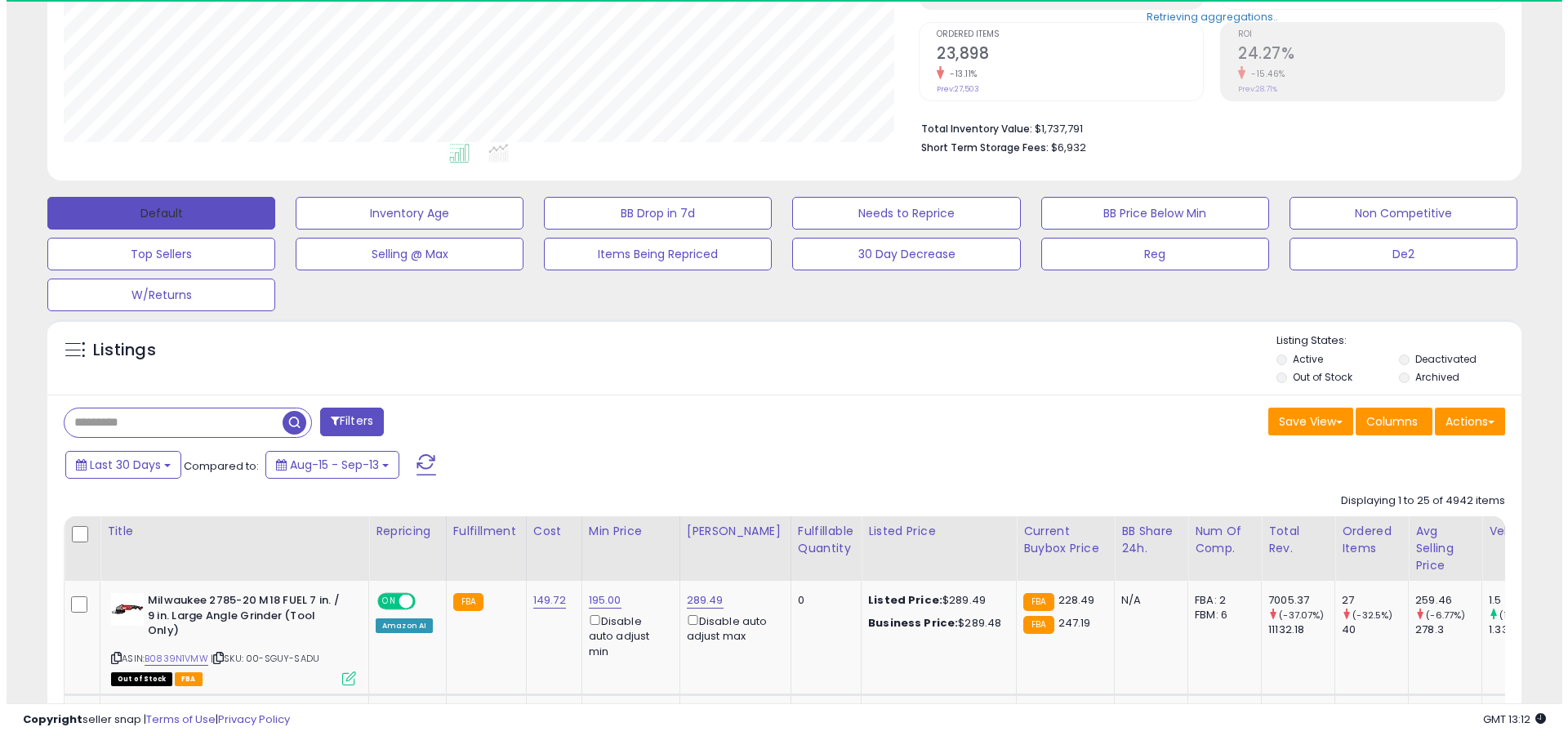
scroll to position [318, 0]
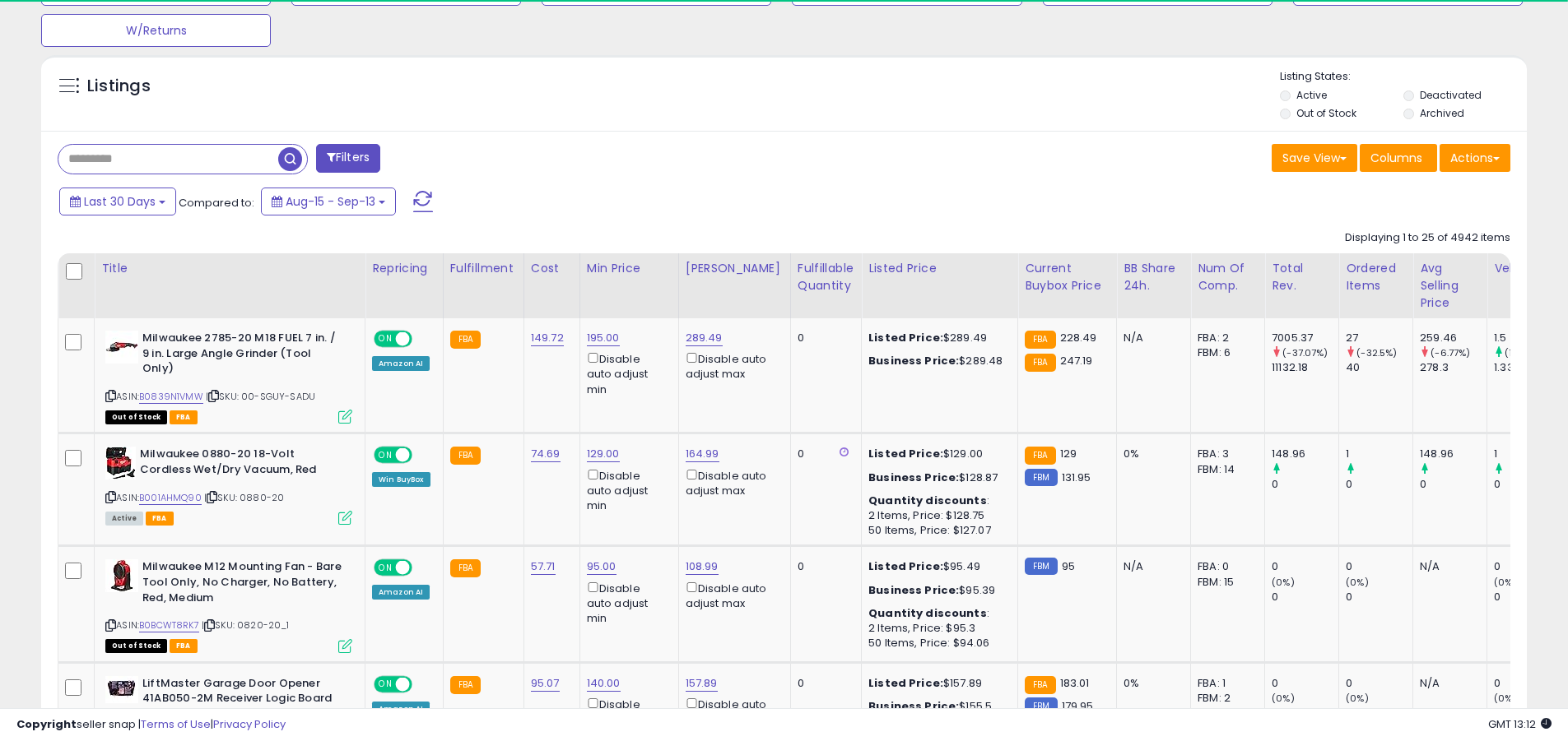
click at [423, 191] on span at bounding box center [423, 201] width 19 height 21
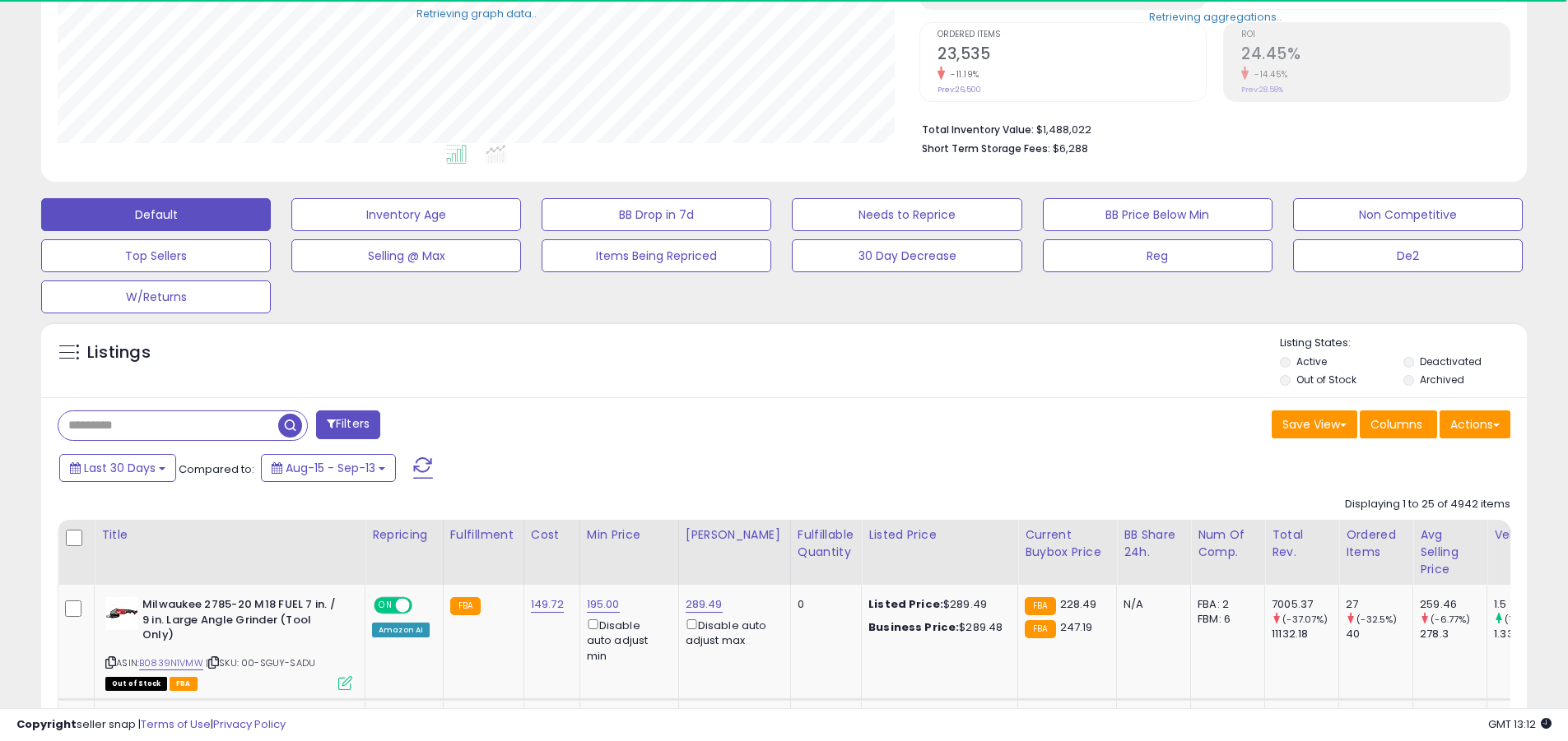
scroll to position [338, 862]
click at [168, 425] on input "text" at bounding box center [168, 425] width 220 height 29
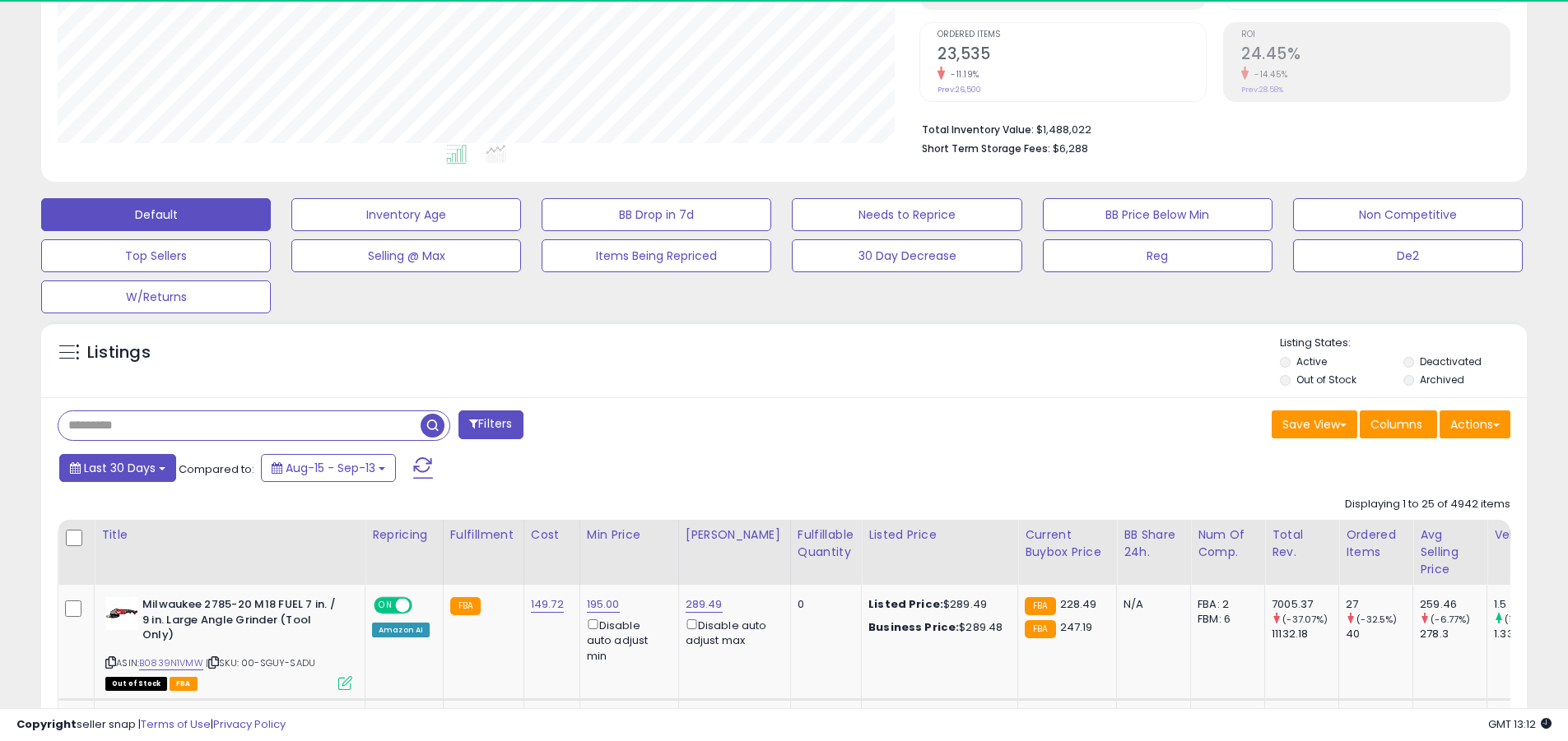
click at [117, 468] on span "Last 30 Days" at bounding box center [119, 468] width 71 height 17
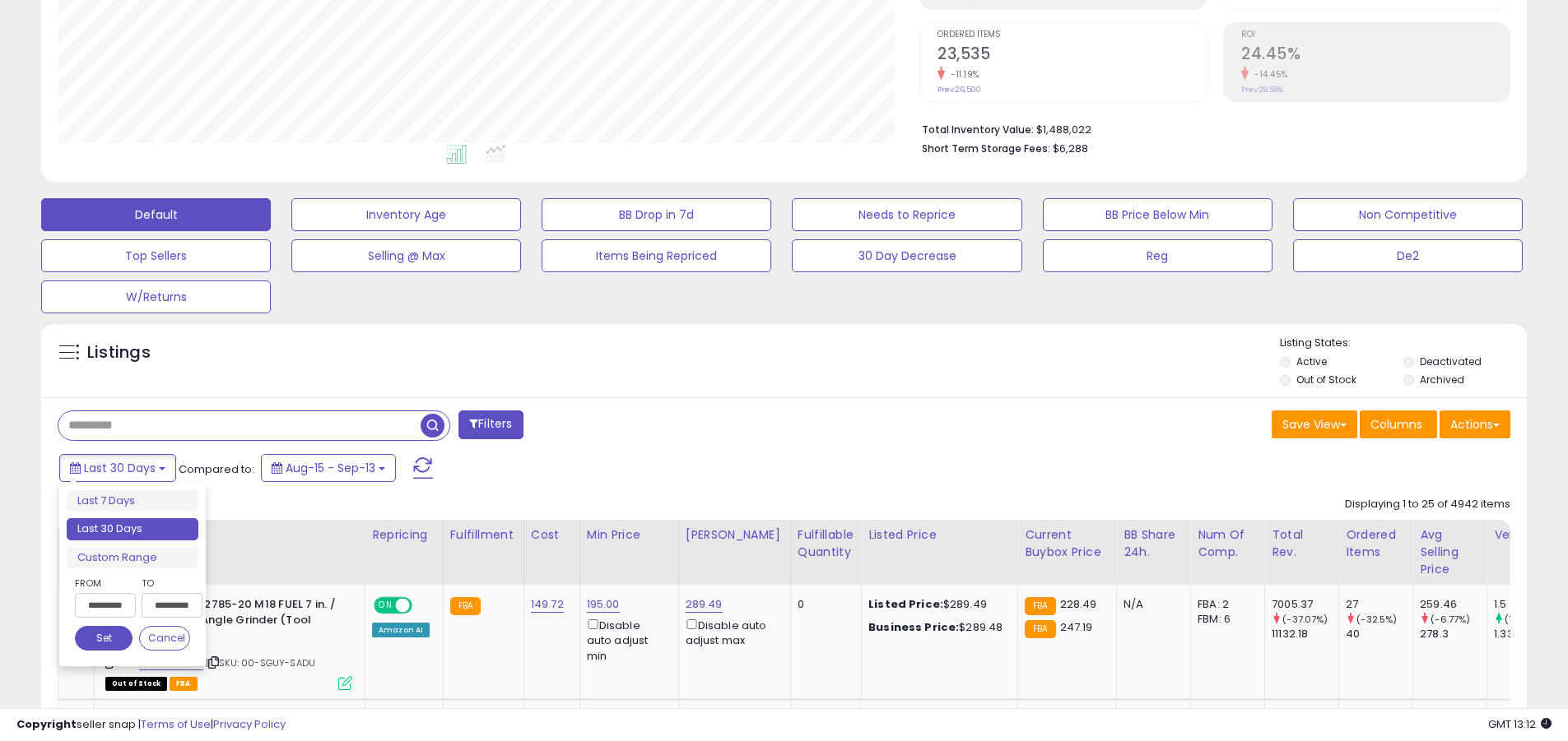
click at [133, 529] on li "Last 30 Days" at bounding box center [133, 529] width 132 height 22
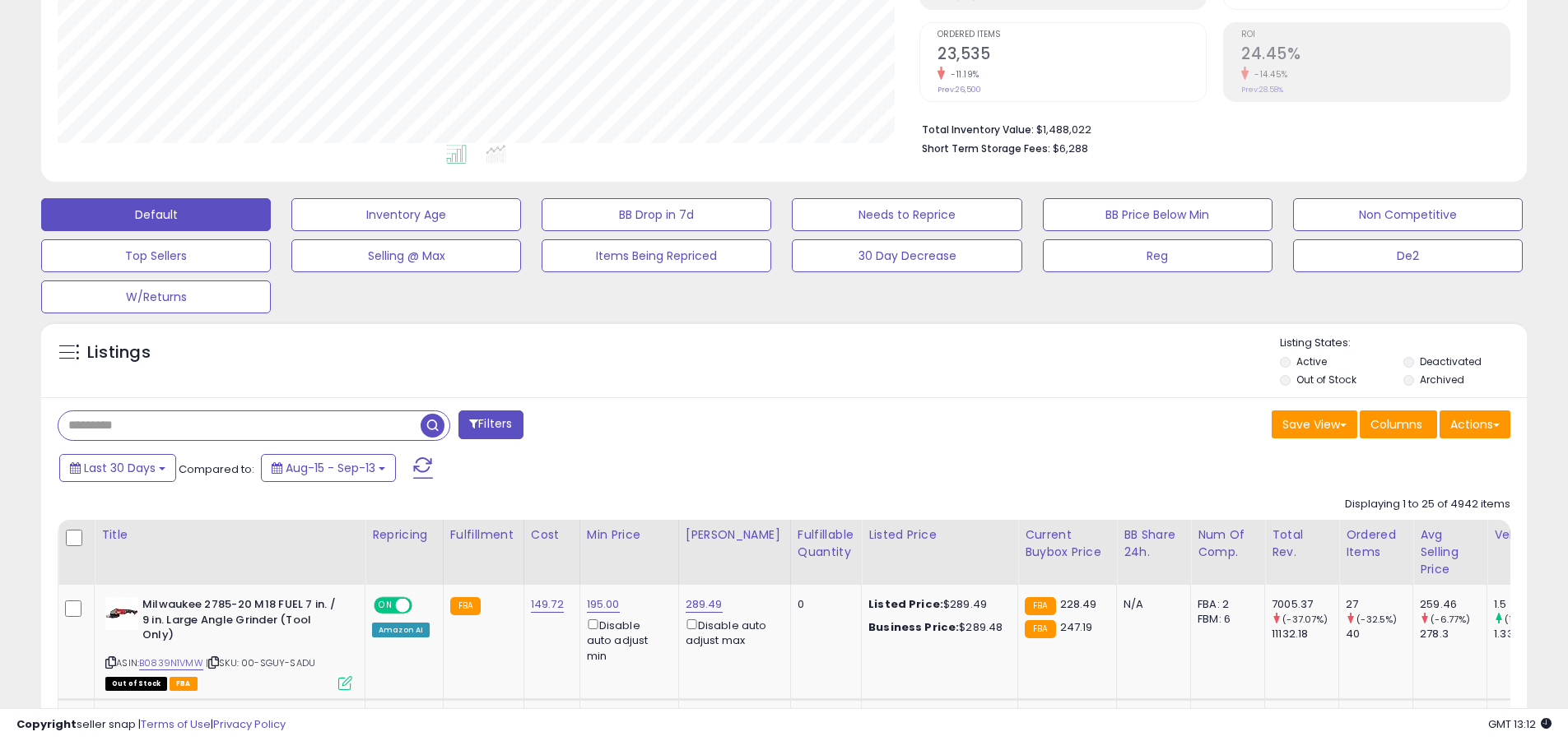
click at [239, 425] on input "text" at bounding box center [239, 425] width 362 height 29
click at [434, 423] on span "button" at bounding box center [432, 425] width 24 height 24
click at [1476, 424] on button "Actions" at bounding box center [1475, 425] width 71 height 28
click at [0, 0] on link "Export Related Asins" at bounding box center [0, 0] width 0 height 0
